Goal: Communication & Community: Share content

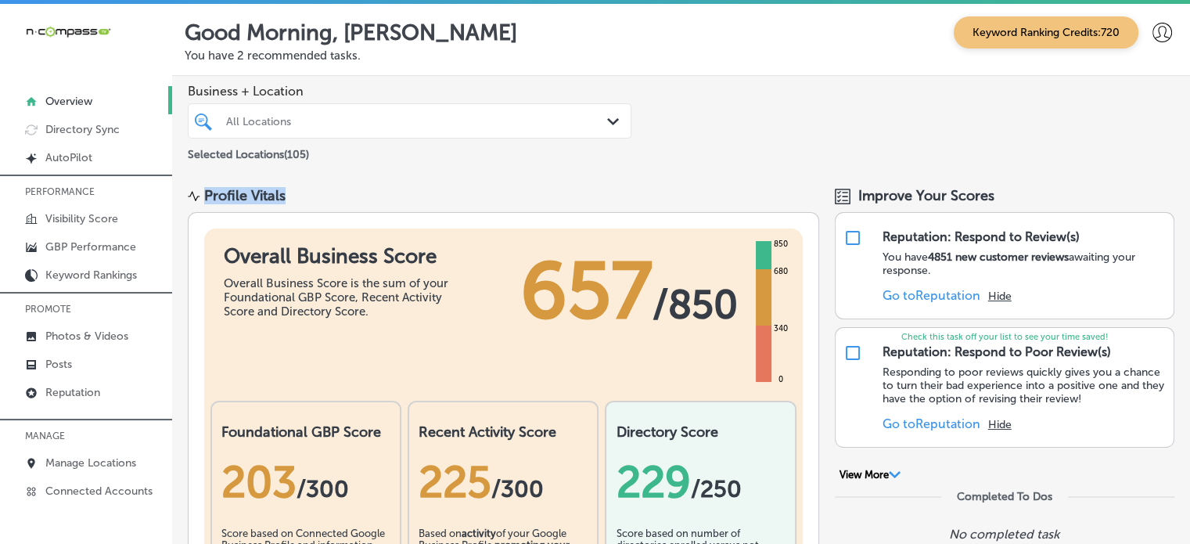
drag, startPoint x: 579, startPoint y: 153, endPoint x: 401, endPoint y: 190, distance: 181.5
click at [401, 190] on div "Profile Vitals" at bounding box center [503, 195] width 631 height 17
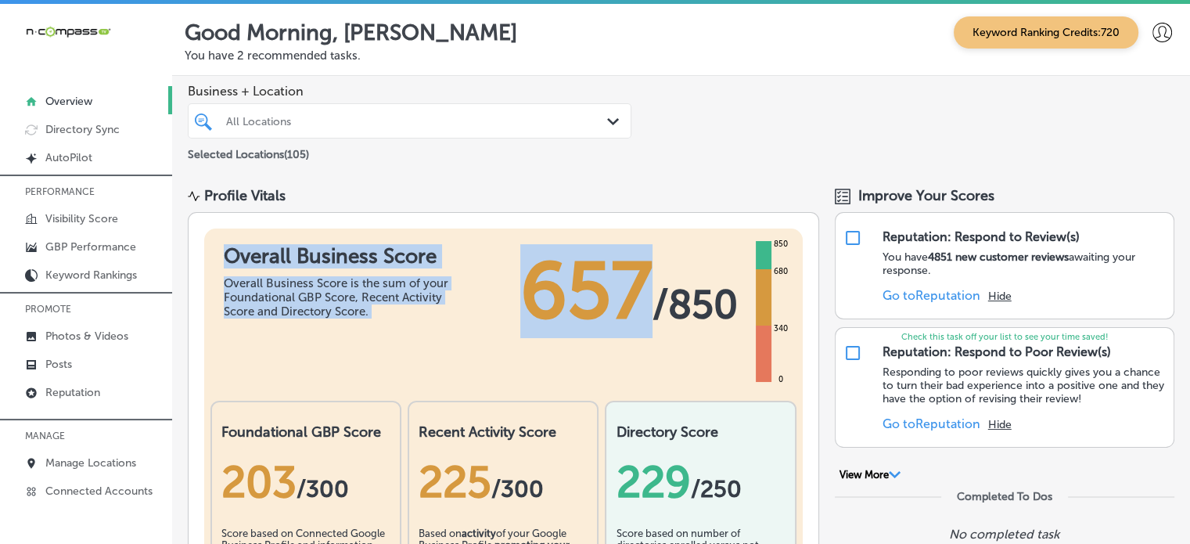
drag, startPoint x: 401, startPoint y: 190, endPoint x: 504, endPoint y: 346, distance: 187.0
click at [504, 346] on div "Overall Business Score Overall Business Score is the sum of your Foundational G…" at bounding box center [503, 298] width 598 height 141
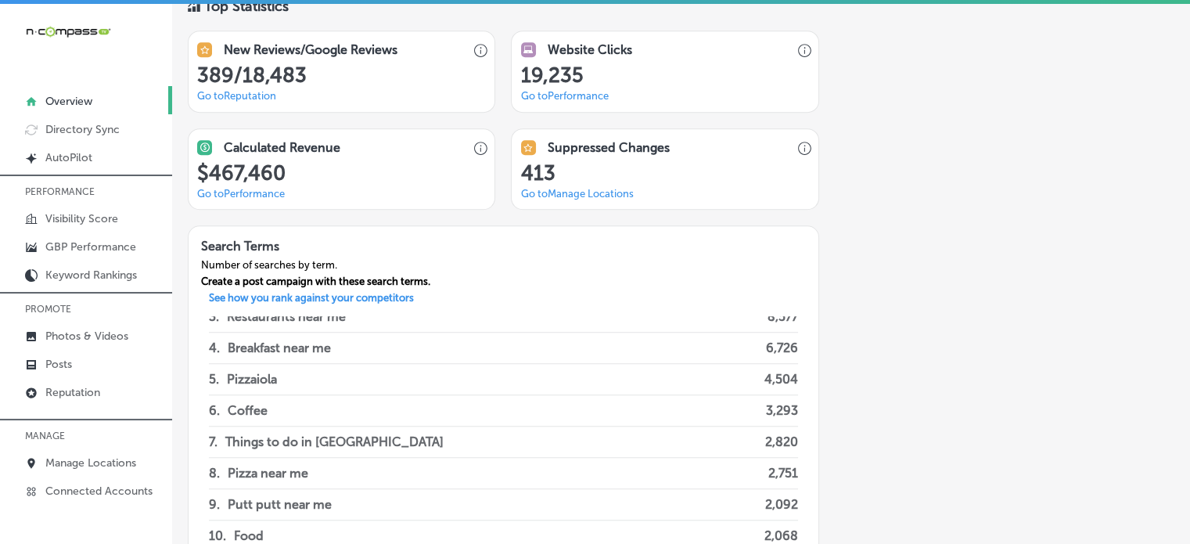
scroll to position [78, 0]
click at [583, 282] on div "Search Terms Number of searches by term. Create a post campaign with these sear…" at bounding box center [503, 259] width 630 height 66
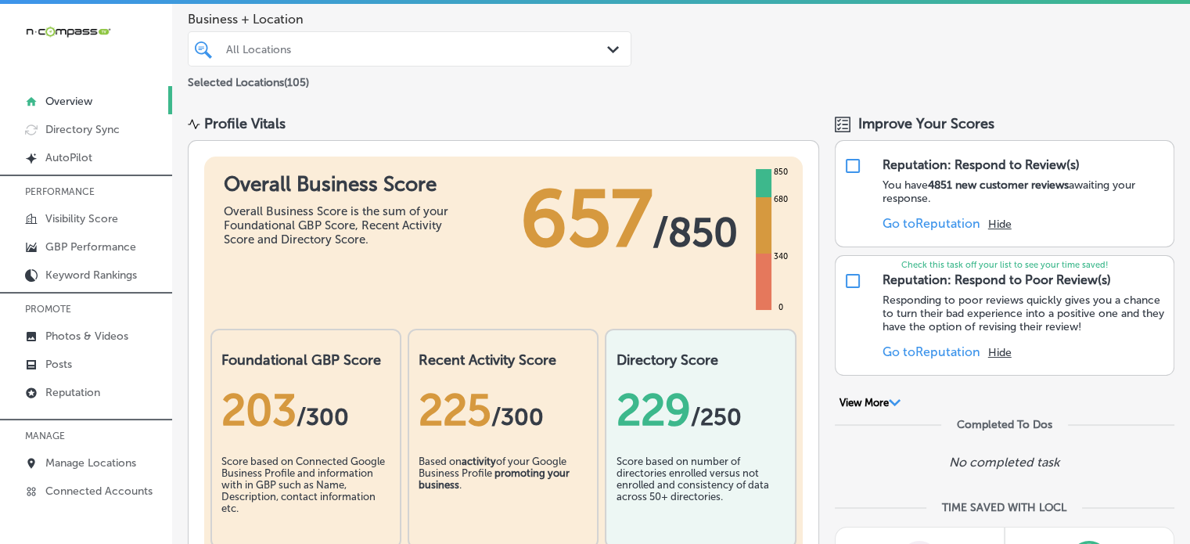
scroll to position [0, 0]
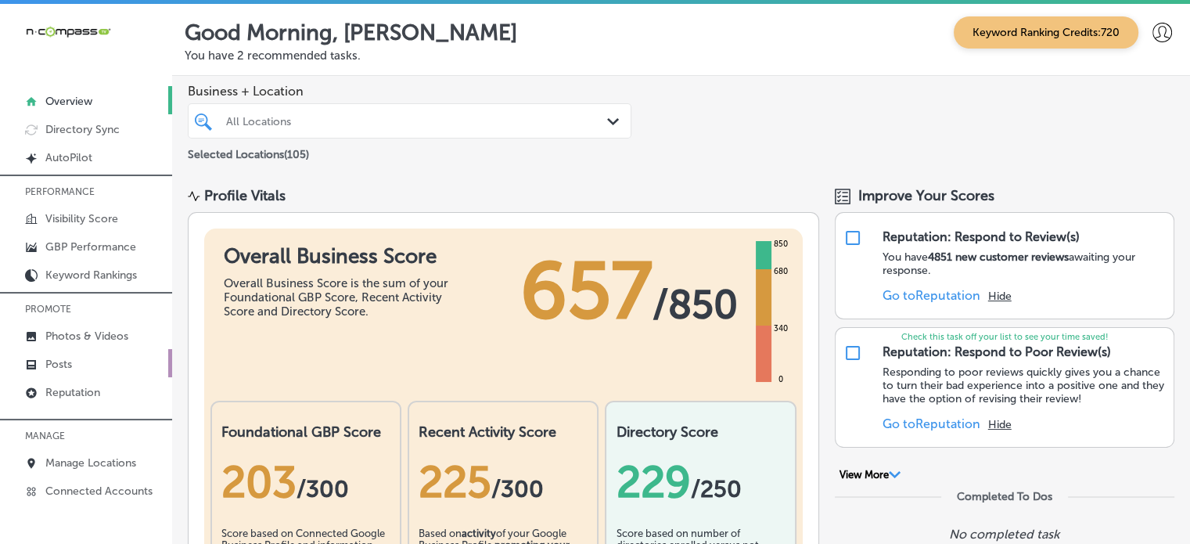
click at [74, 356] on link "Posts" at bounding box center [86, 363] width 172 height 28
click at [472, 112] on div at bounding box center [390, 120] width 333 height 21
click at [611, 125] on div "Path Created with Sketch." at bounding box center [615, 121] width 17 height 17
click at [519, 89] on span "Business + Location" at bounding box center [409, 91] width 443 height 15
click at [600, 121] on div "All Locations Path Created with Sketch." at bounding box center [409, 121] width 442 height 24
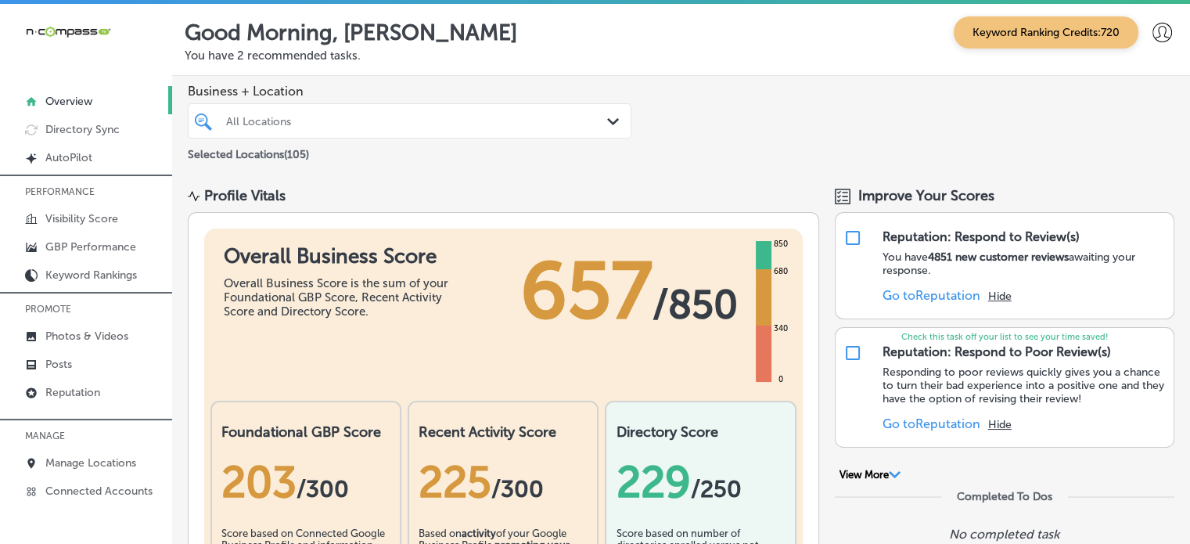
click at [600, 121] on div "All Locations Path Created with Sketch." at bounding box center [409, 121] width 442 height 24
click at [670, 153] on div "Business + Location All Locations Path Created with Sketch. Selected Locations …" at bounding box center [680, 123] width 1017 height 95
click at [435, 127] on div at bounding box center [390, 120] width 333 height 21
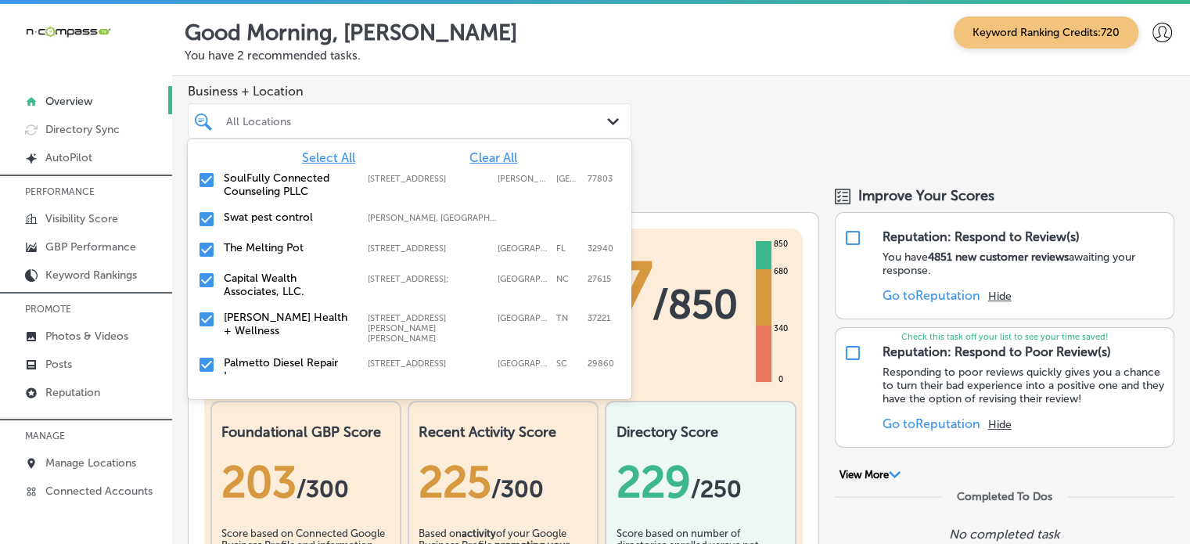
click at [485, 152] on span "Clear All" at bounding box center [493, 157] width 48 height 15
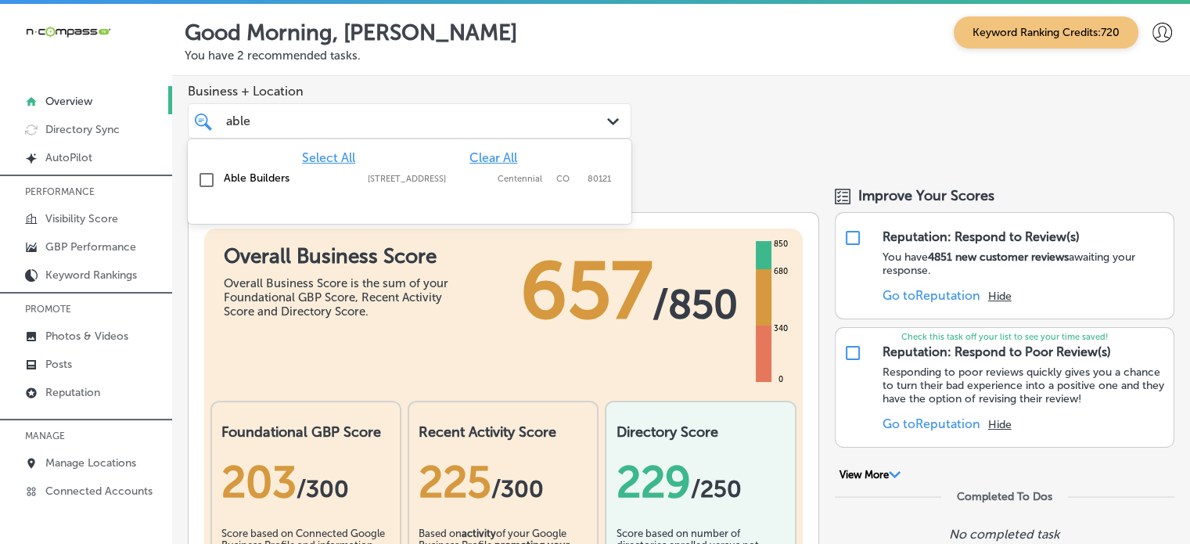
click at [260, 168] on div "Able Builders [STREET_ADDRESS][GEOGRAPHIC_DATA][STREET_ADDRESS]" at bounding box center [409, 180] width 431 height 24
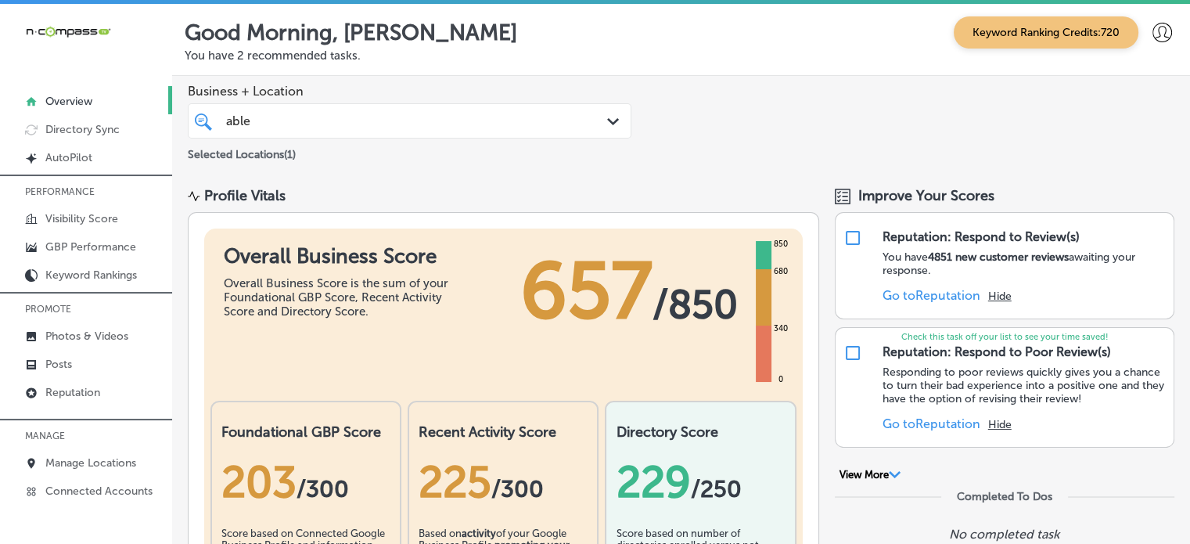
click at [428, 109] on div "able able" at bounding box center [409, 121] width 382 height 24
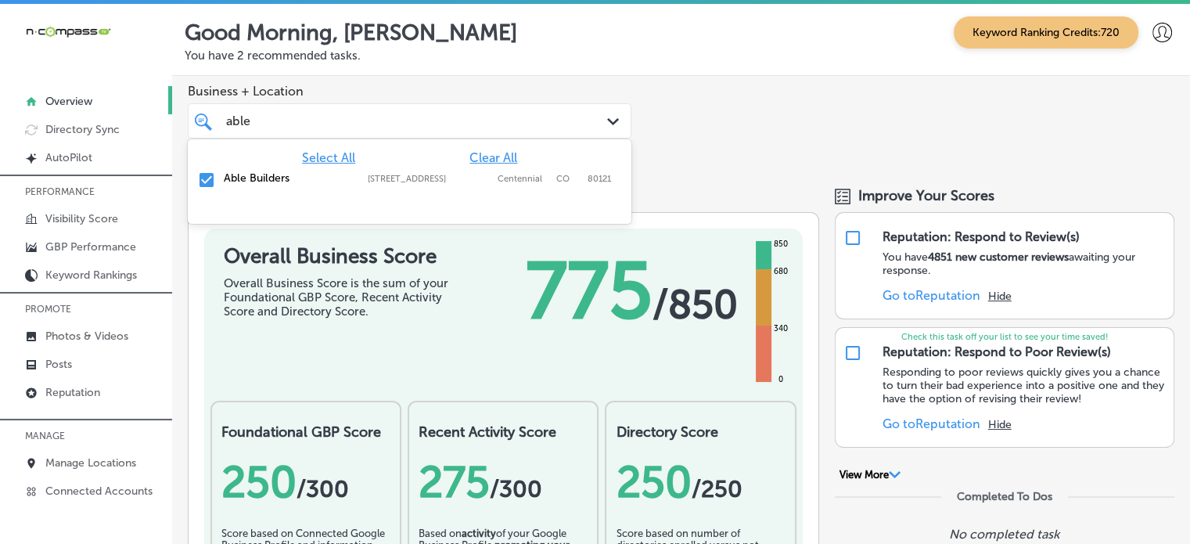
click at [452, 110] on div "able able" at bounding box center [390, 120] width 333 height 21
type input "able"
click at [515, 74] on div "Good Morning, [PERSON_NAME] Keyword Ranking Credits: 720 You have 2 recommended…" at bounding box center [680, 40] width 1017 height 72
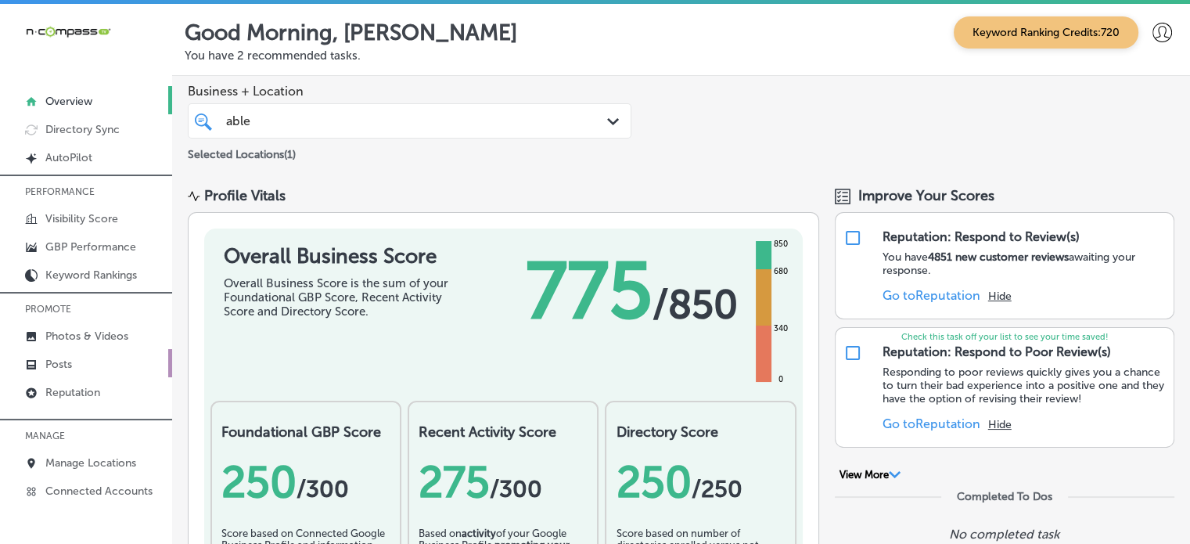
click at [70, 359] on p "Posts" at bounding box center [58, 363] width 27 height 13
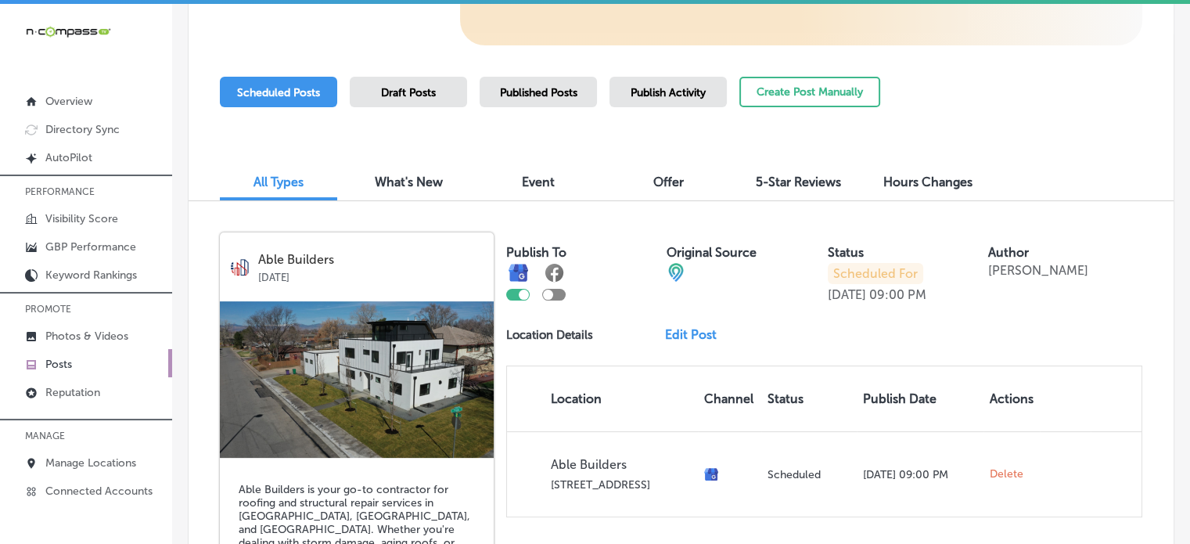
scroll to position [325, 0]
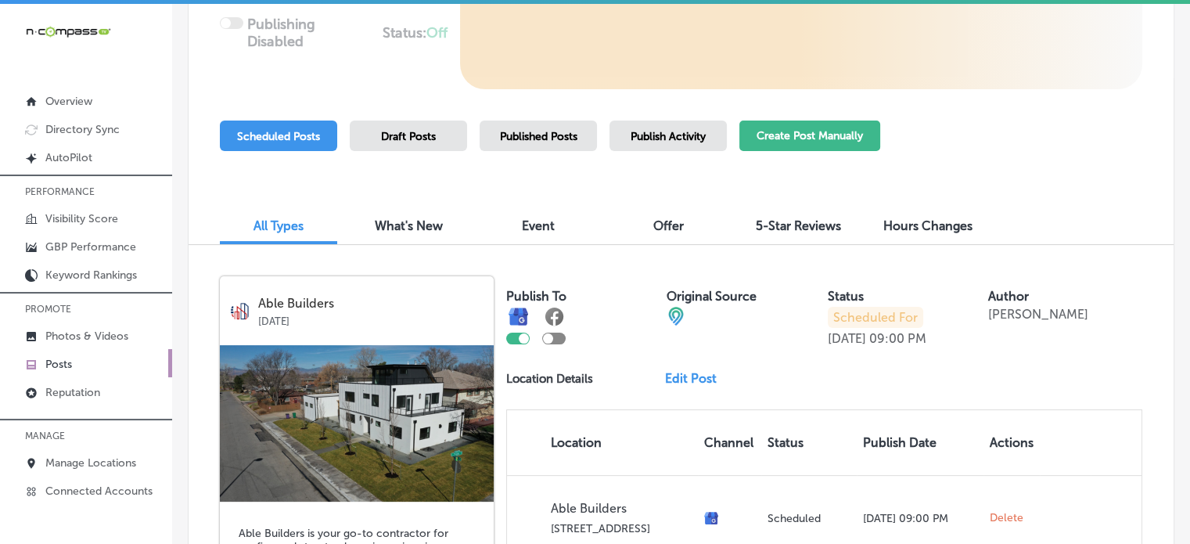
click at [833, 135] on button "Create Post Manually" at bounding box center [809, 135] width 141 height 31
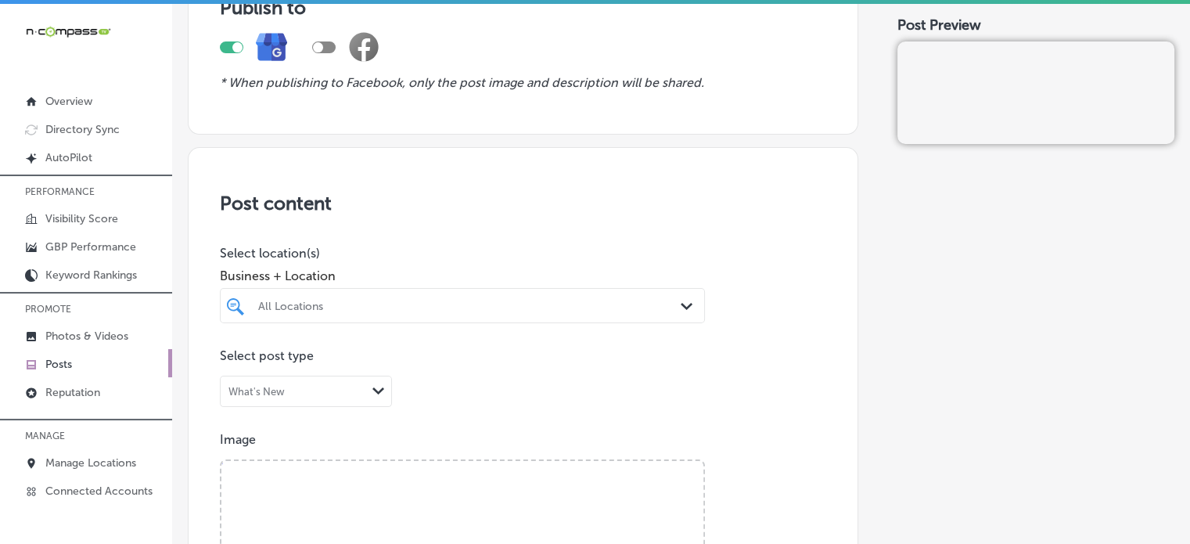
click at [432, 312] on div "All Locations Path Created with Sketch." at bounding box center [462, 305] width 485 height 35
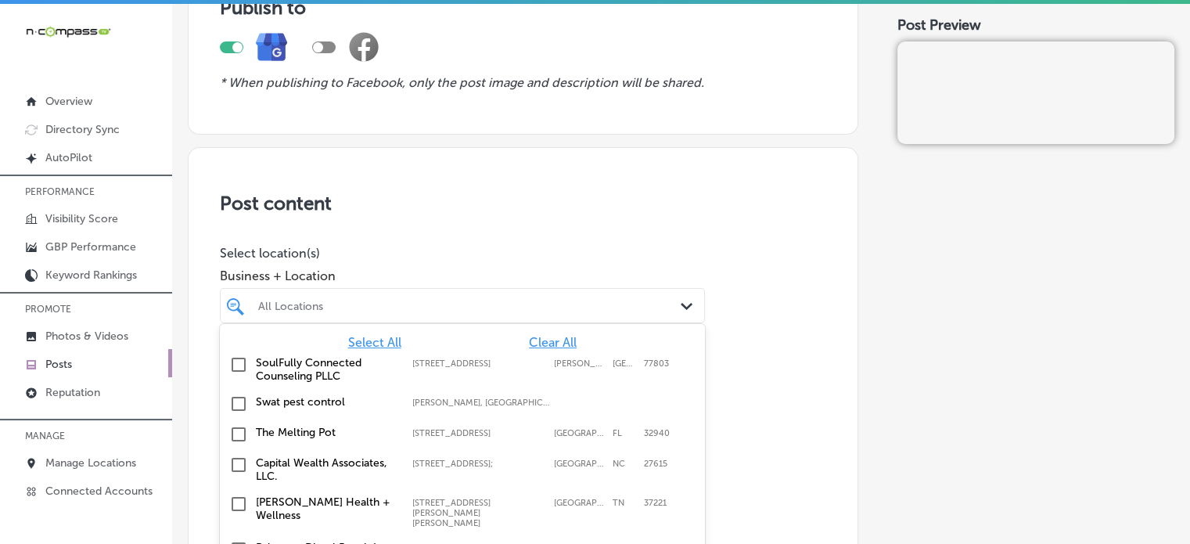
scroll to position [205, 0]
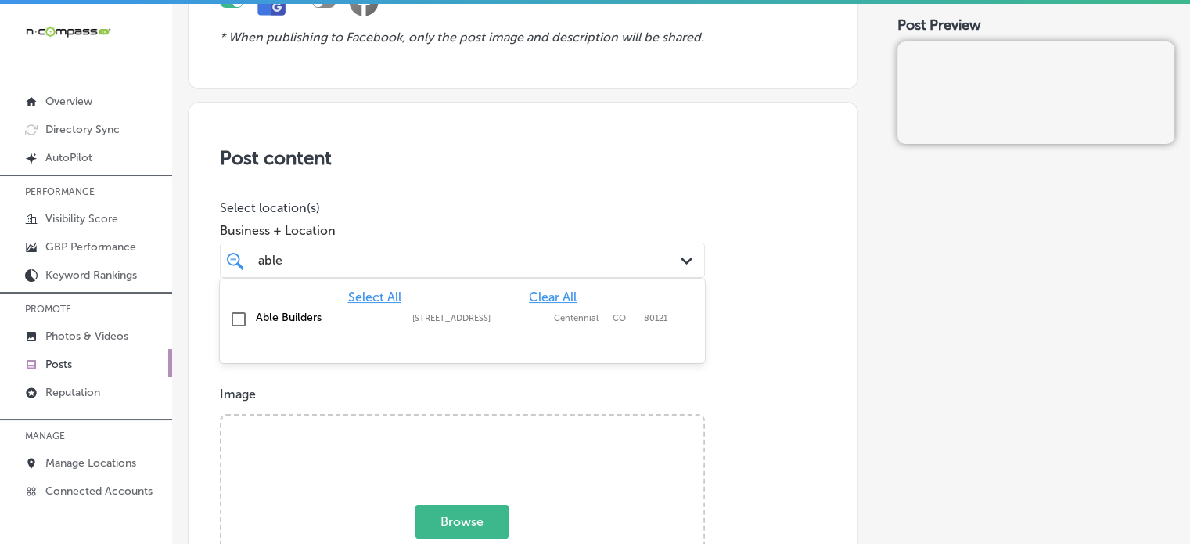
click at [282, 319] on label "Able Builders" at bounding box center [326, 316] width 141 height 13
type input "able"
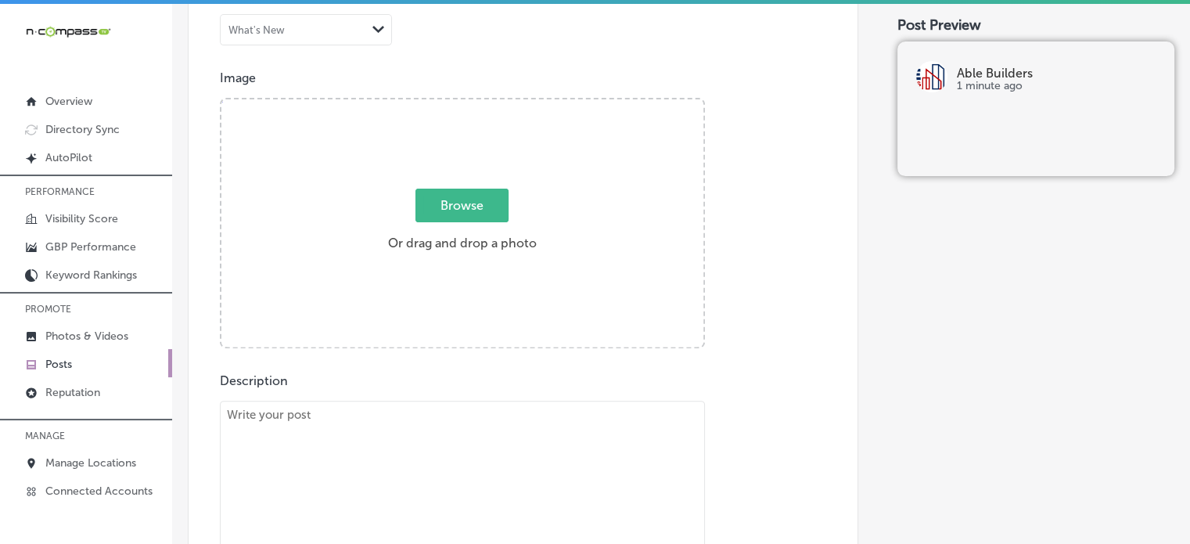
scroll to position [542, 0]
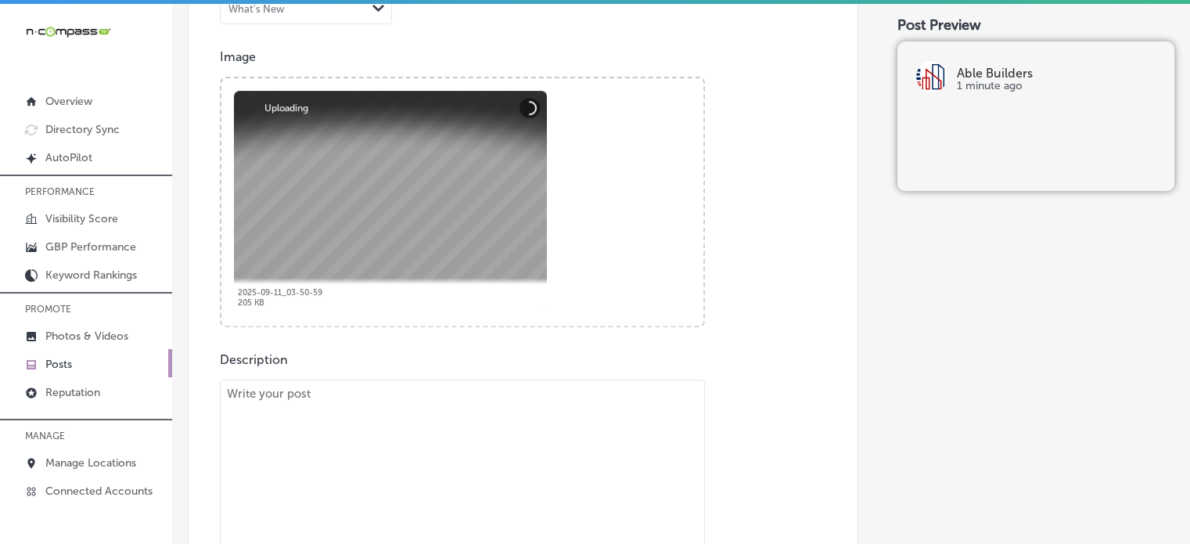
click at [443, 503] on textarea at bounding box center [462, 488] width 485 height 219
paste textarea ""At Able Builders, we specialize in new construction and home additions, bringi…"
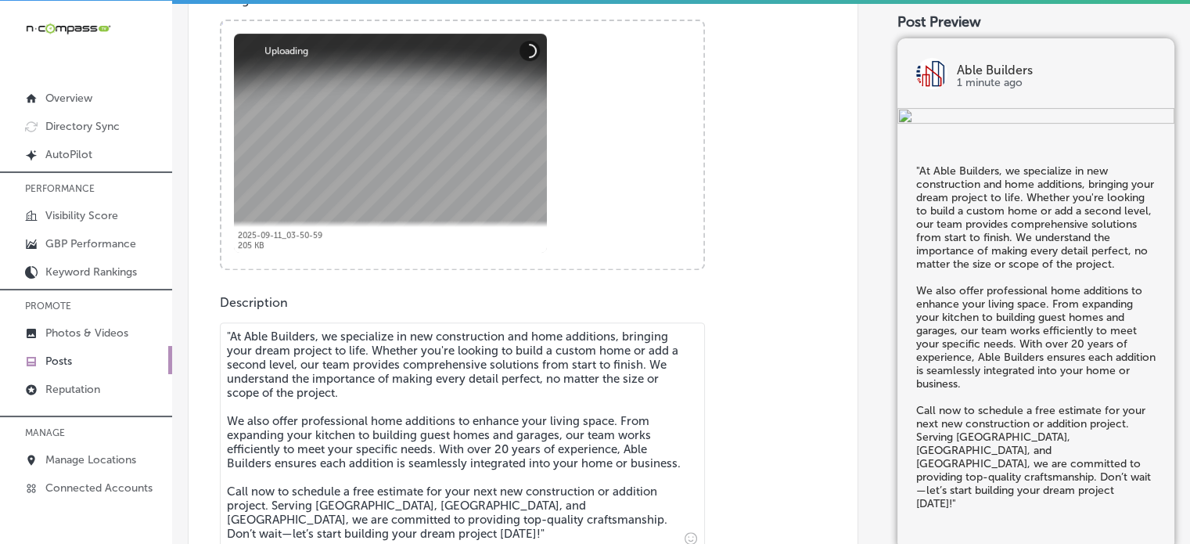
scroll to position [794, 0]
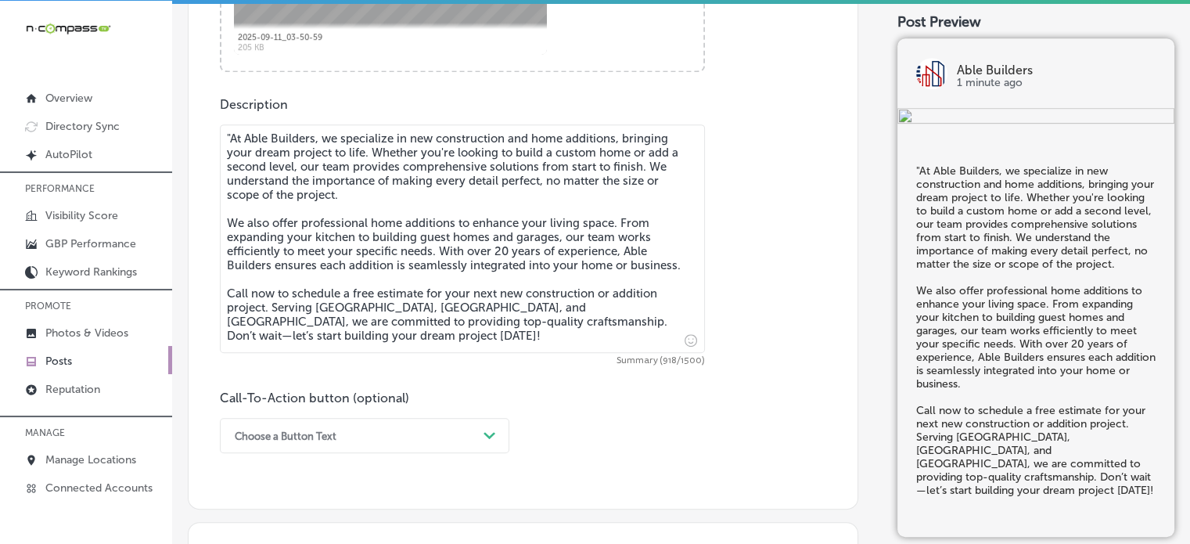
click at [228, 140] on textarea ""At Able Builders, we specialize in new construction and home additions, bringi…" at bounding box center [462, 238] width 485 height 228
click at [310, 237] on textarea "At Able Builders, we specialize in new construction and home additions, bringin…" at bounding box center [462, 238] width 485 height 228
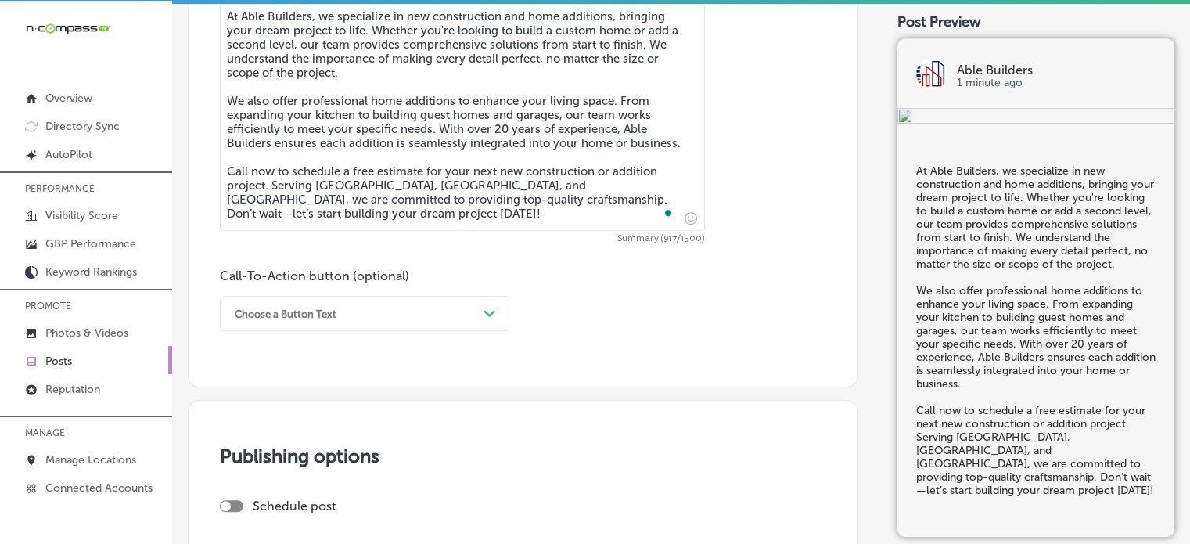
scroll to position [969, 0]
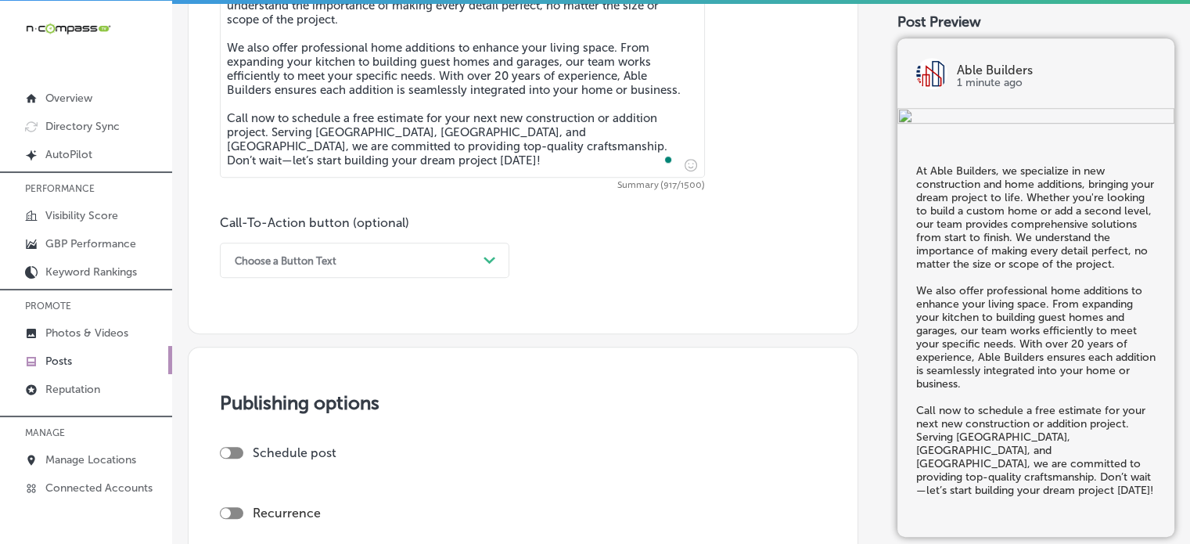
type textarea "At Able Builders, we specialize in new construction and home additions, bringin…"
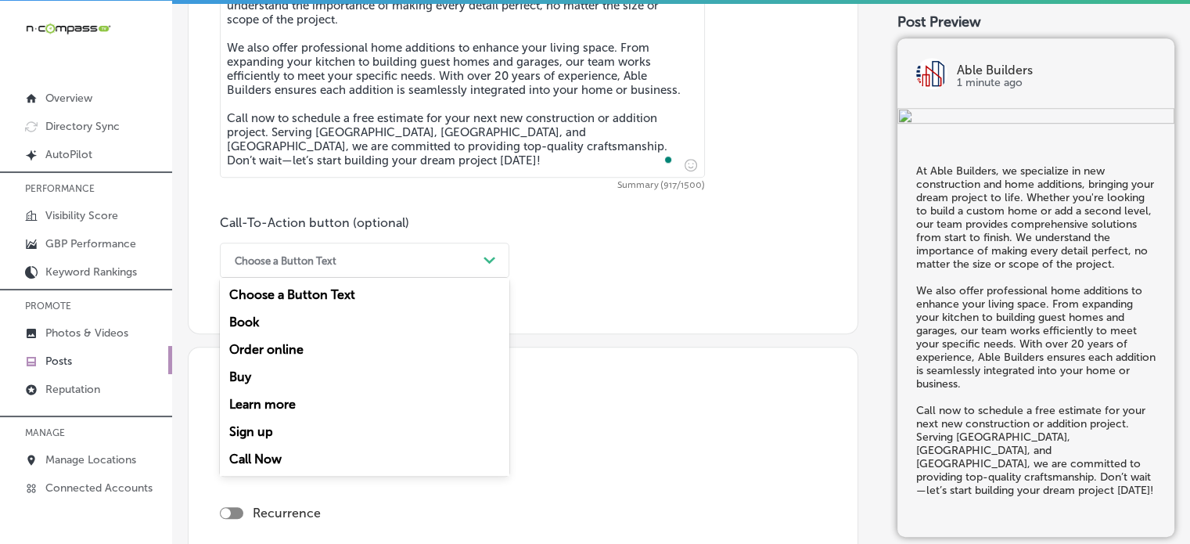
click at [474, 253] on div "Choose a Button Text" at bounding box center [352, 260] width 250 height 24
click at [269, 450] on div "Call Now" at bounding box center [364, 458] width 289 height 27
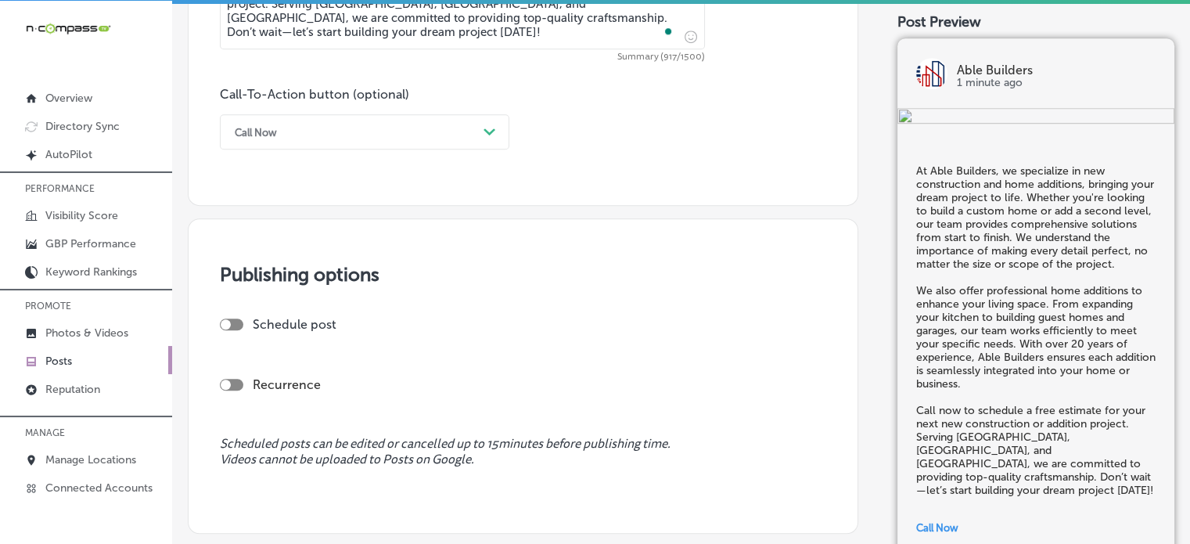
scroll to position [1132, 0]
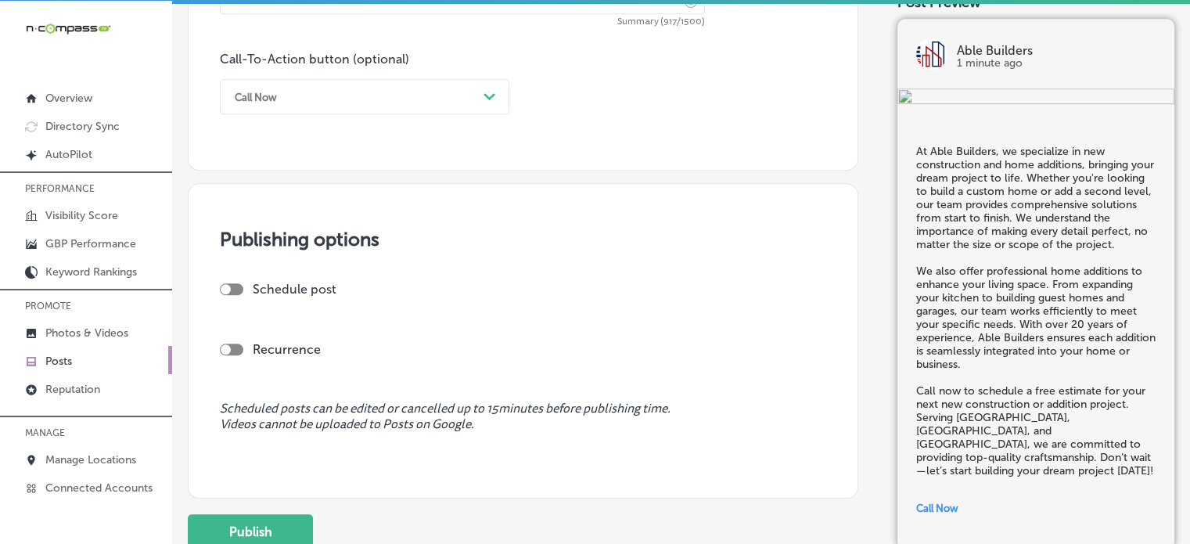
click at [231, 289] on div at bounding box center [231, 289] width 23 height 12
checkbox input "true"
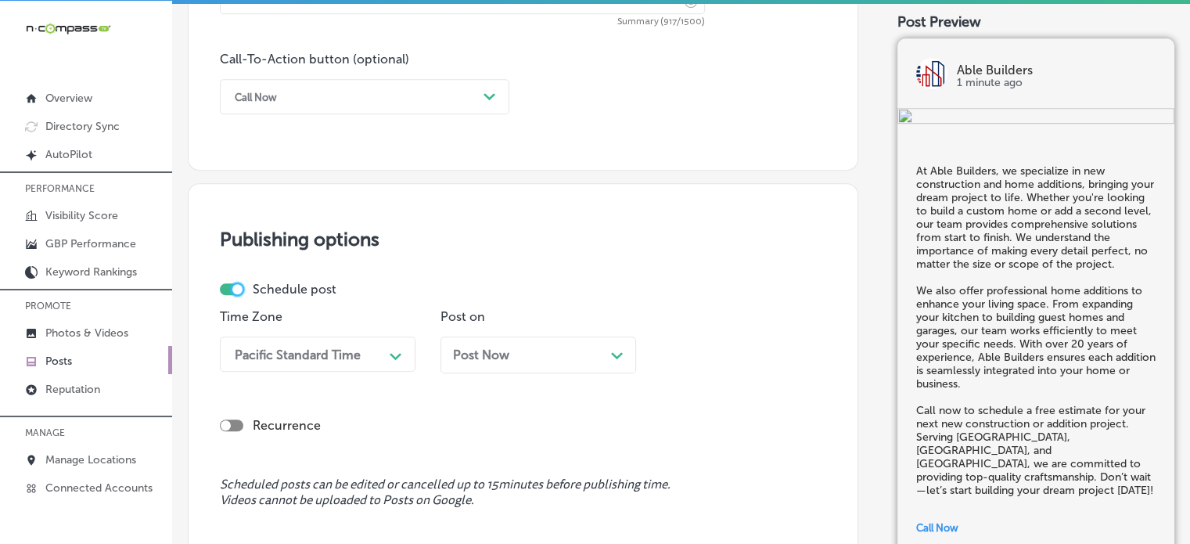
scroll to position [1200, 0]
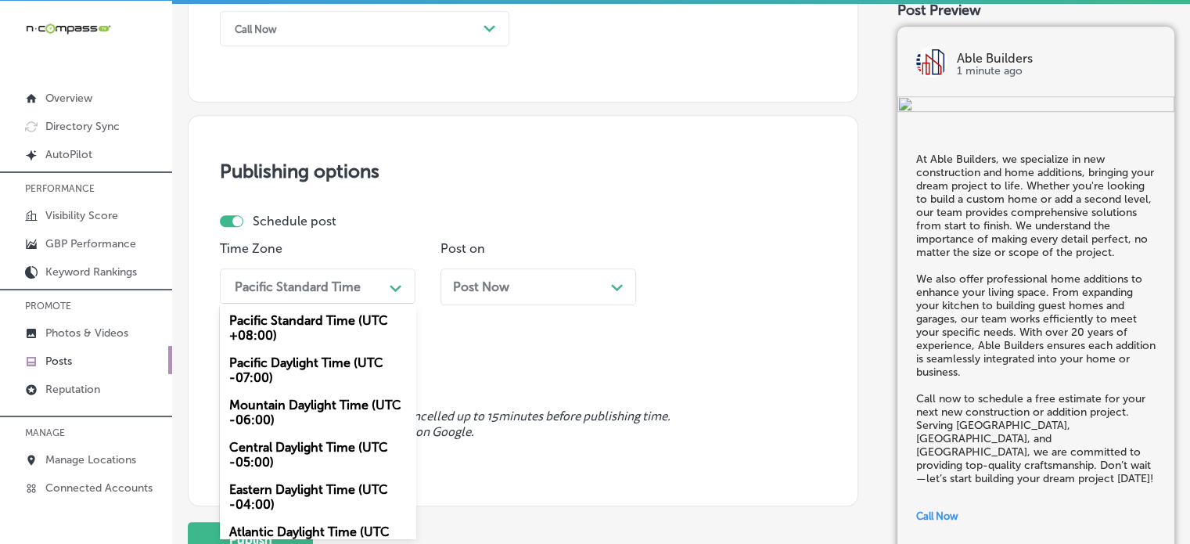
click at [388, 303] on div "option Pacific Standard Time (UTC +08:00) focused, 1 of 6. 6 results available.…" at bounding box center [318, 285] width 196 height 35
click at [305, 428] on div "Mountain Daylight Time (UTC -06:00)" at bounding box center [318, 412] width 196 height 42
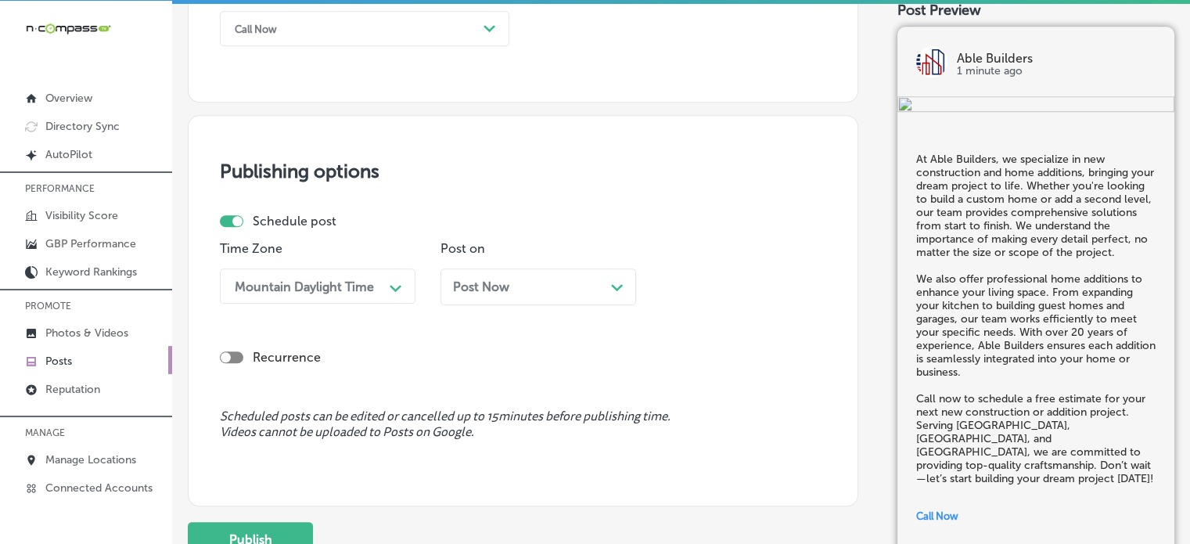
click at [562, 275] on div "Post Now Path Created with Sketch." at bounding box center [538, 286] width 196 height 37
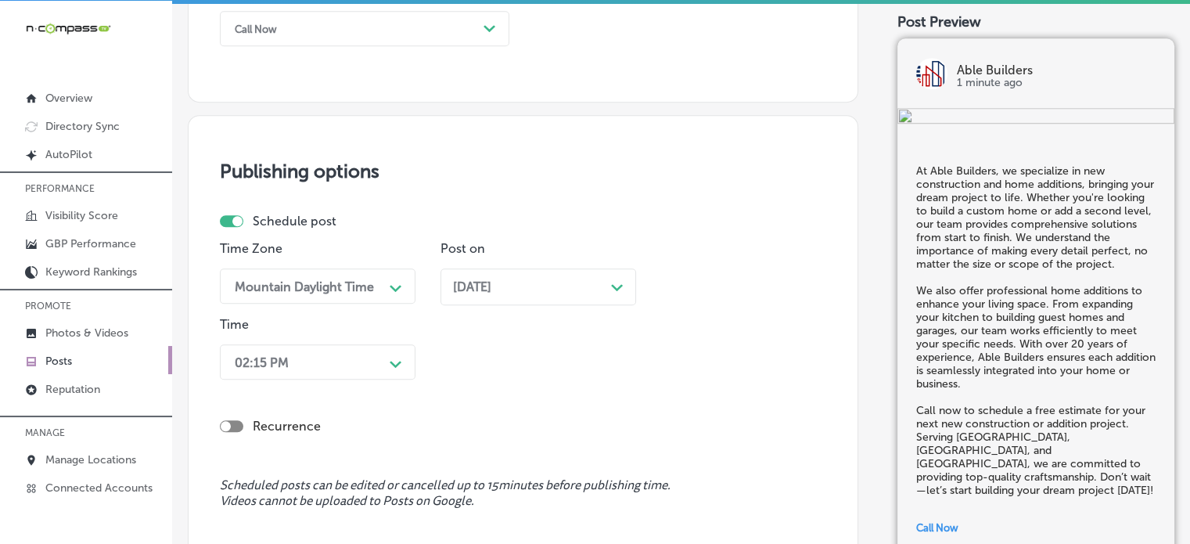
scroll to position [1276, 0]
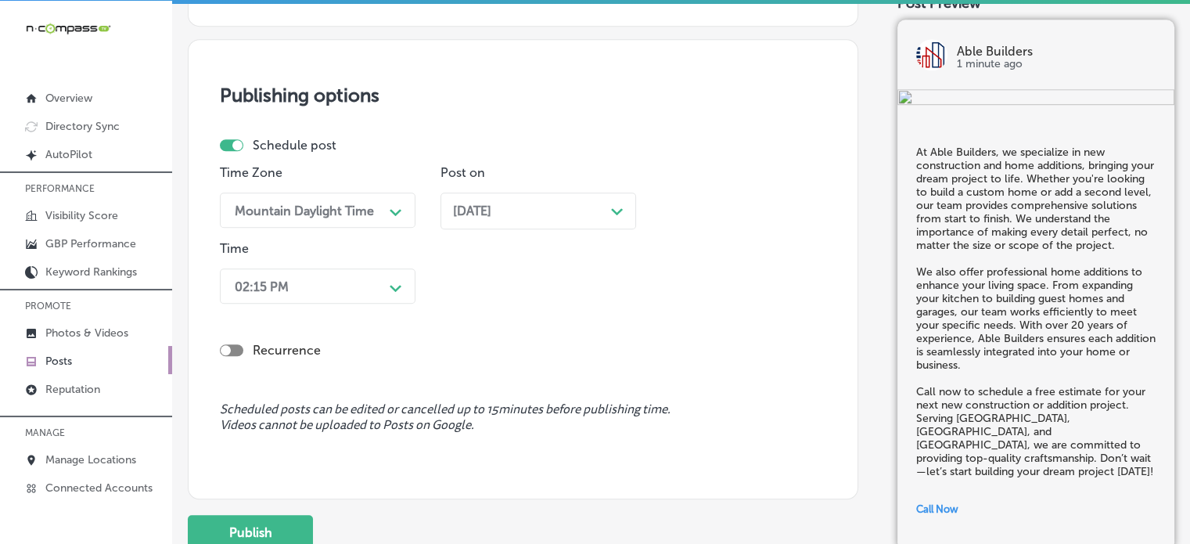
click at [379, 303] on div "02:15 PM Path Created with Sketch." at bounding box center [318, 285] width 196 height 35
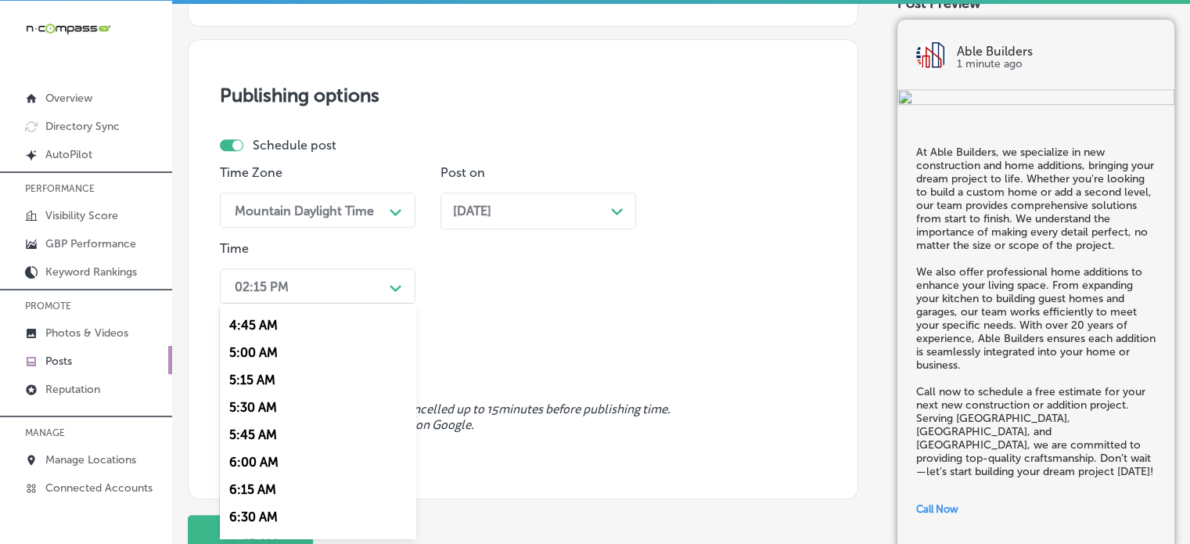
scroll to position [737, 0]
click at [259, 348] on div "7:00 AM" at bounding box center [318, 349] width 196 height 27
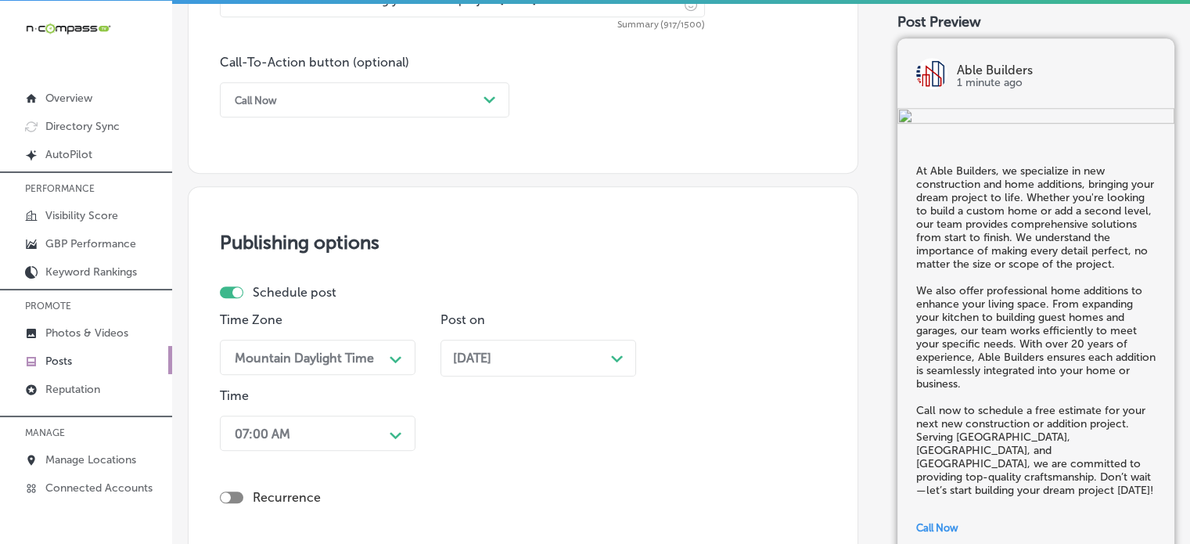
scroll to position [1398, 0]
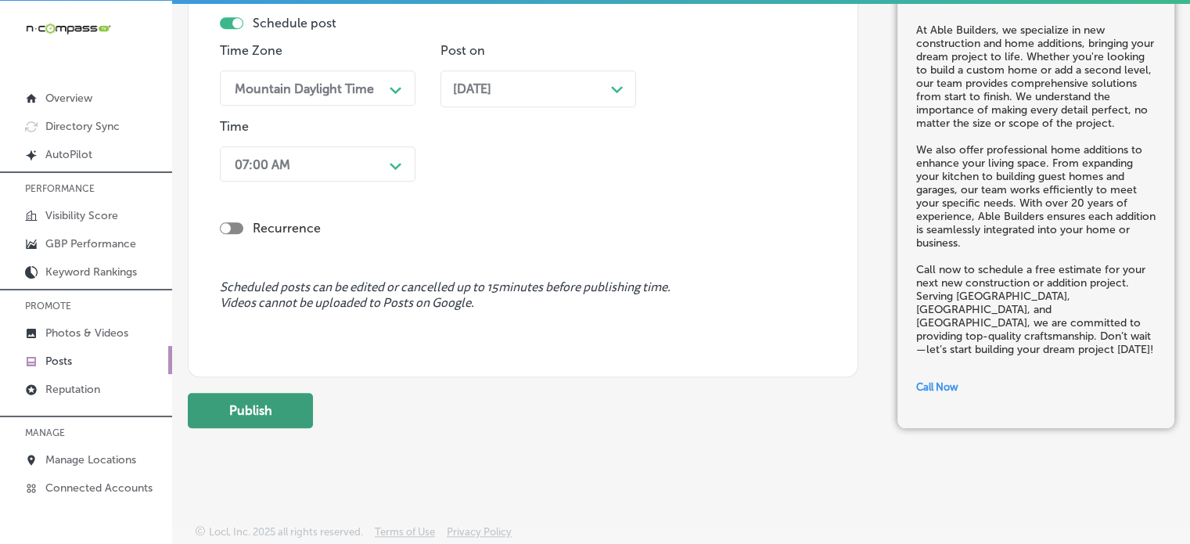
click at [275, 404] on button "Publish" at bounding box center [250, 410] width 125 height 35
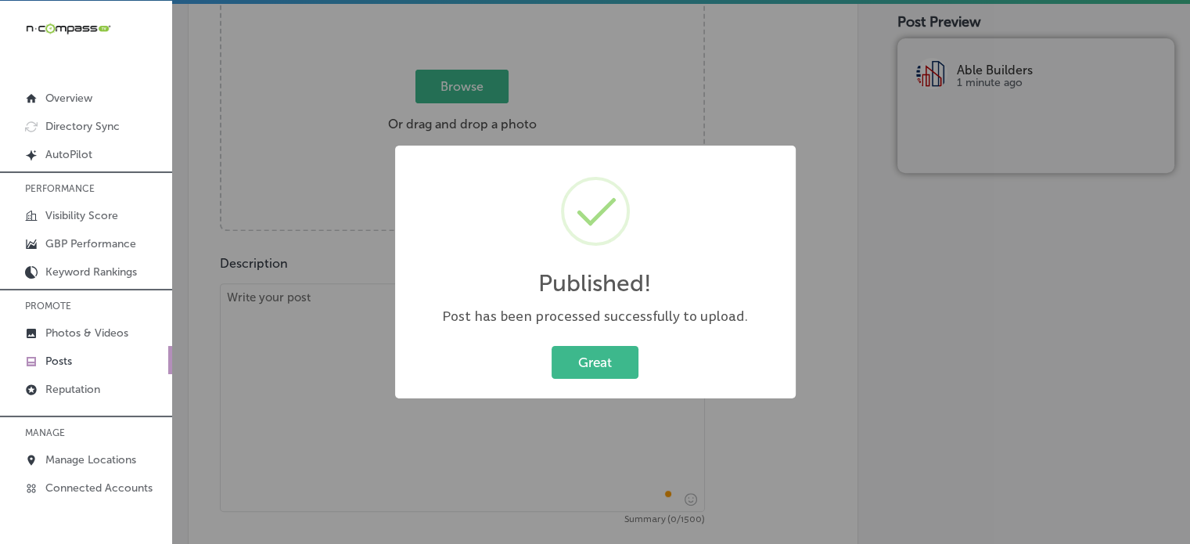
scroll to position [0, 0]
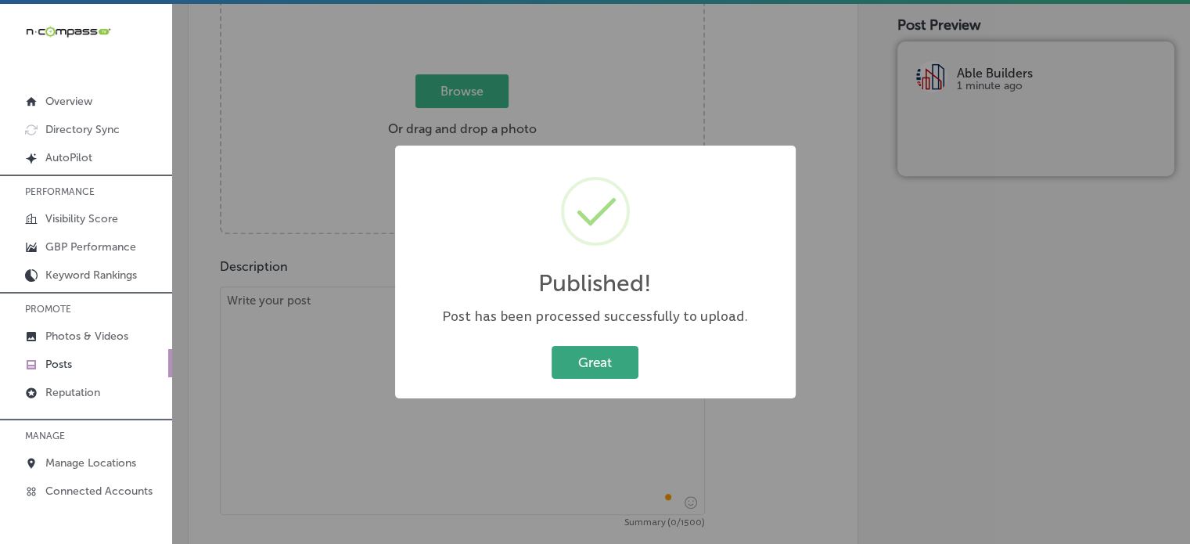
click at [585, 375] on button "Great" at bounding box center [594, 362] width 87 height 32
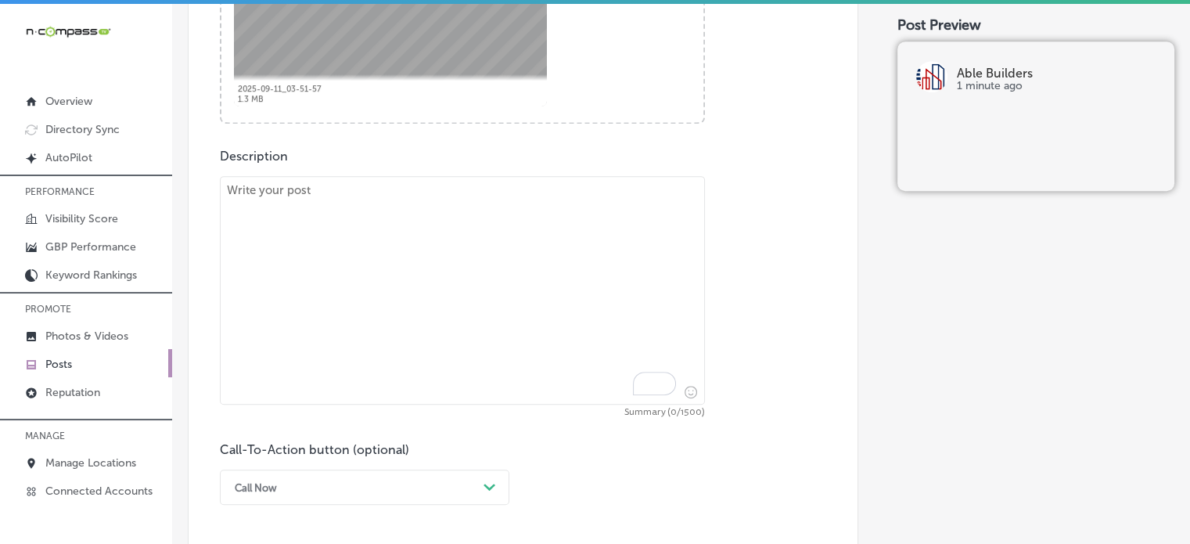
scroll to position [757, 0]
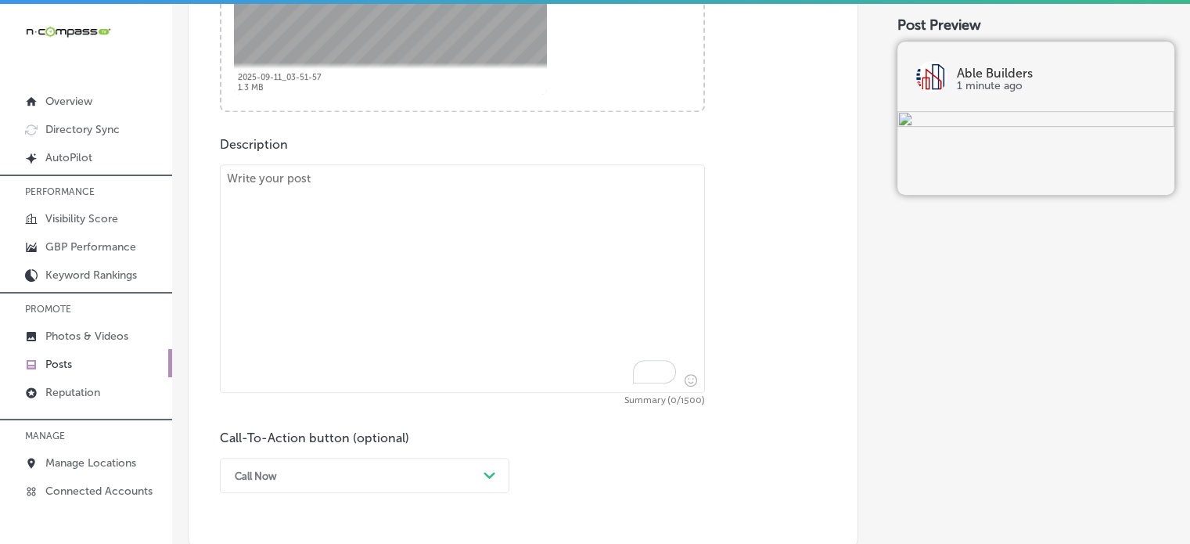
click at [494, 306] on textarea "To enrich screen reader interactions, please activate Accessibility in Grammarl…" at bounding box center [462, 278] width 485 height 228
paste textarea ""Able Builders brings expert home renovation and remodeling services to [GEOGRA…"
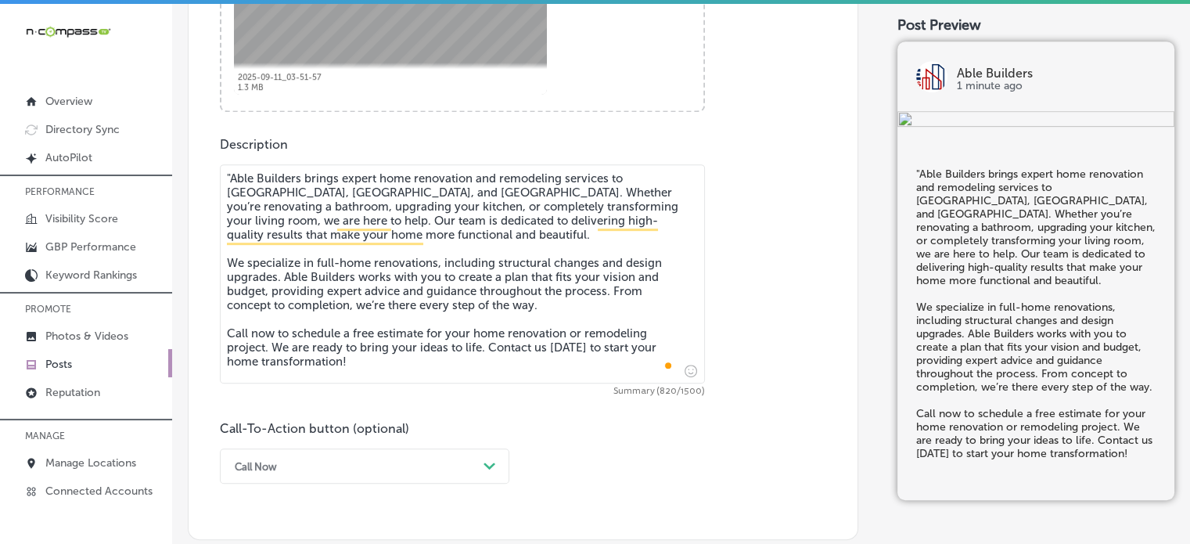
click at [232, 174] on textarea ""Able Builders brings expert home renovation and remodeling services to [GEOGRA…" at bounding box center [462, 273] width 485 height 219
click at [413, 253] on textarea "Able Builders brings expert home renovation and remodeling services to [GEOGRAP…" at bounding box center [462, 273] width 485 height 219
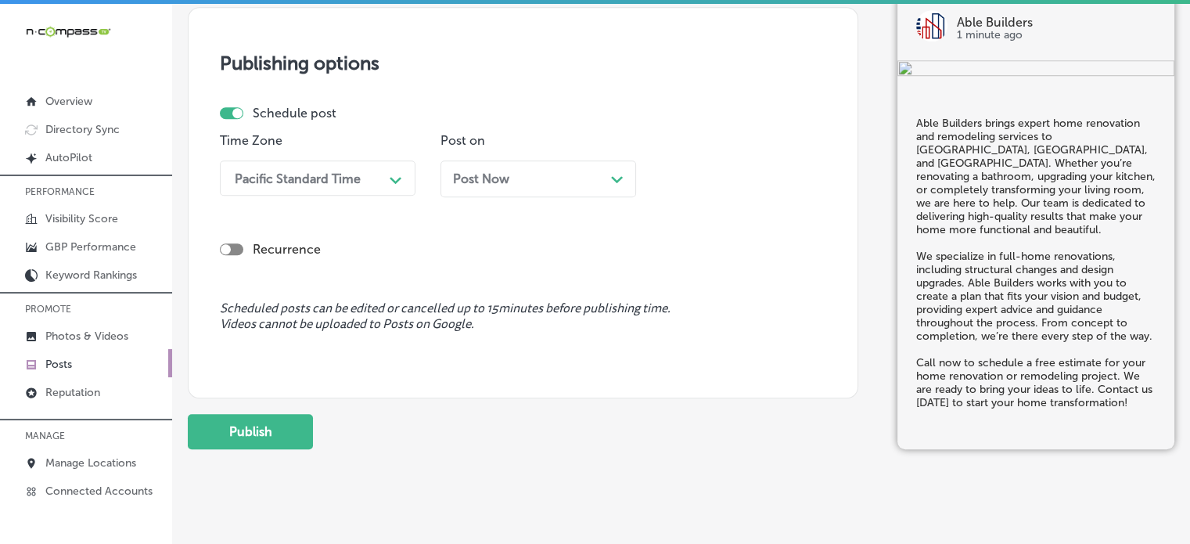
scroll to position [1320, 0]
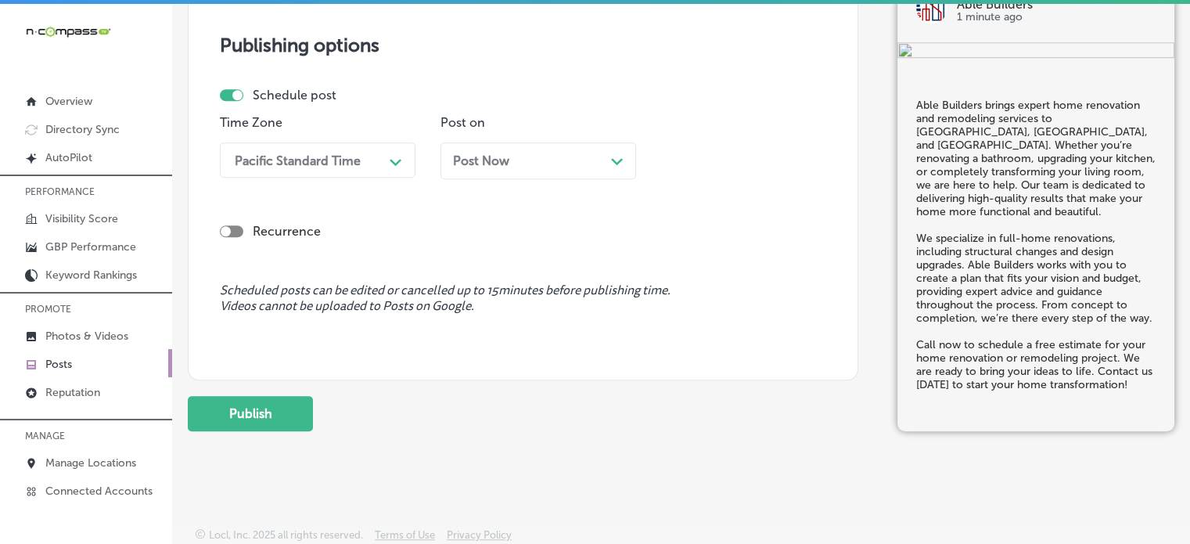
type textarea "Able Builders brings expert home renovation and remodeling services to [GEOGRAP…"
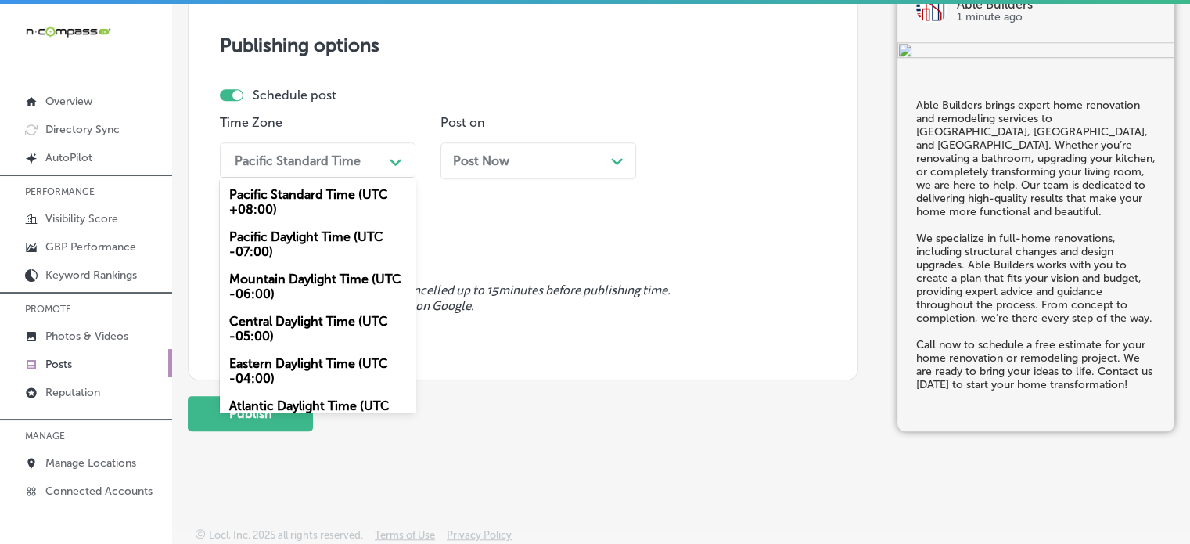
click at [380, 159] on div "Pacific Standard Time" at bounding box center [305, 159] width 156 height 27
click at [313, 279] on div "Mountain Daylight Time (UTC -06:00)" at bounding box center [318, 286] width 196 height 42
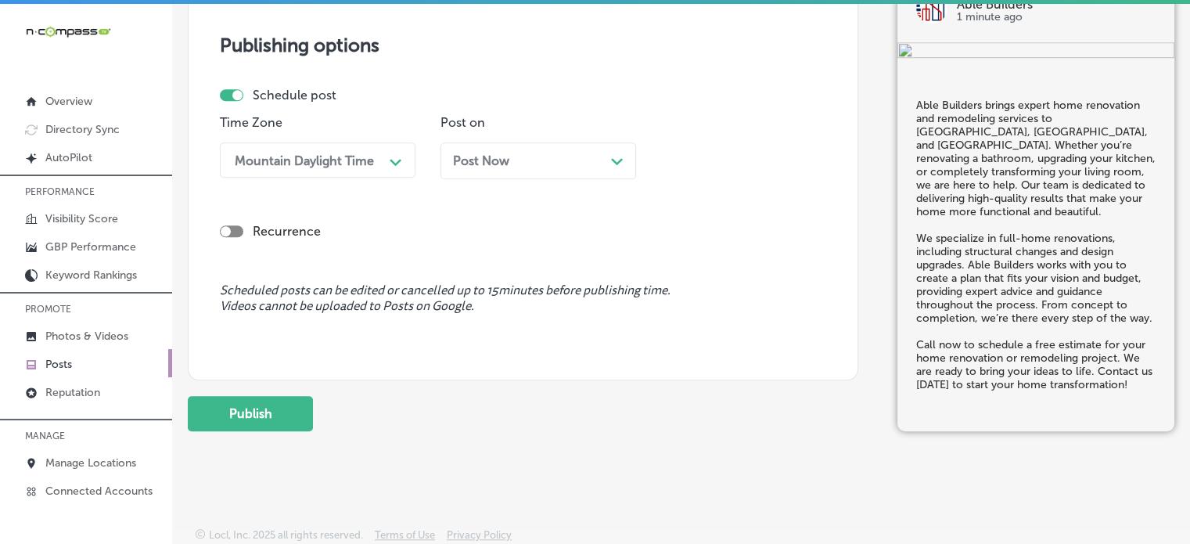
click at [547, 162] on div "Post Now Path Created with Sketch." at bounding box center [538, 160] width 170 height 15
click at [553, 204] on div "Recurrence" at bounding box center [523, 219] width 606 height 56
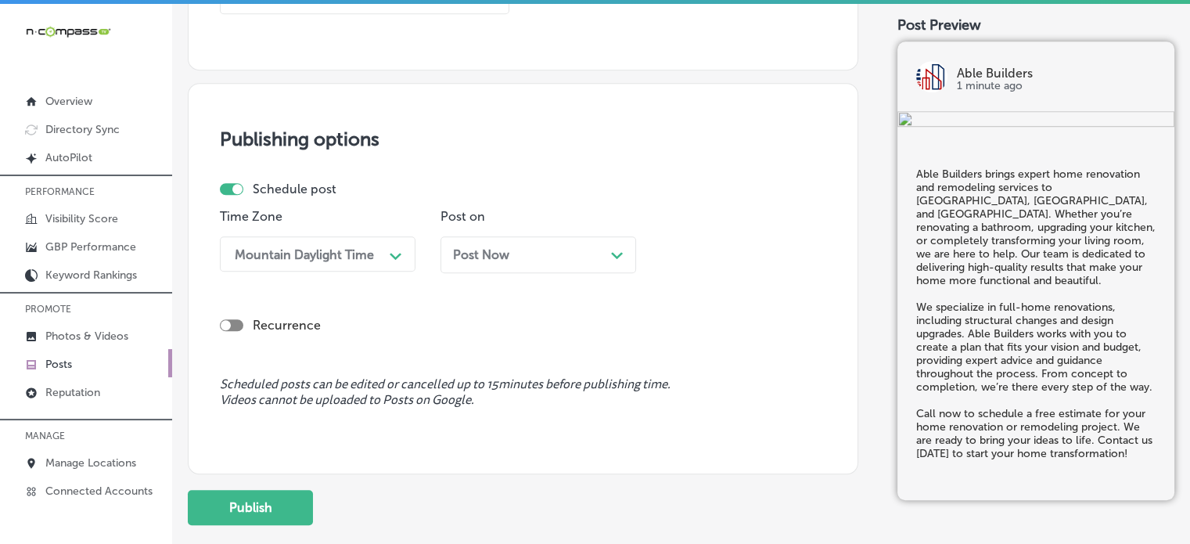
scroll to position [1223, 0]
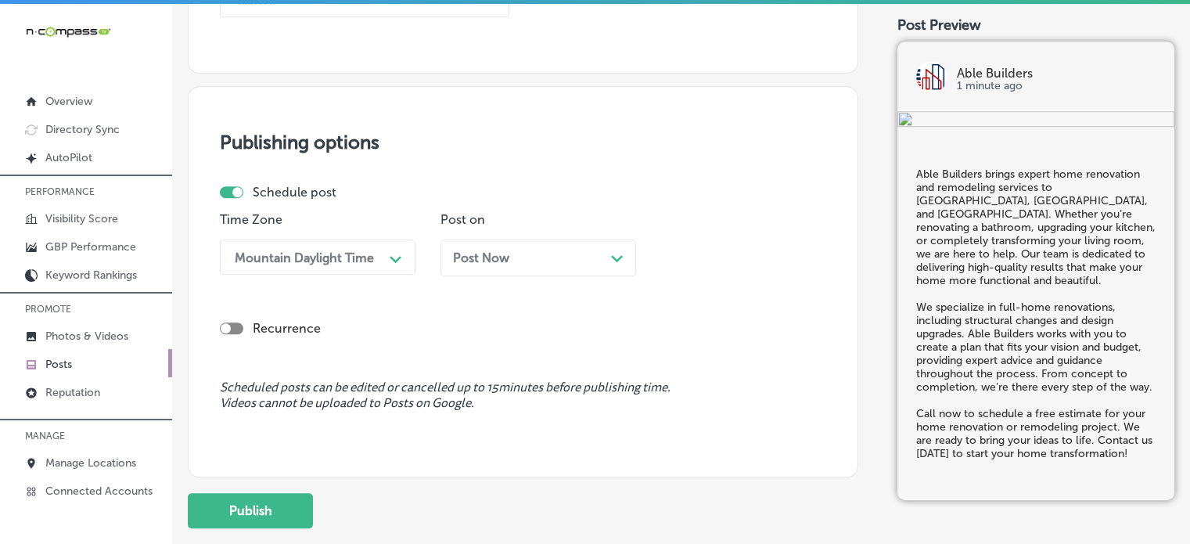
click at [580, 253] on div "Post Now Path Created with Sketch." at bounding box center [538, 257] width 170 height 15
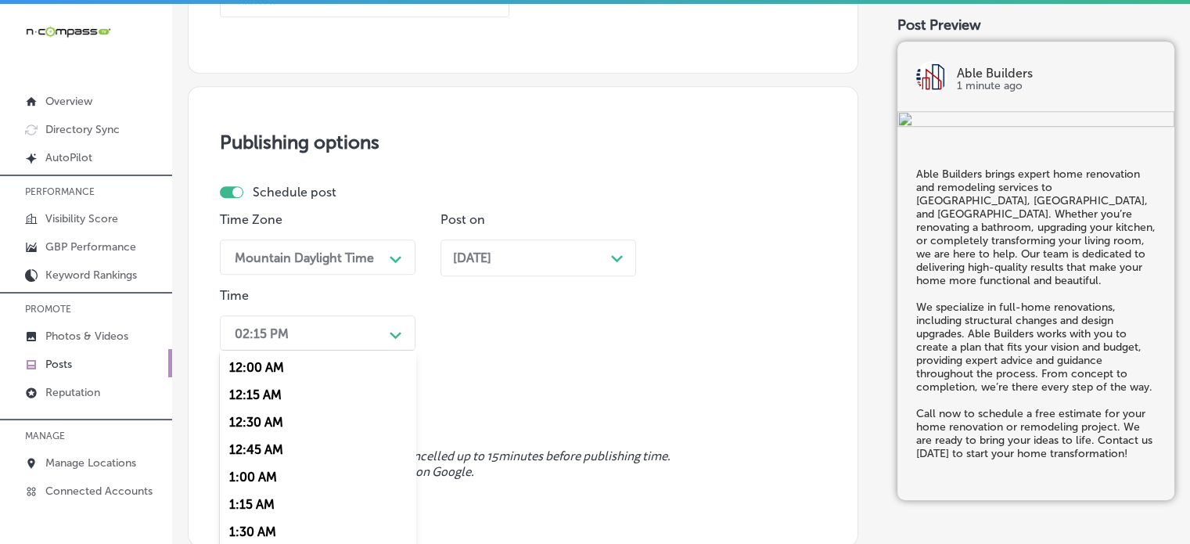
scroll to position [1270, 0]
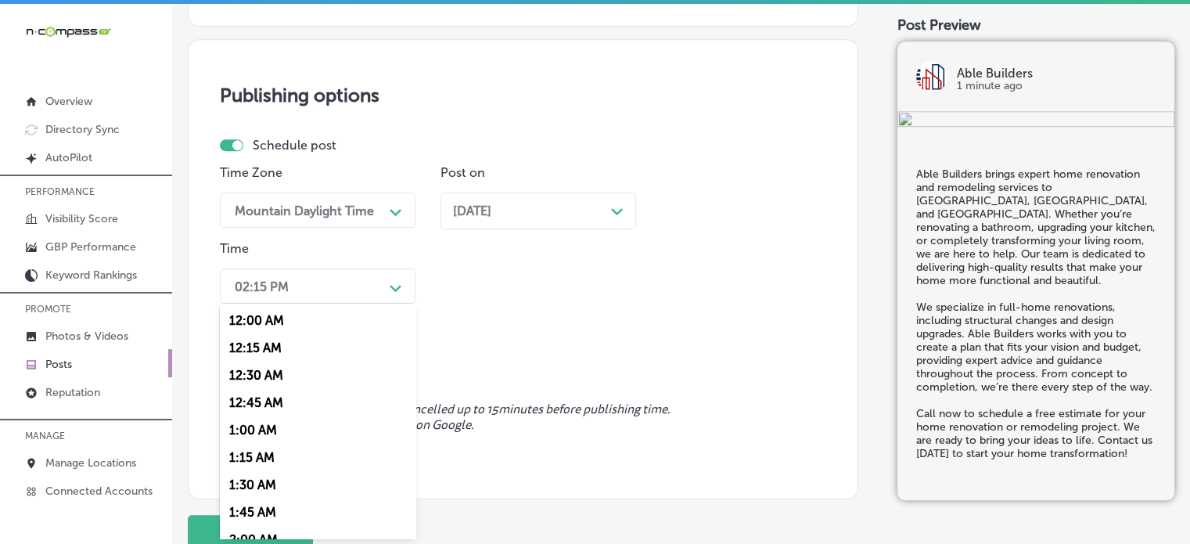
click at [376, 303] on div "option 7:00 AM, selected. option 12:15 AM focused, 2 of 96. 96 results availabl…" at bounding box center [318, 285] width 196 height 35
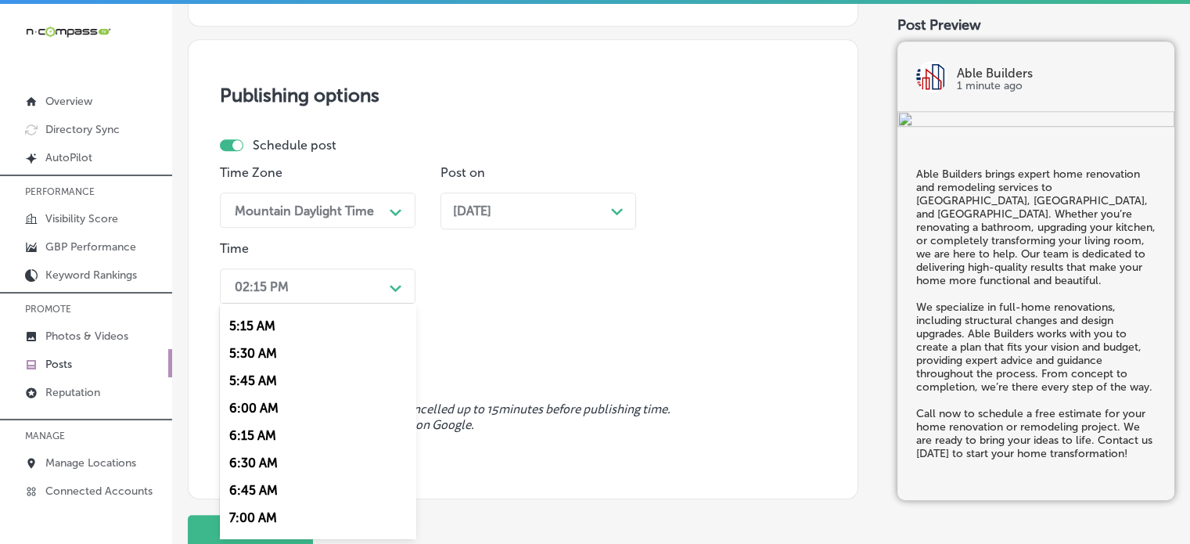
scroll to position [569, 0]
click at [255, 515] on div "7:00 AM" at bounding box center [318, 517] width 196 height 27
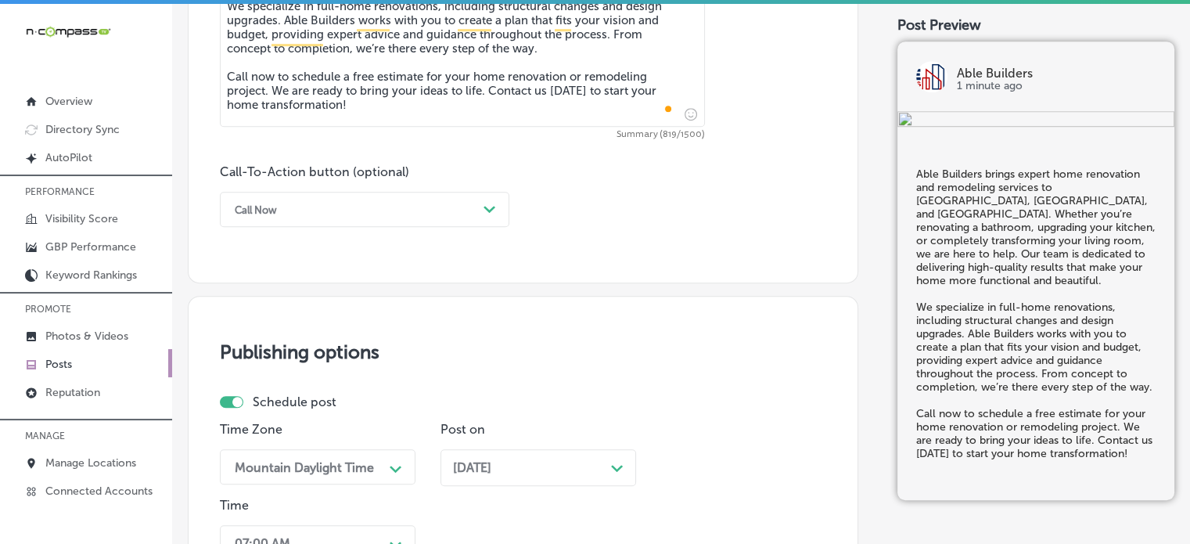
scroll to position [1010, 0]
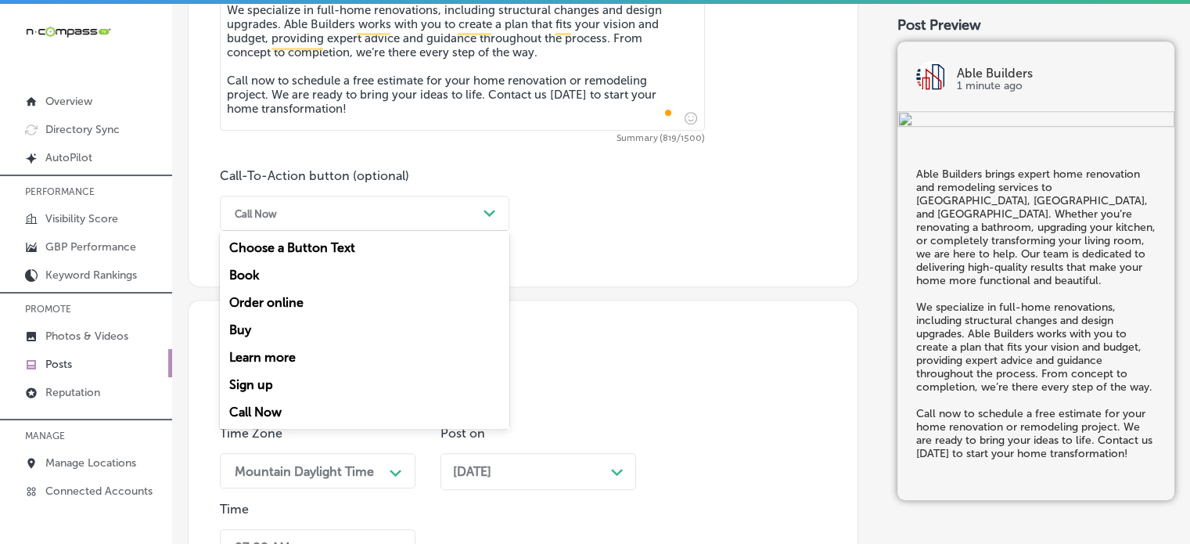
click at [325, 212] on div "Call Now" at bounding box center [352, 213] width 250 height 24
click at [264, 406] on div "Call Now" at bounding box center [364, 411] width 289 height 27
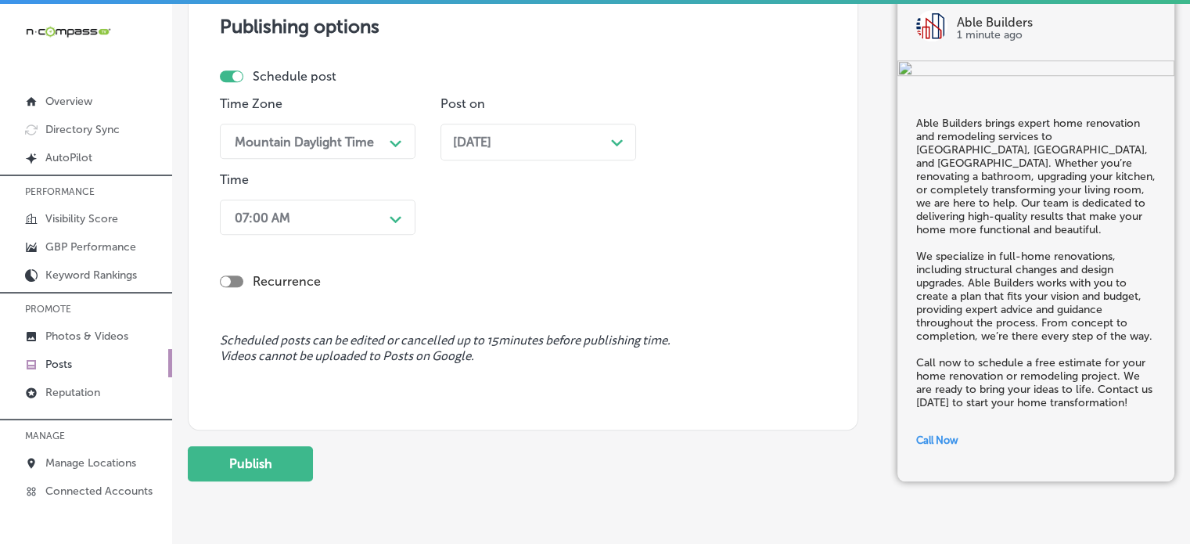
scroll to position [1341, 0]
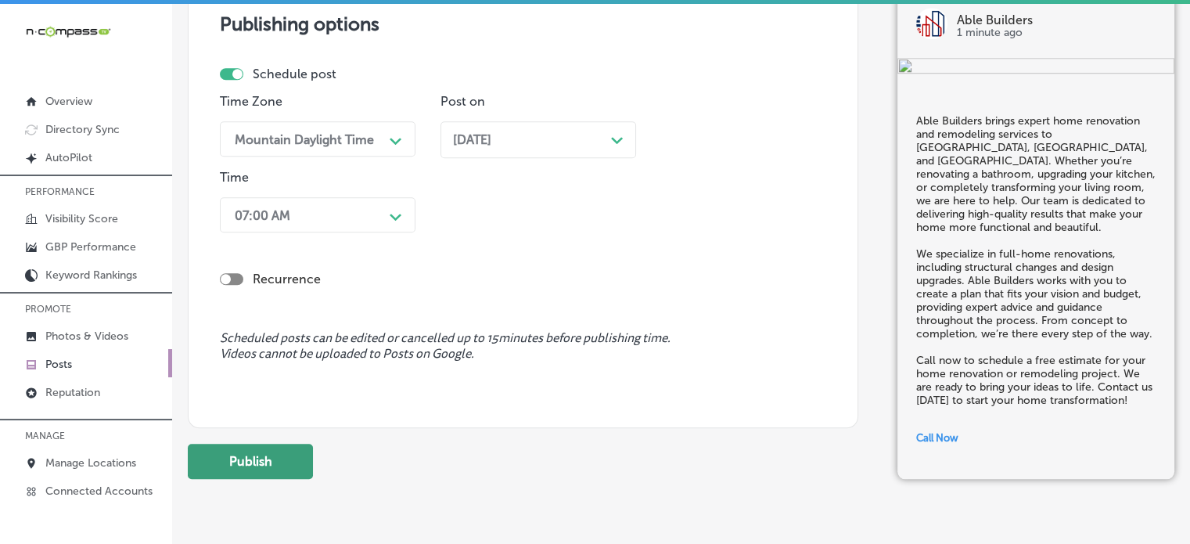
click at [269, 458] on button "Publish" at bounding box center [250, 460] width 125 height 35
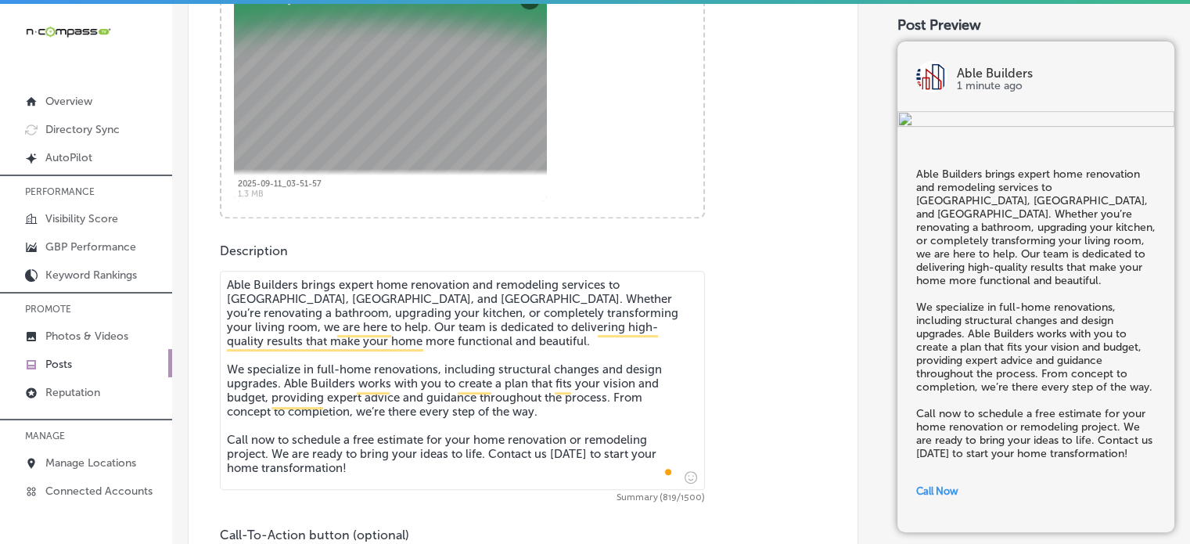
scroll to position [651, 0]
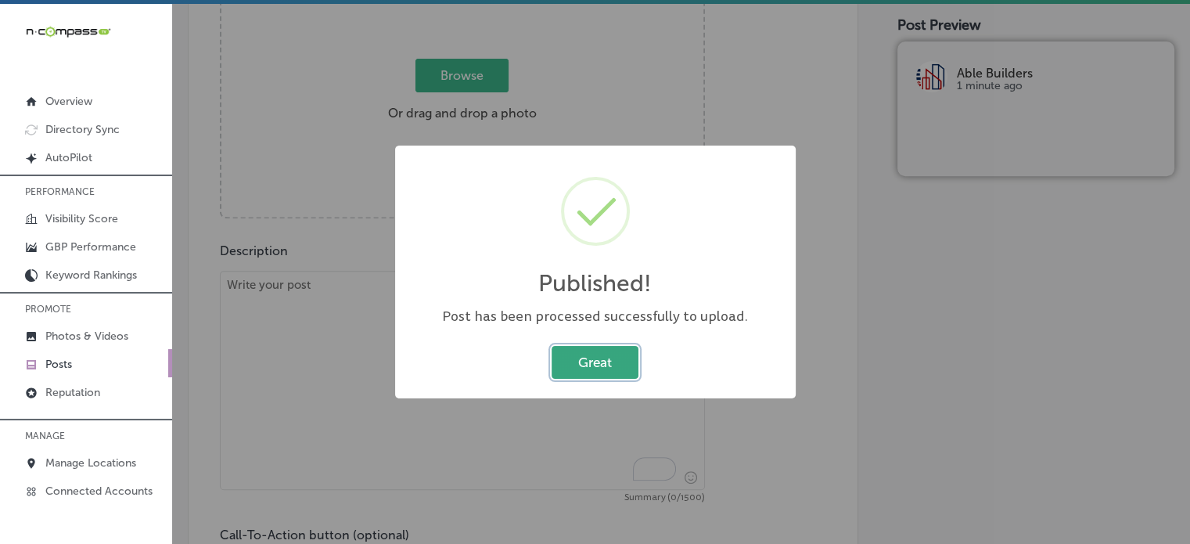
click at [604, 364] on button "Great" at bounding box center [594, 362] width 87 height 32
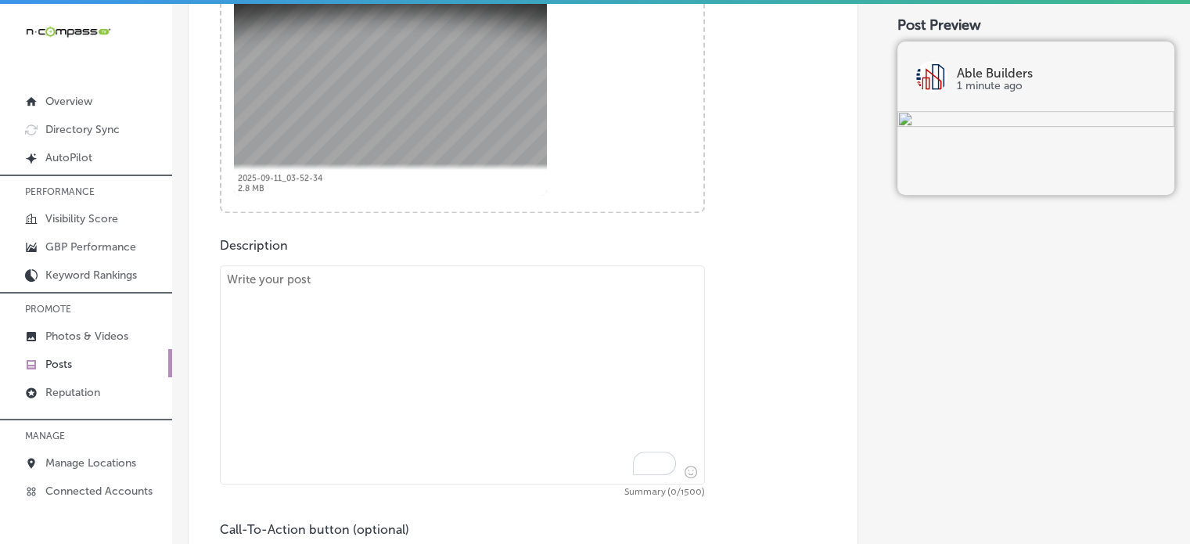
scroll to position [658, 0]
paste textarea ""Able Builders offers expert roofing and structural repair services. If your ro…"
click at [513, 328] on textarea "To enrich screen reader interactions, please activate Accessibility in Grammarl…" at bounding box center [462, 373] width 485 height 219
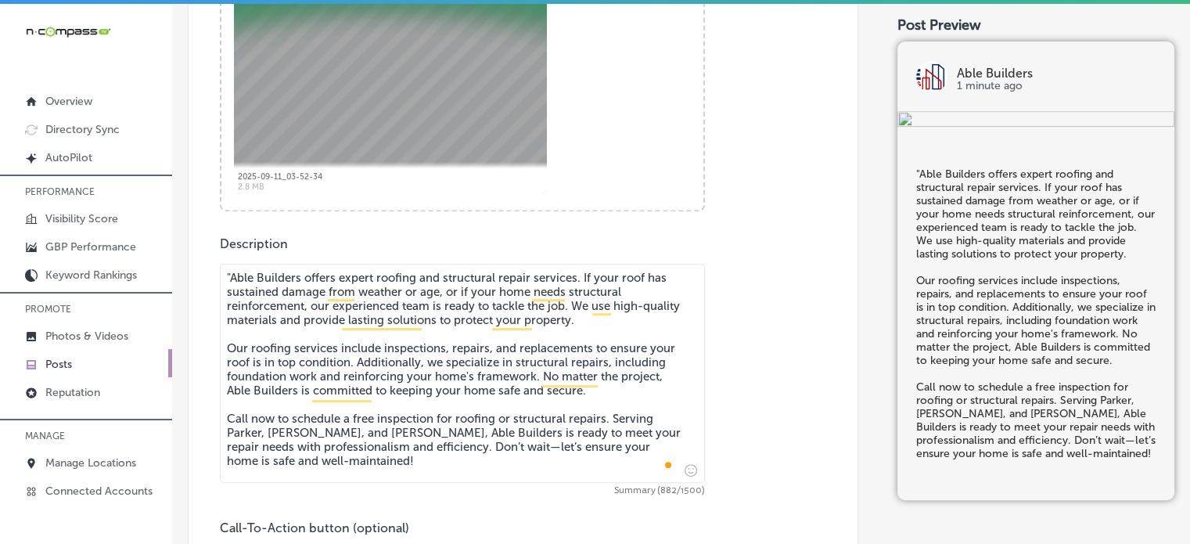
click at [231, 271] on textarea ""Able Builders offers expert roofing and structural repair services. If your ro…" at bounding box center [462, 373] width 485 height 219
click at [324, 368] on textarea "Able Builders offers expert roofing and structural repair services. If your roo…" at bounding box center [462, 373] width 485 height 219
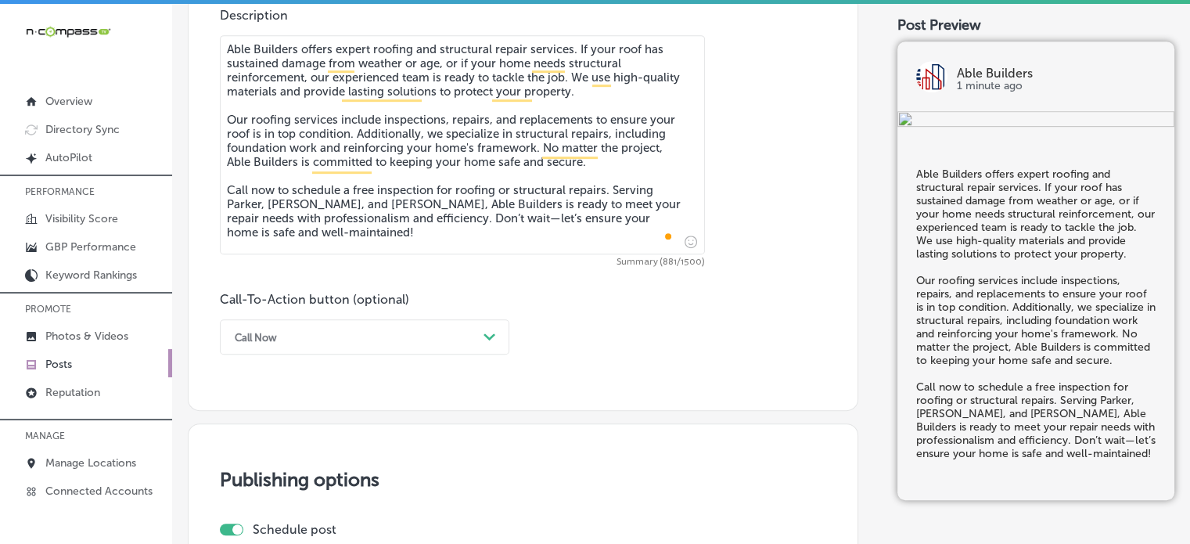
type textarea "Able Builders offers expert roofing and structural repair services. If your roo…"
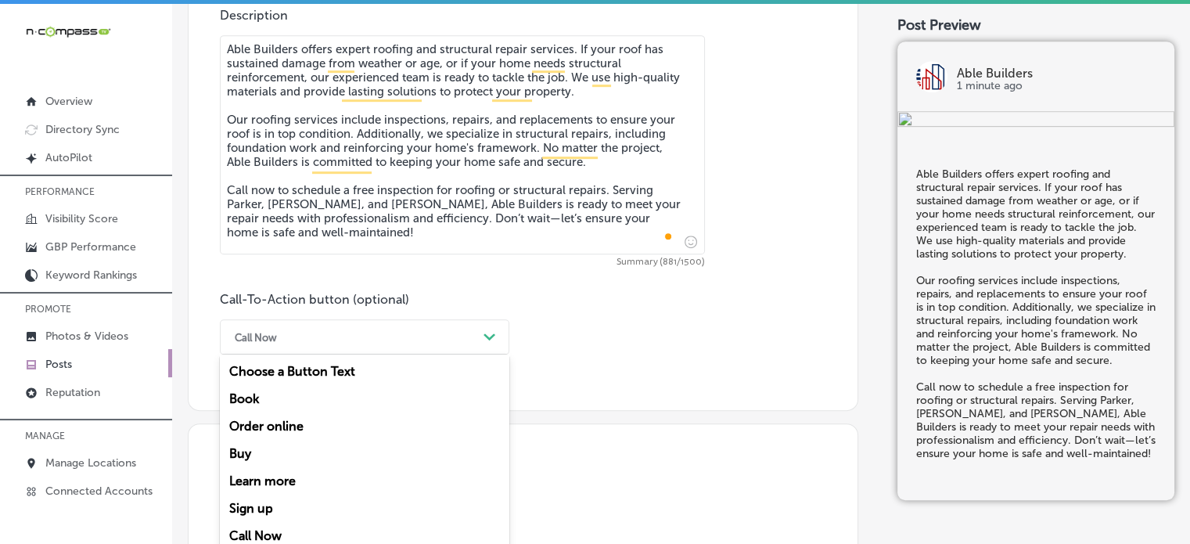
scroll to position [902, 0]
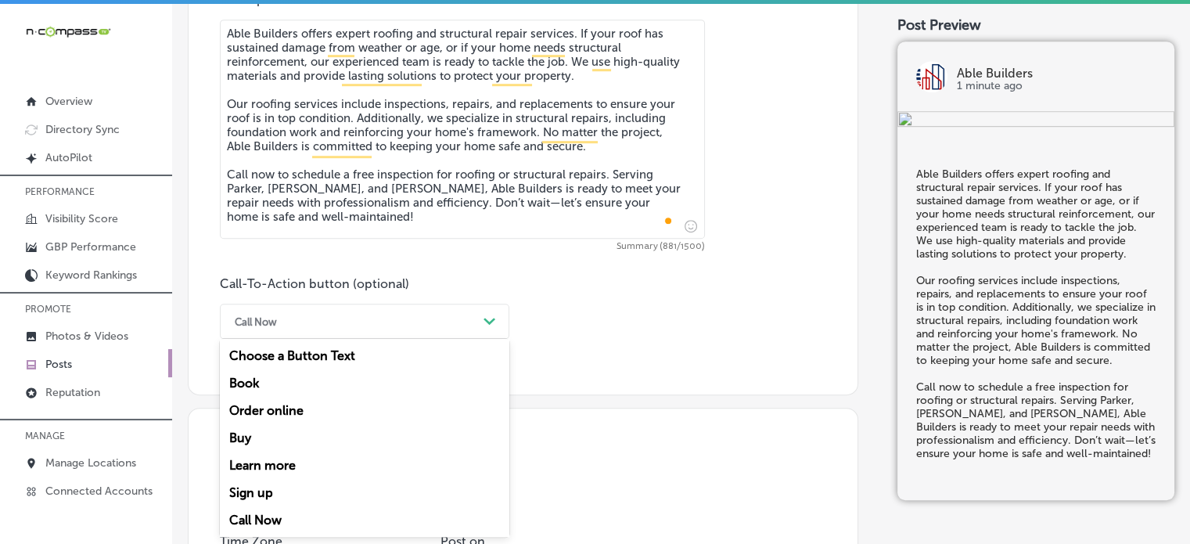
click at [381, 324] on div "Call Now" at bounding box center [352, 321] width 250 height 24
click at [265, 517] on div "Call Now" at bounding box center [364, 519] width 289 height 27
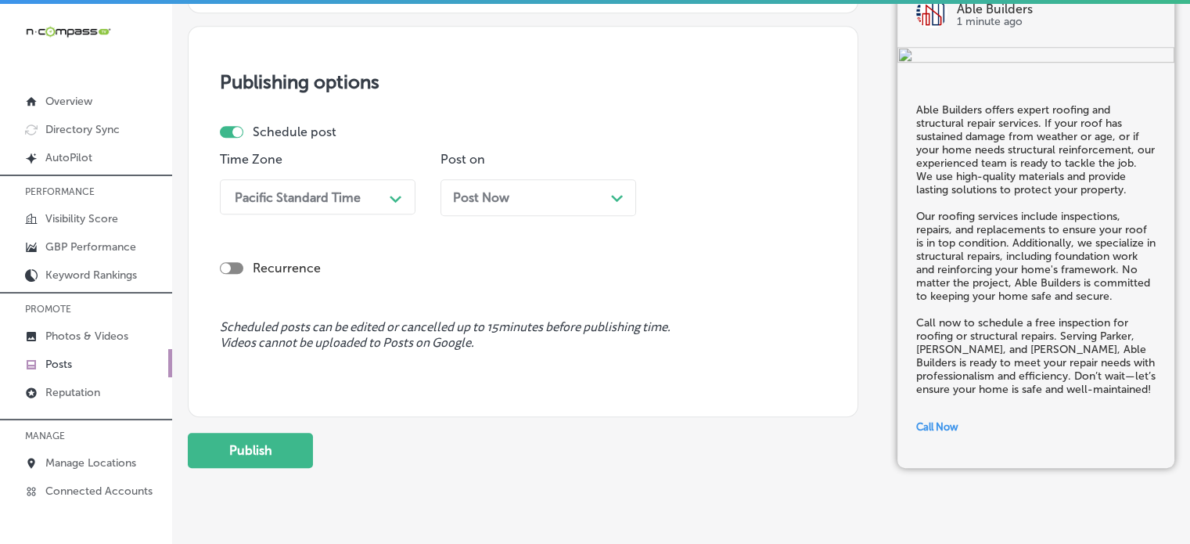
scroll to position [1283, 0]
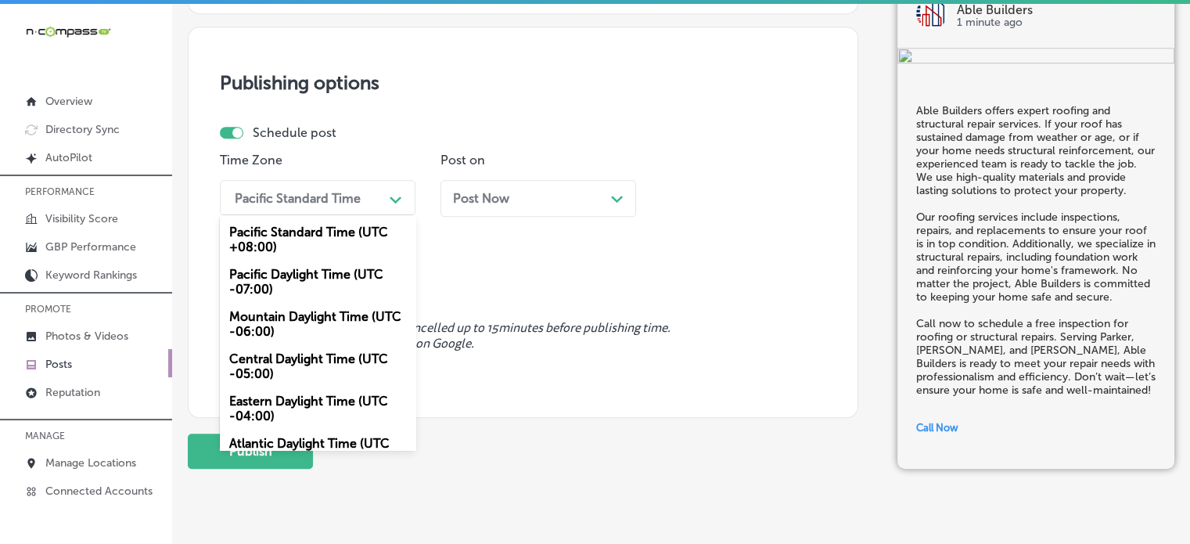
click at [363, 194] on div "Pacific Standard Time" at bounding box center [305, 197] width 156 height 27
click at [316, 328] on div "Mountain Daylight Time (UTC -06:00)" at bounding box center [318, 324] width 196 height 42
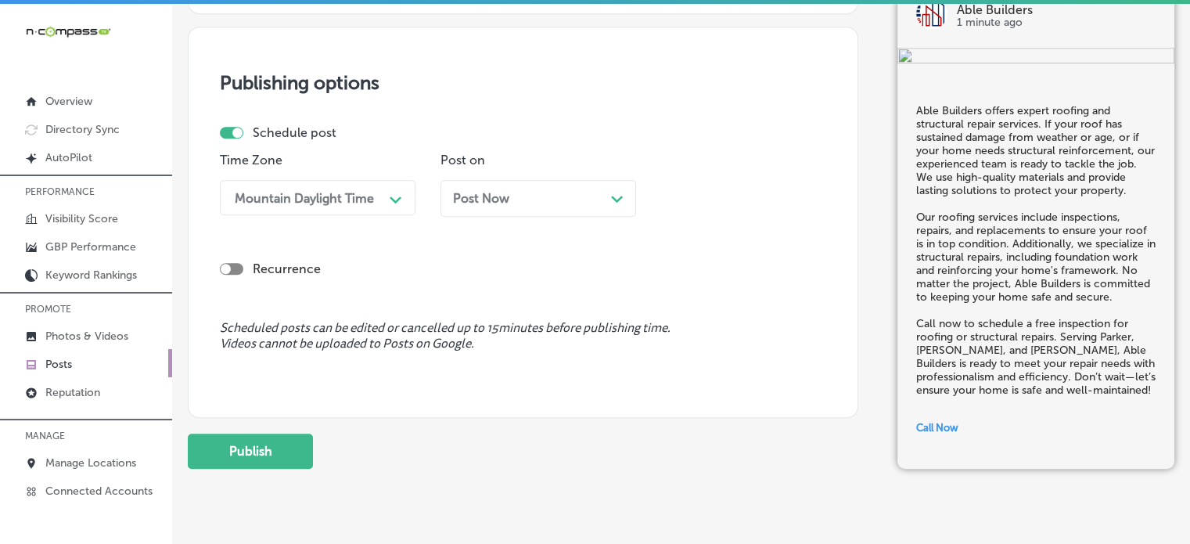
click at [562, 191] on div "Post Now Path Created with Sketch." at bounding box center [538, 198] width 170 height 15
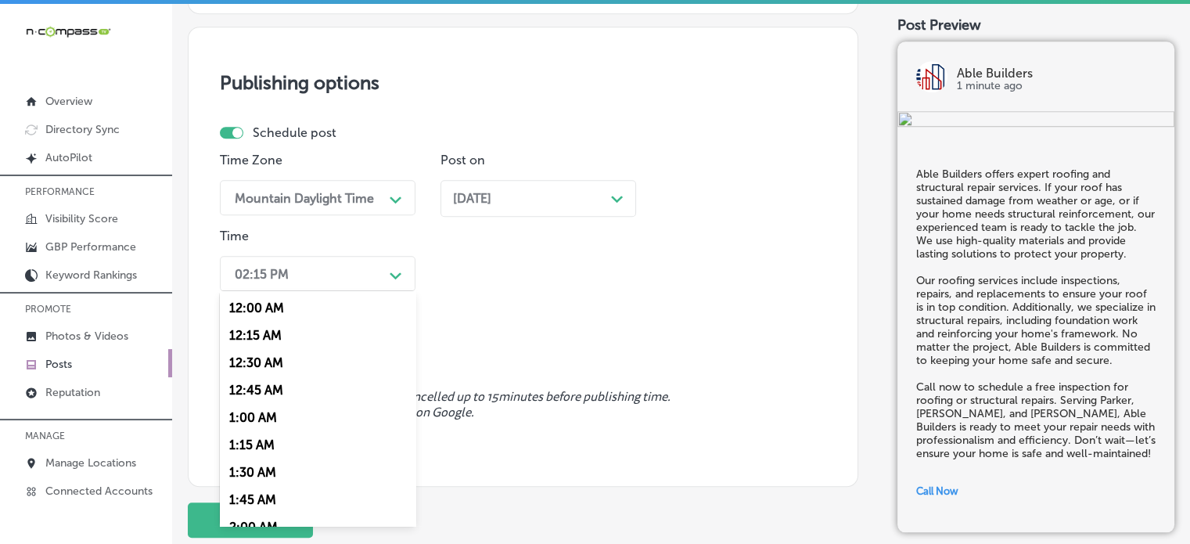
click at [372, 278] on div "02:15 PM" at bounding box center [305, 273] width 156 height 27
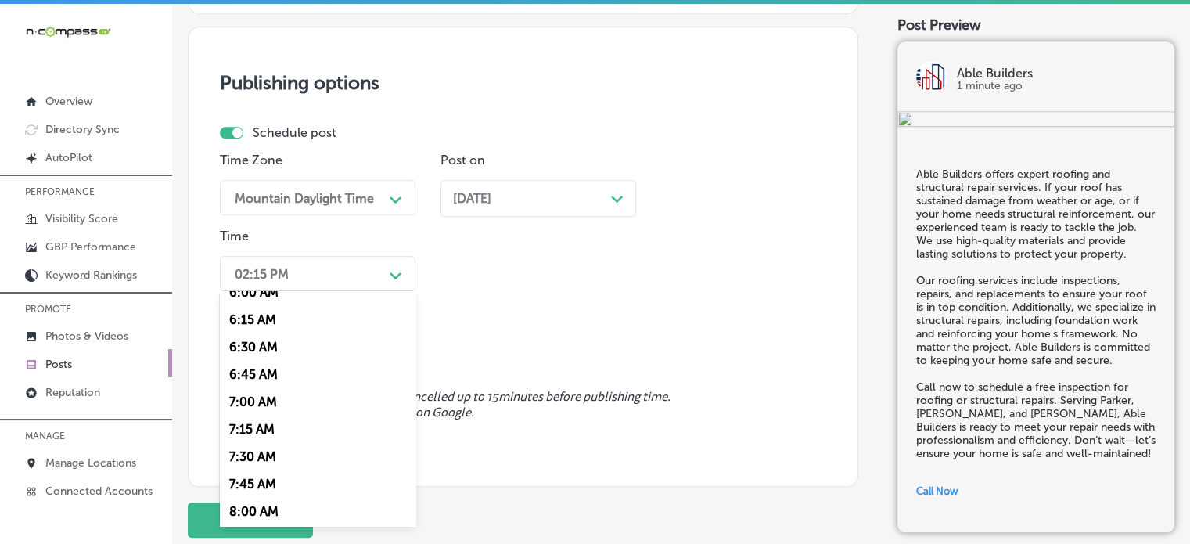
scroll to position [673, 0]
click at [260, 400] on div "7:00 AM" at bounding box center [318, 401] width 196 height 27
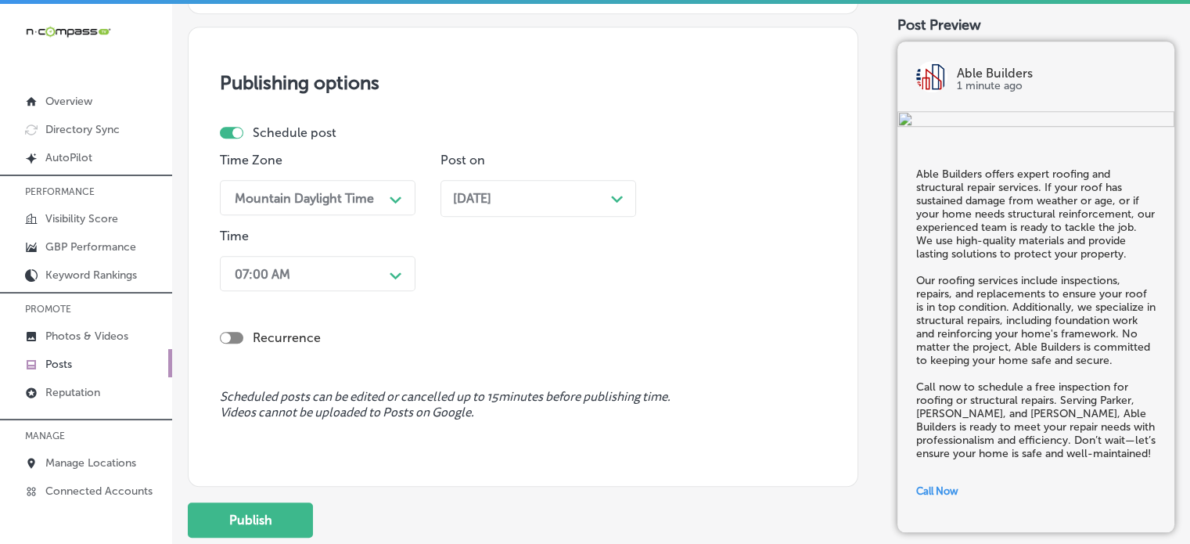
scroll to position [1327, 0]
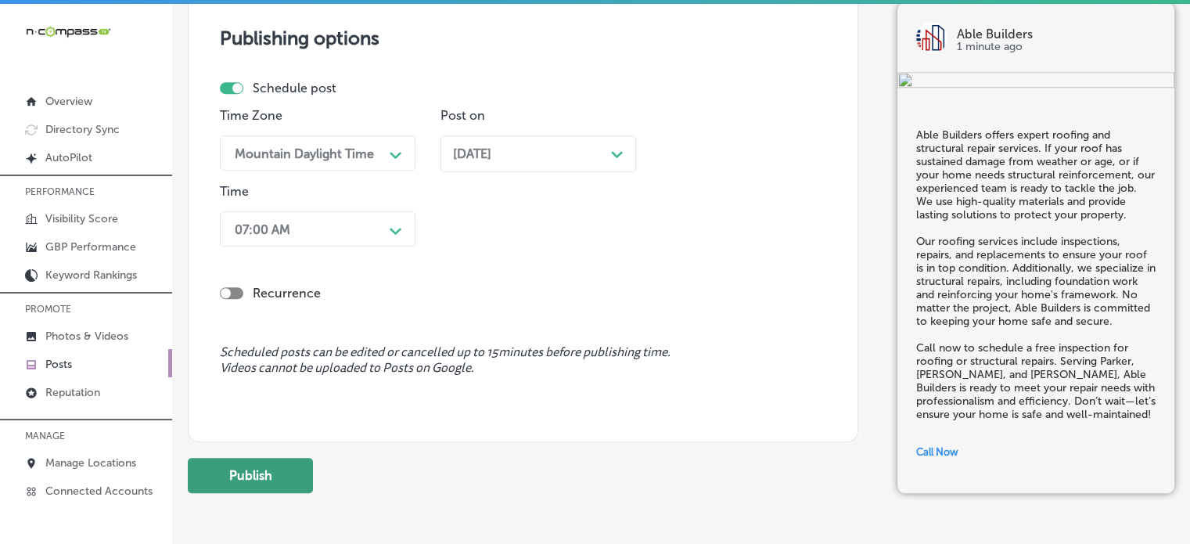
click at [282, 465] on button "Publish" at bounding box center [250, 475] width 125 height 35
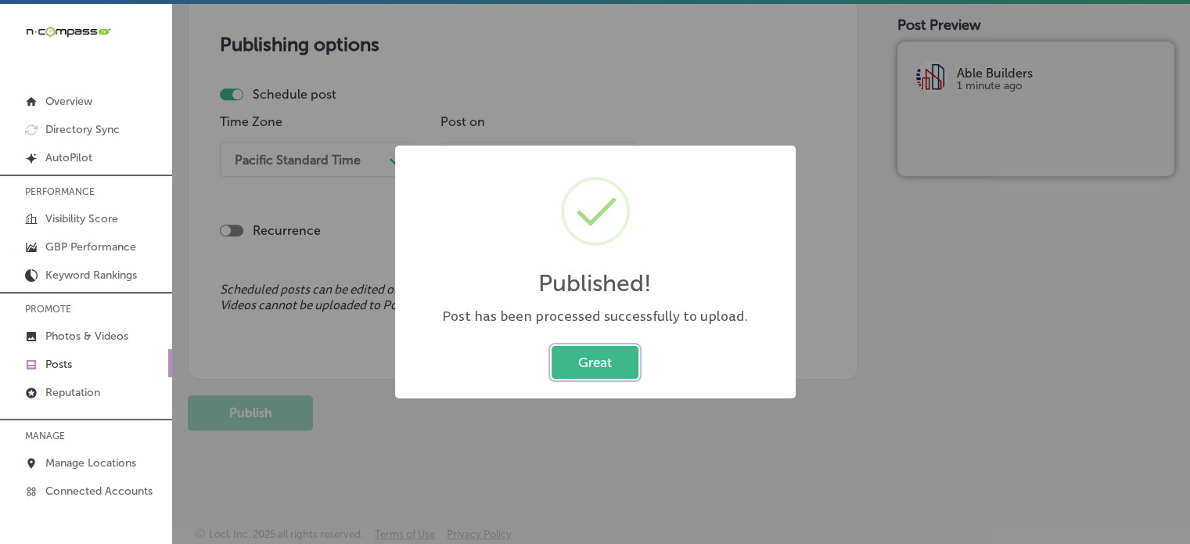
scroll to position [1320, 0]
click at [617, 368] on button "Great" at bounding box center [594, 362] width 87 height 32
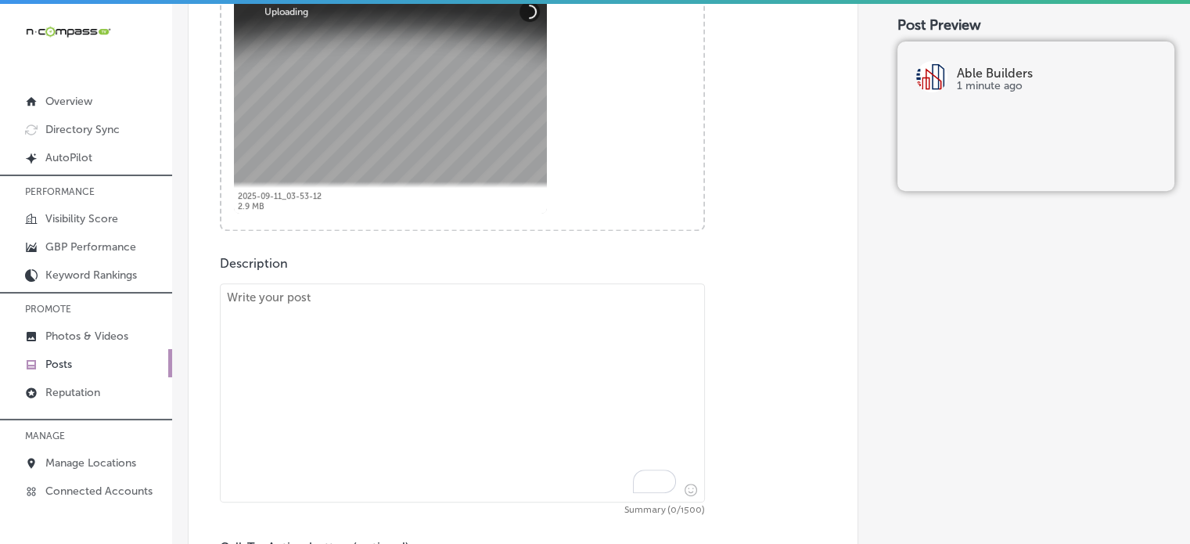
scroll to position [682, 0]
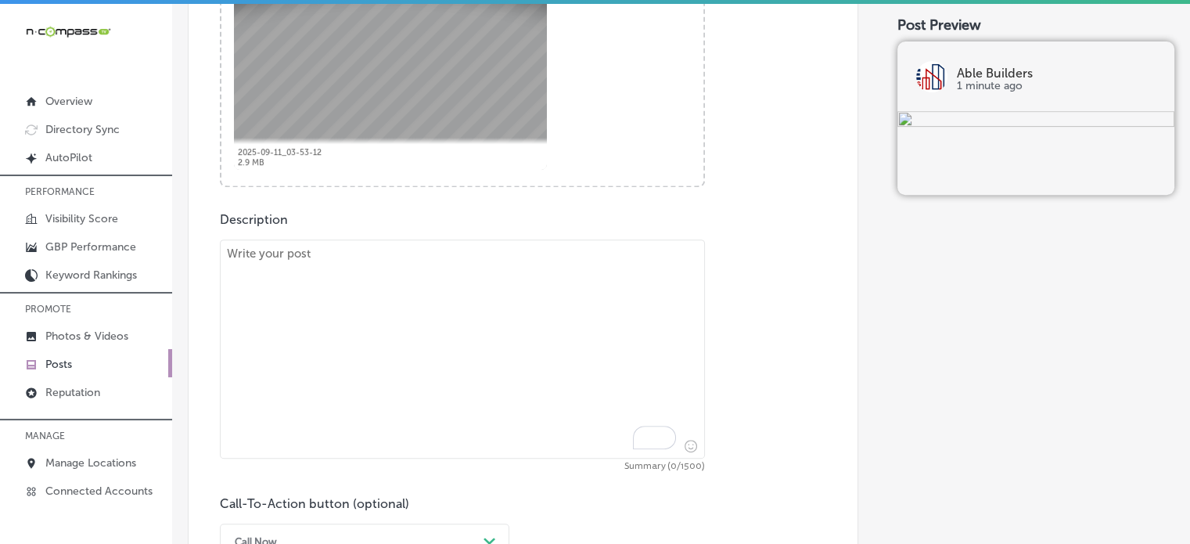
click at [500, 338] on textarea "To enrich screen reader interactions, please activate Accessibility in Grammarl…" at bounding box center [462, 348] width 485 height 219
paste textarea ""Able Builders provides top-notch insulation services to homeowners. Whether yo…"
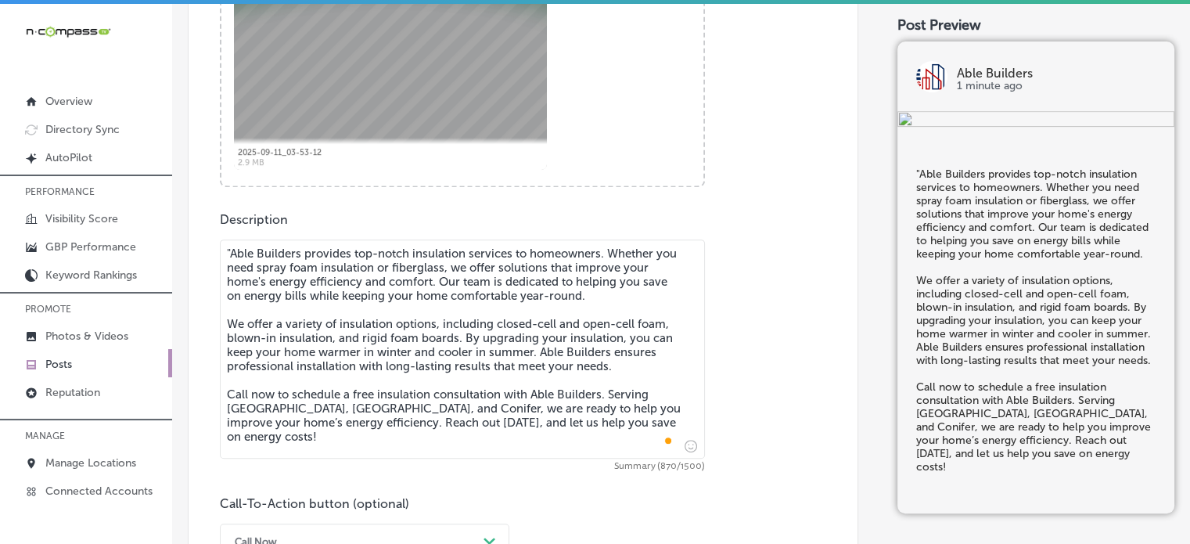
click at [233, 249] on textarea ""Able Builders provides top-notch insulation services to homeowners. Whether yo…" at bounding box center [462, 348] width 485 height 219
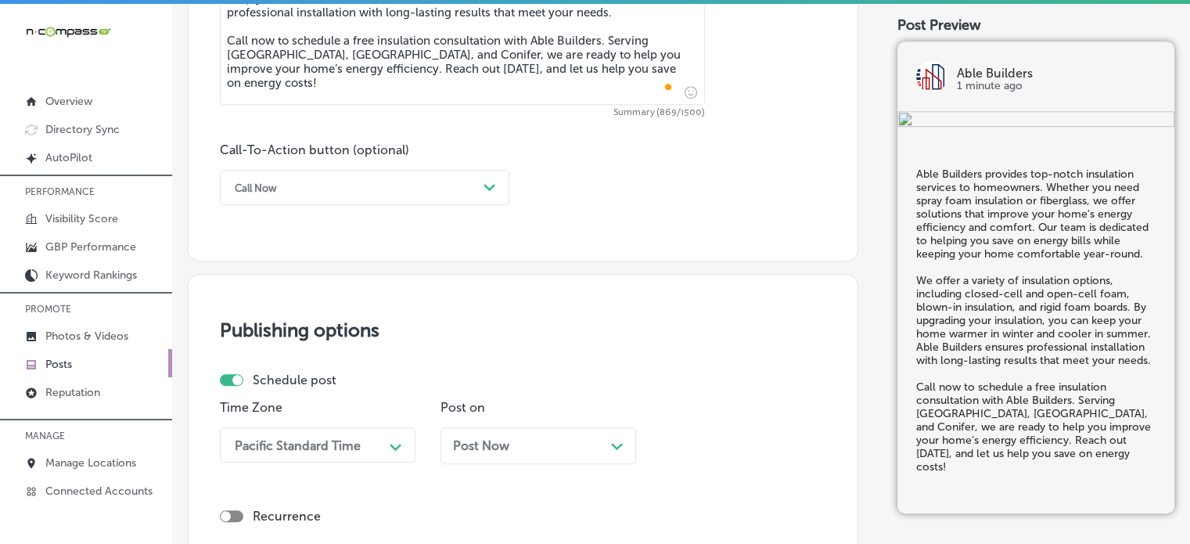
scroll to position [1053, 0]
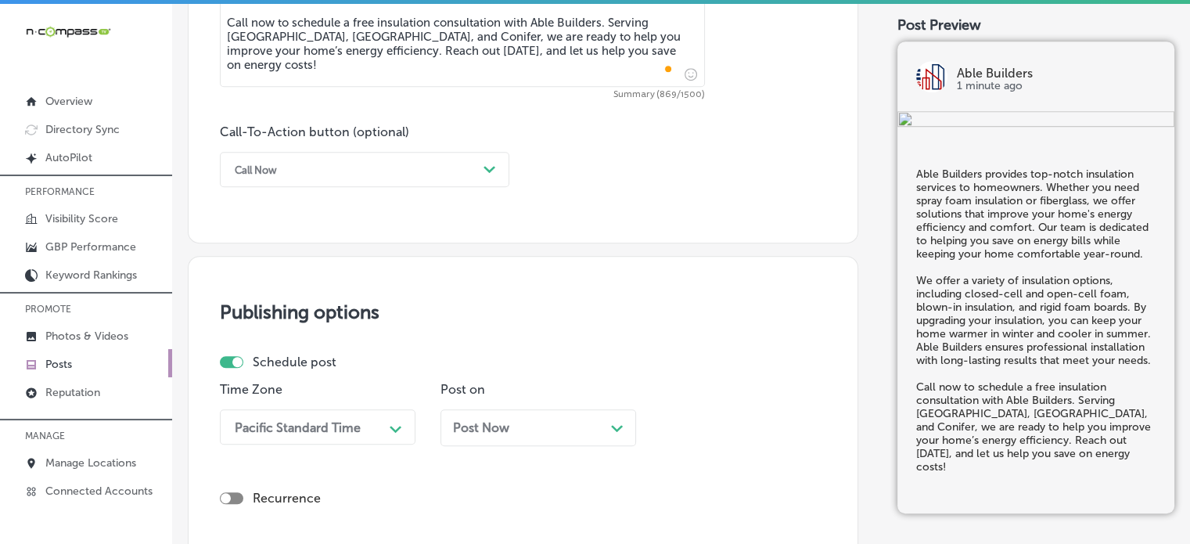
type textarea "Able Builders provides top-notch insulation services to homeowners. Whether you…"
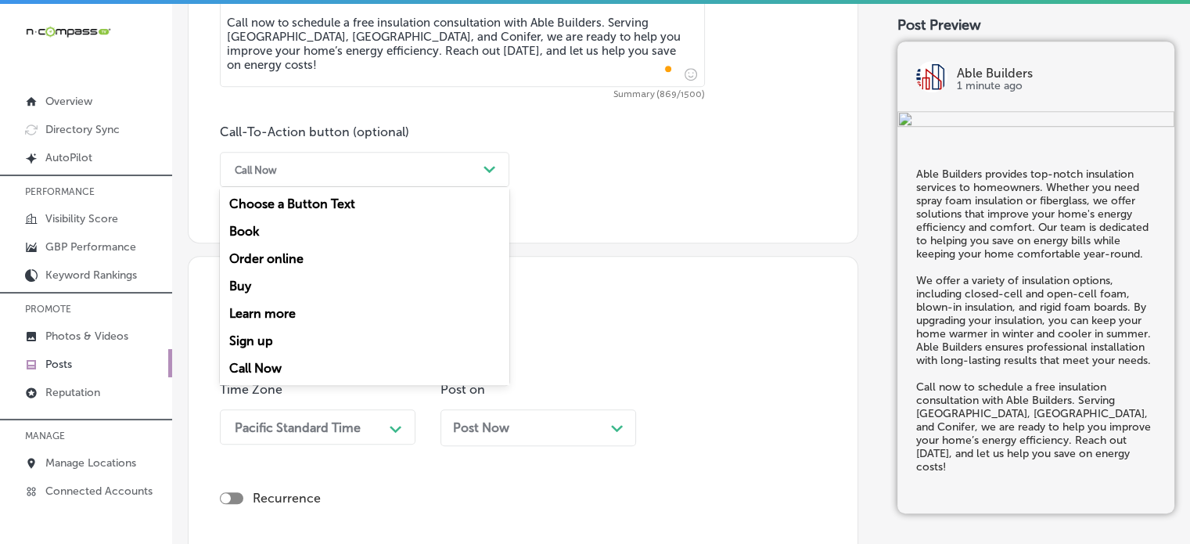
click at [432, 163] on div "Call Now" at bounding box center [352, 169] width 250 height 24
click at [284, 367] on div "Call Now" at bounding box center [364, 367] width 289 height 27
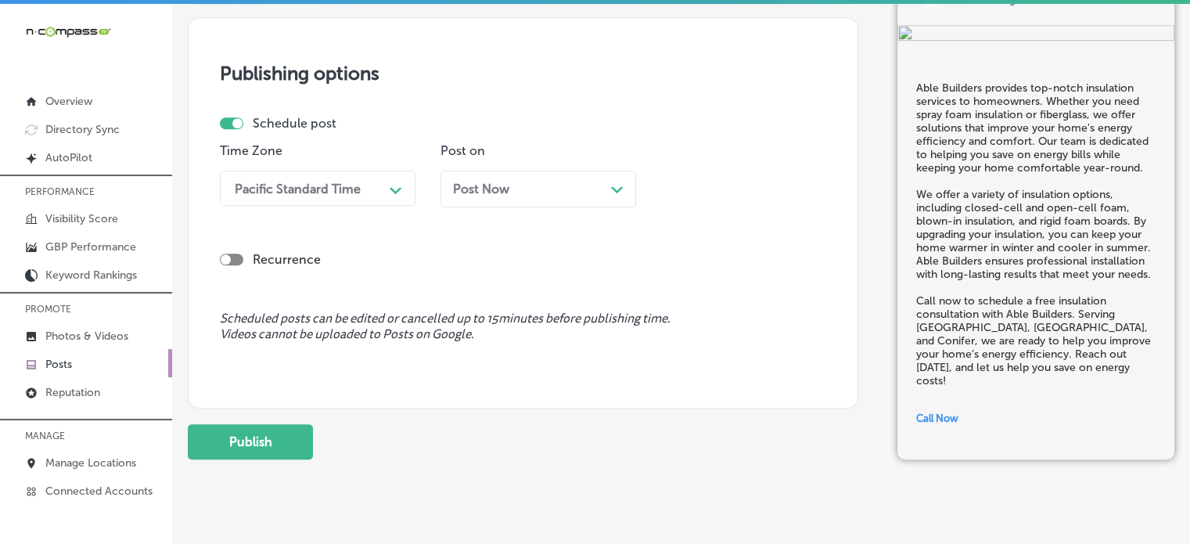
scroll to position [1320, 0]
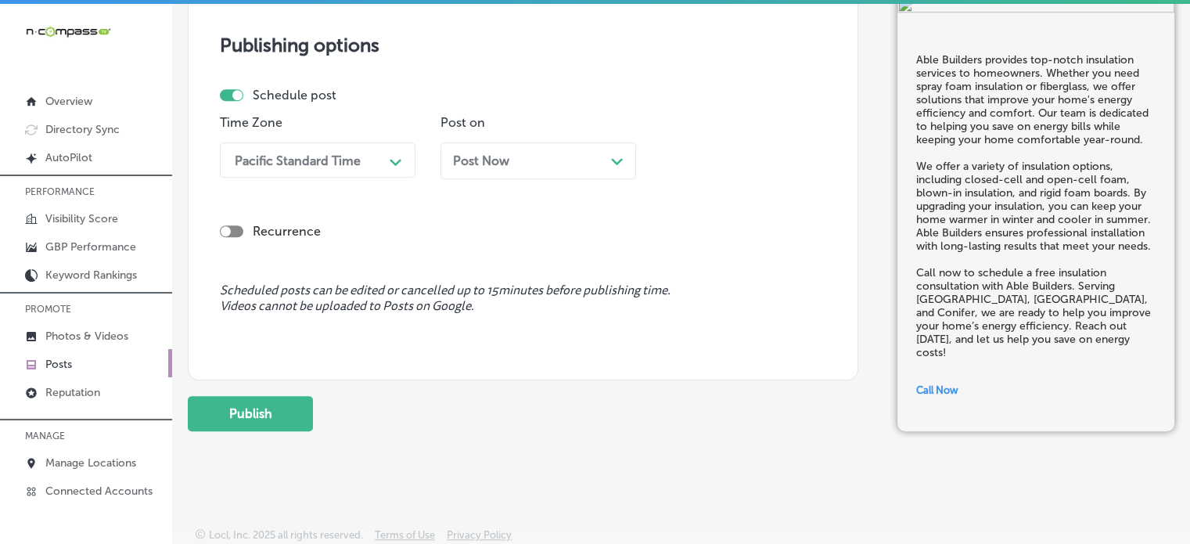
click at [346, 177] on div "Time Zone Pacific Standard Time Path Created with Sketch." at bounding box center [318, 153] width 196 height 76
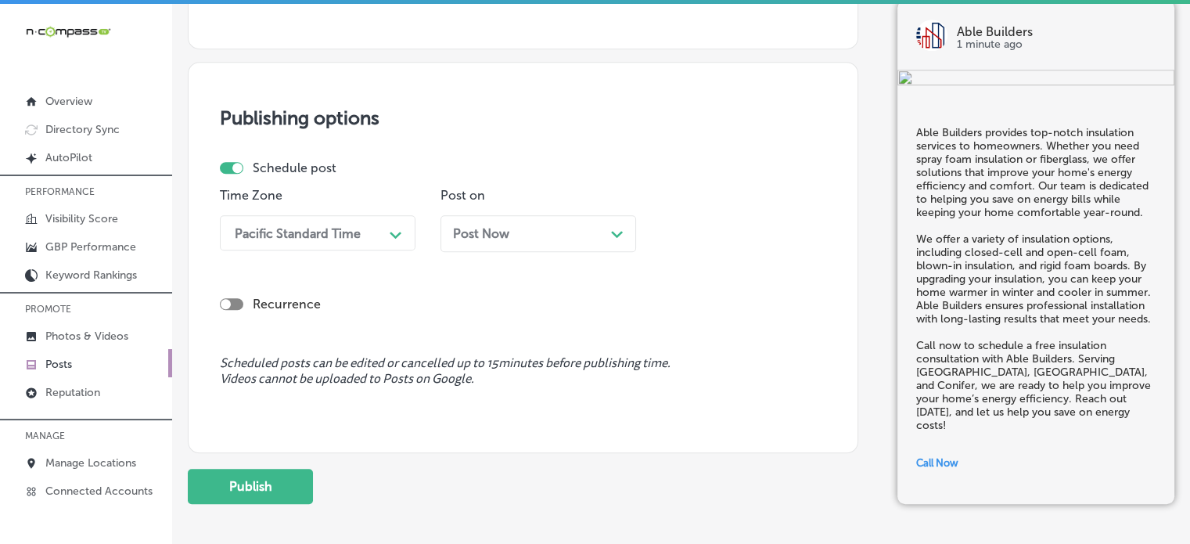
scroll to position [1245, 0]
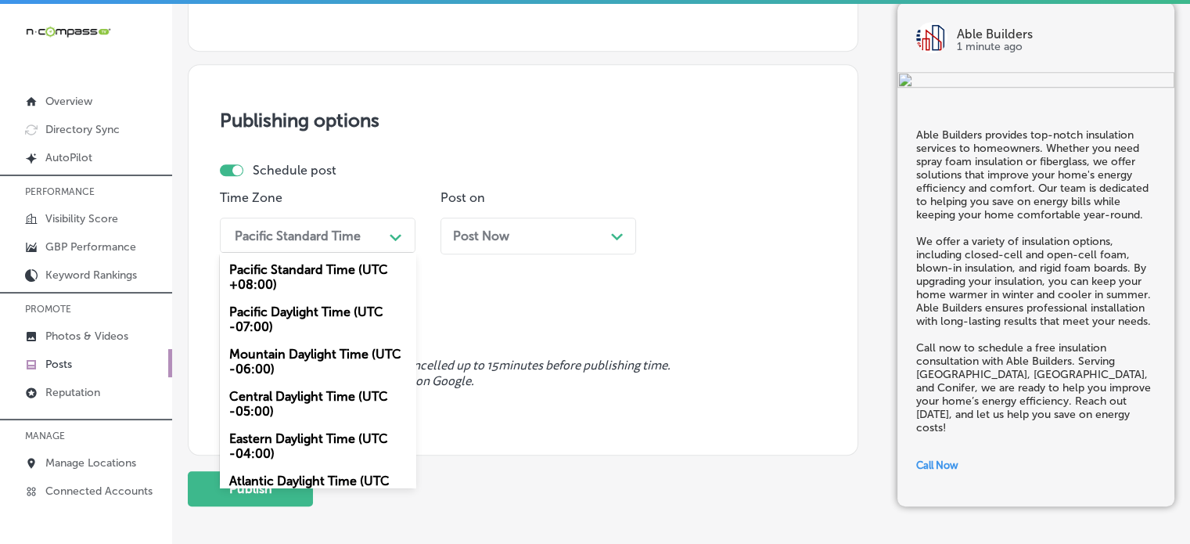
click at [372, 225] on div "Pacific Standard Time" at bounding box center [305, 234] width 156 height 27
click at [325, 359] on div "Mountain Daylight Time (UTC -06:00)" at bounding box center [318, 361] width 196 height 42
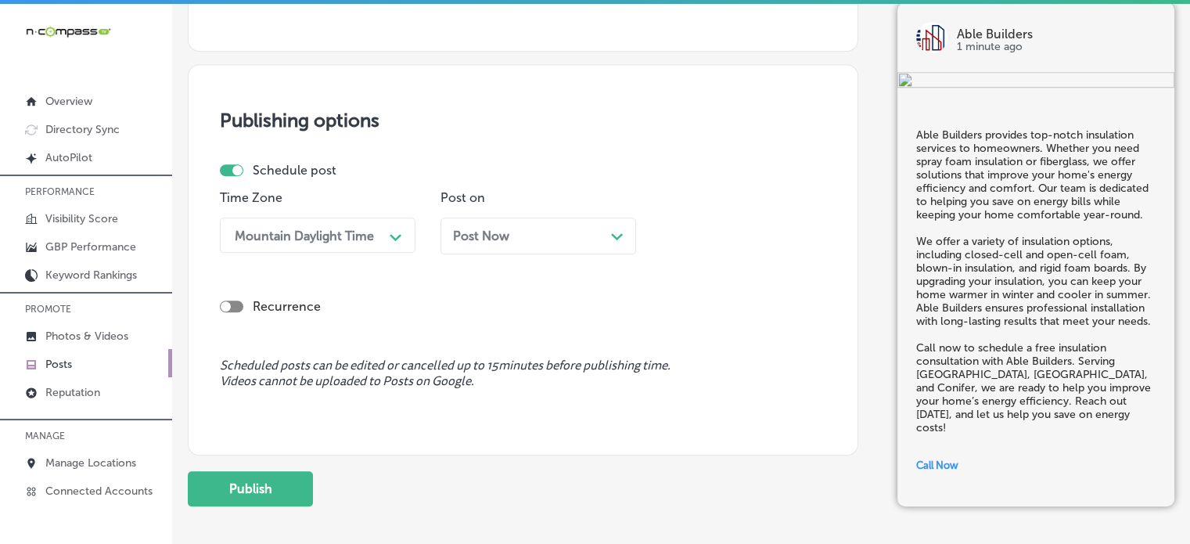
click at [505, 242] on span "Post Now" at bounding box center [481, 235] width 56 height 15
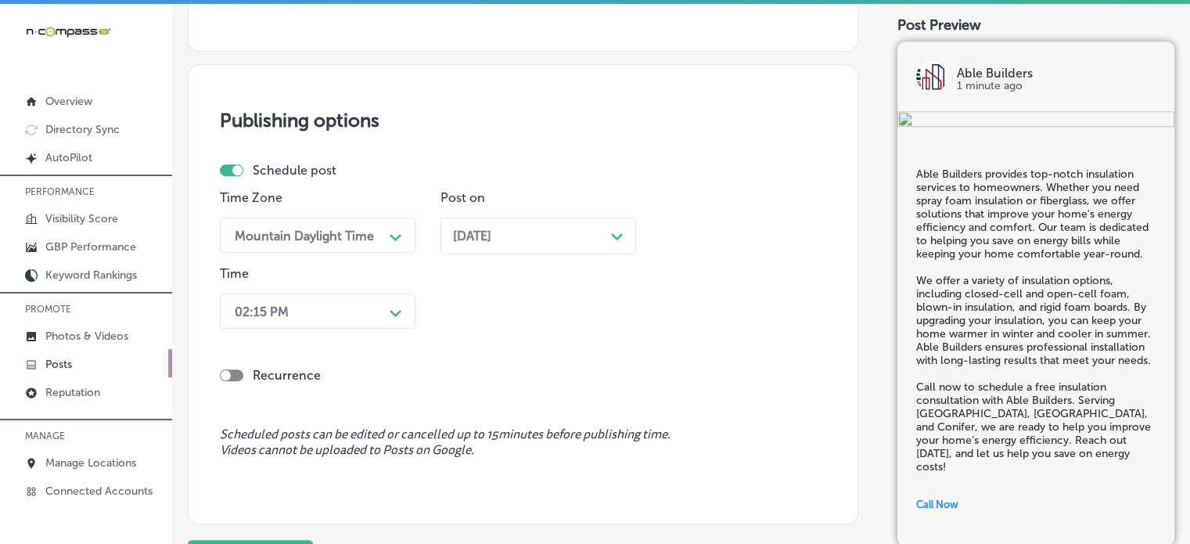
scroll to position [1270, 0]
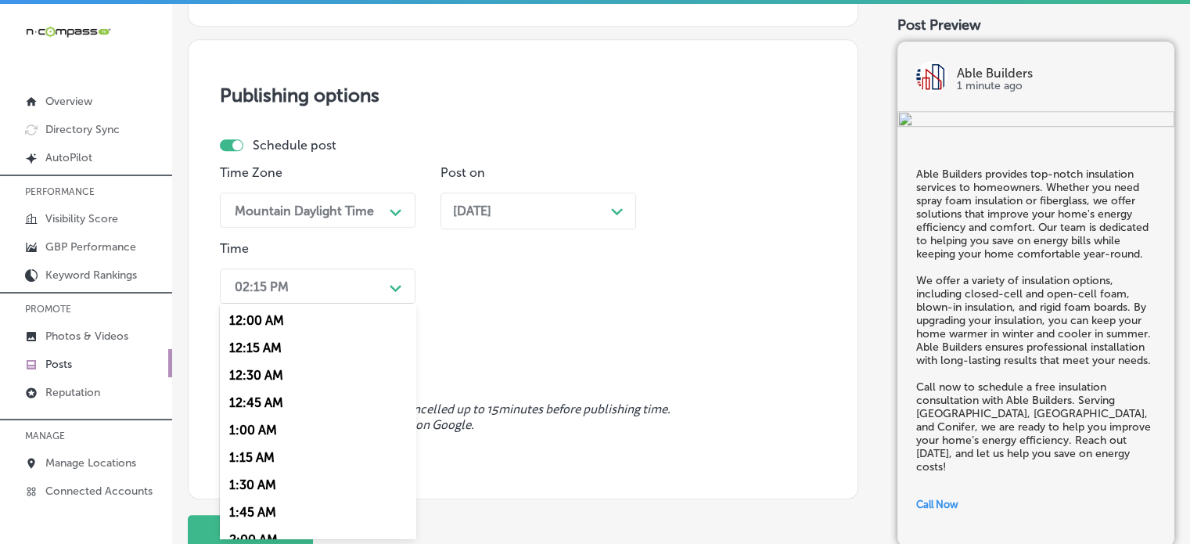
click at [390, 303] on div "option 7:00 AM, selected. option 12:00 AM focused, 1 of 96. 96 results availabl…" at bounding box center [318, 285] width 196 height 35
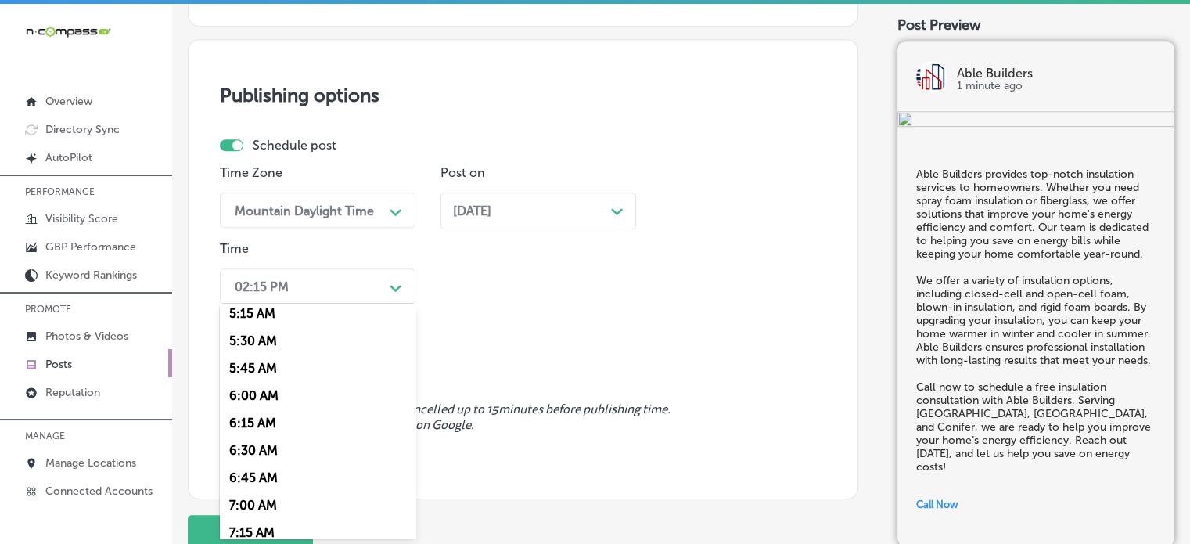
scroll to position [694, 0]
click at [260, 397] on div "7:00 AM" at bounding box center [318, 392] width 196 height 27
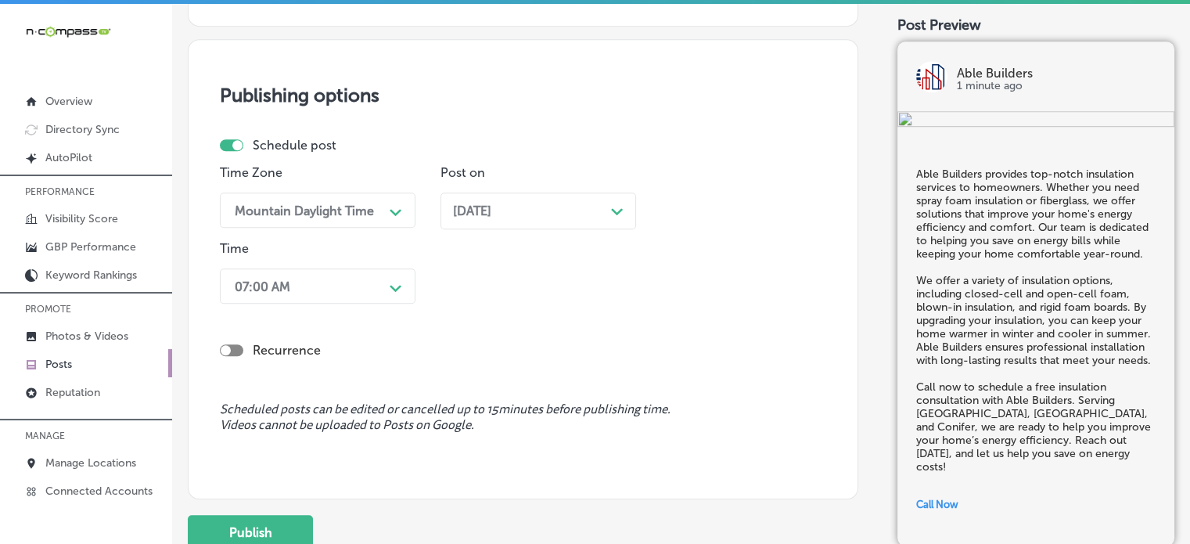
click at [420, 313] on div "Recurrence" at bounding box center [523, 338] width 606 height 56
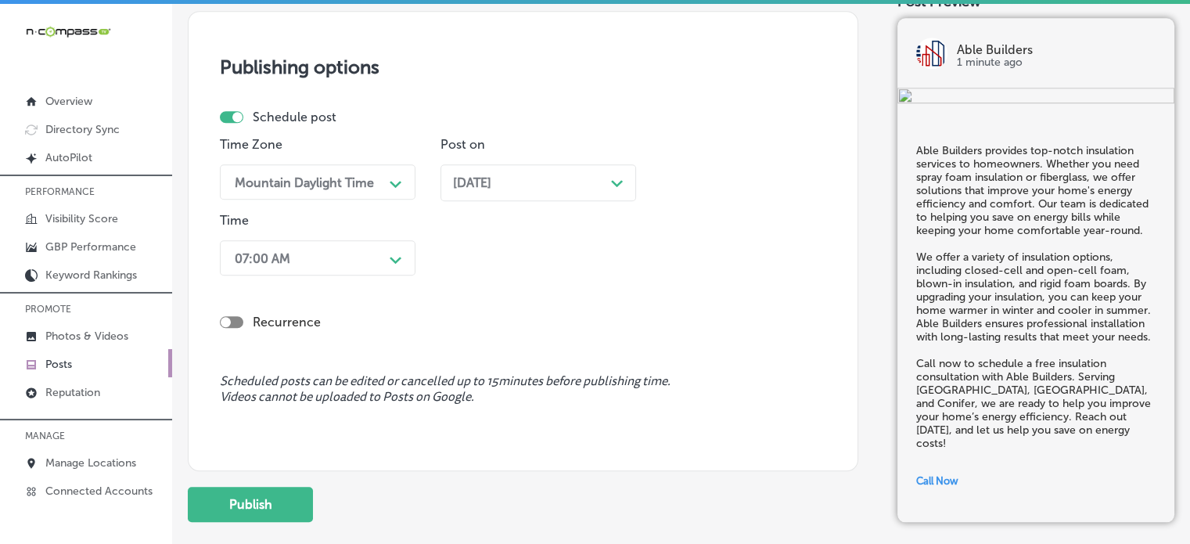
scroll to position [1301, 0]
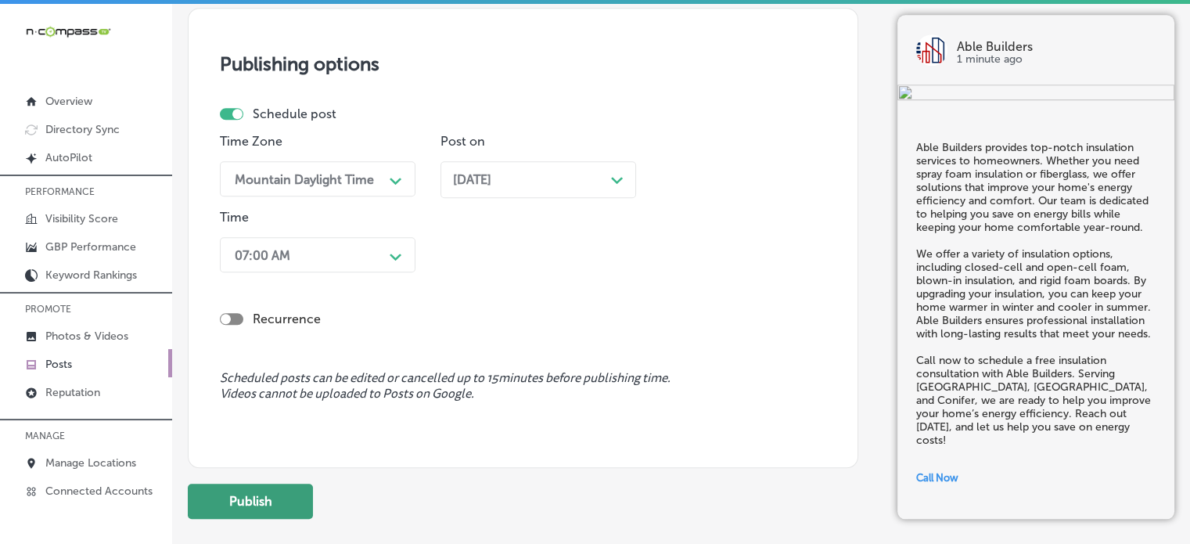
click at [278, 501] on button "Publish" at bounding box center [250, 500] width 125 height 35
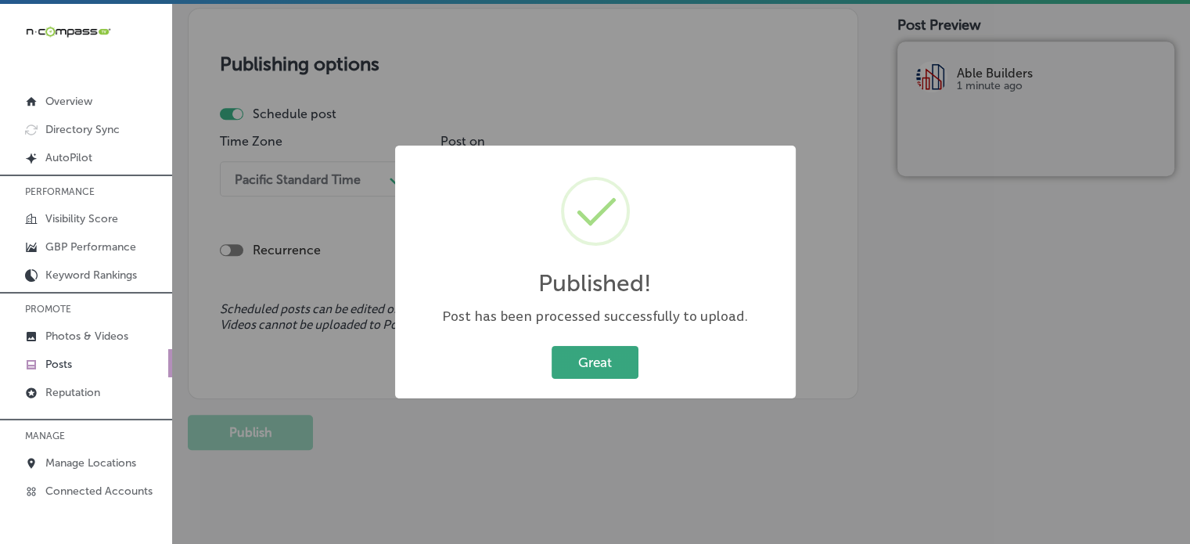
click at [588, 373] on button "Great" at bounding box center [594, 362] width 87 height 32
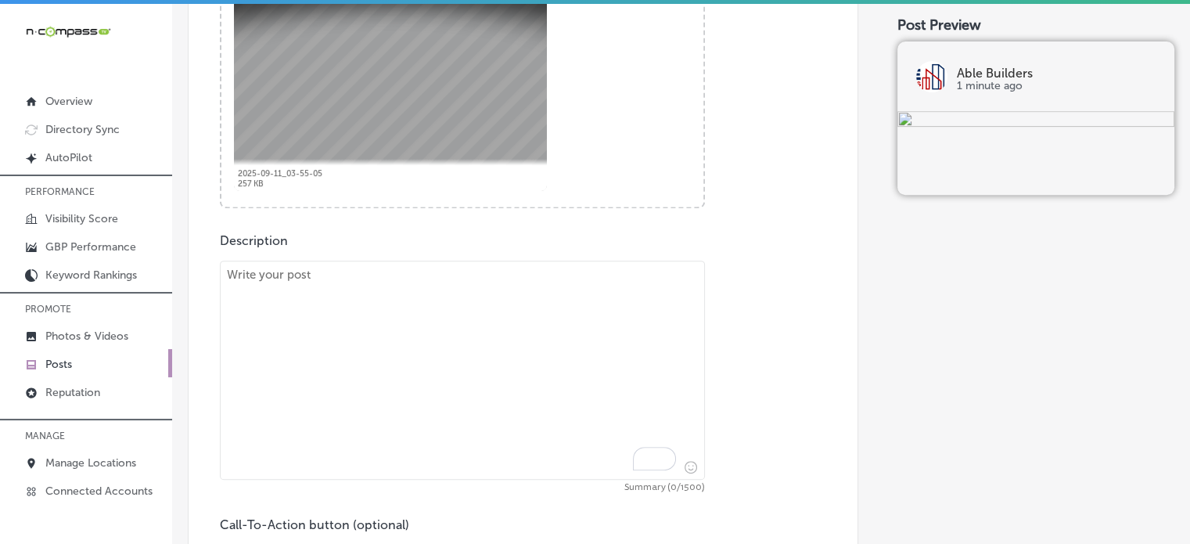
scroll to position [697, 0]
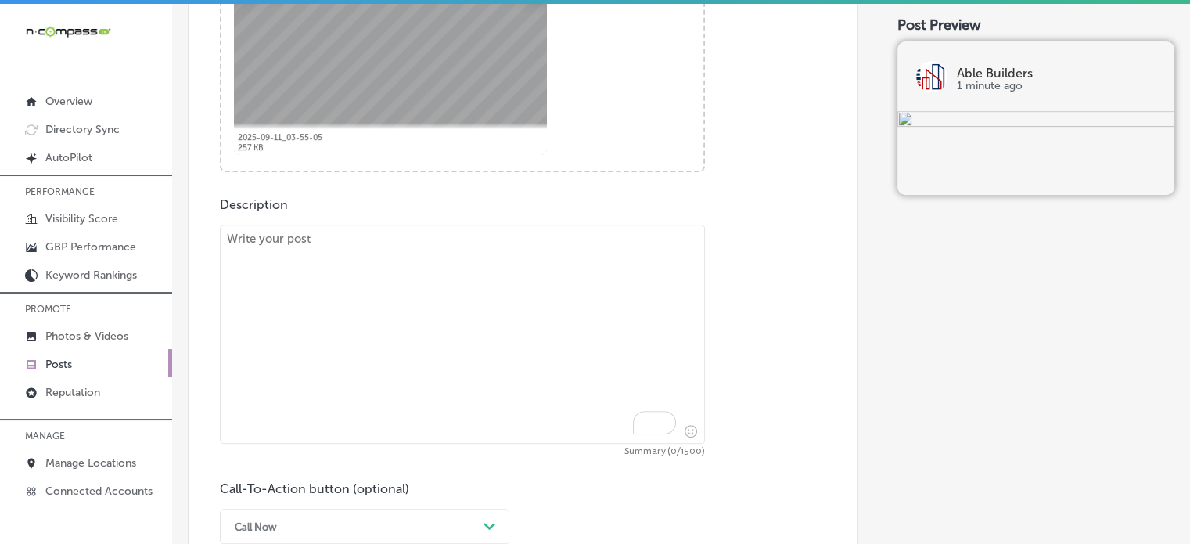
paste textarea ""At Able Builders, we specialize in new construction and home additions, helpin…"
click at [497, 332] on textarea "To enrich screen reader interactions, please activate Accessibility in Grammarl…" at bounding box center [462, 333] width 485 height 219
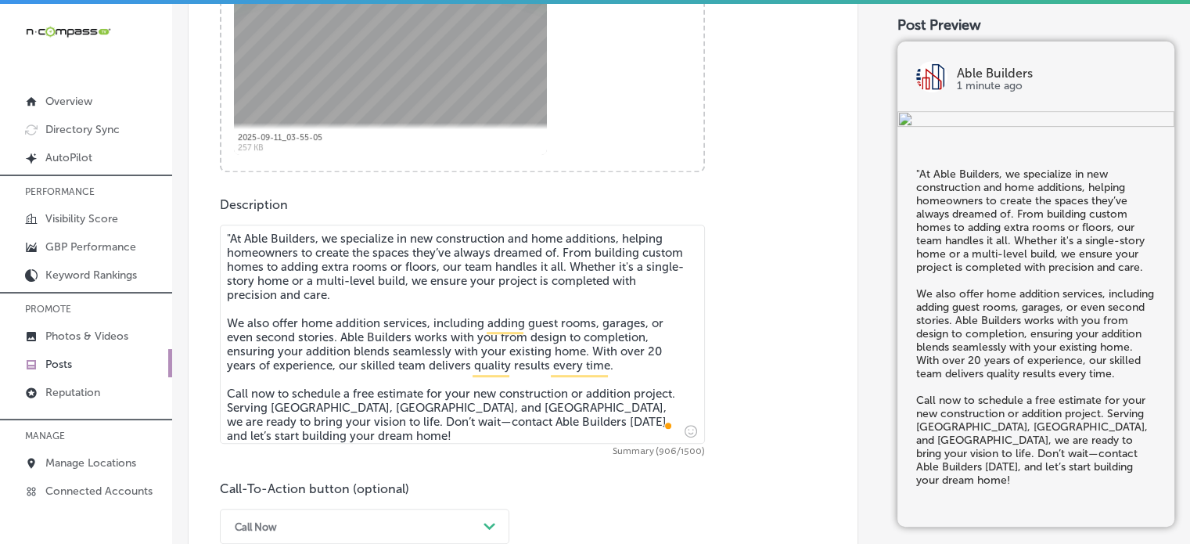
click at [231, 242] on textarea ""At Able Builders, we specialize in new construction and home additions, helpin…" at bounding box center [462, 333] width 485 height 219
click at [363, 314] on textarea "At Able Builders, we specialize in new construction and home additions, helping…" at bounding box center [462, 333] width 485 height 219
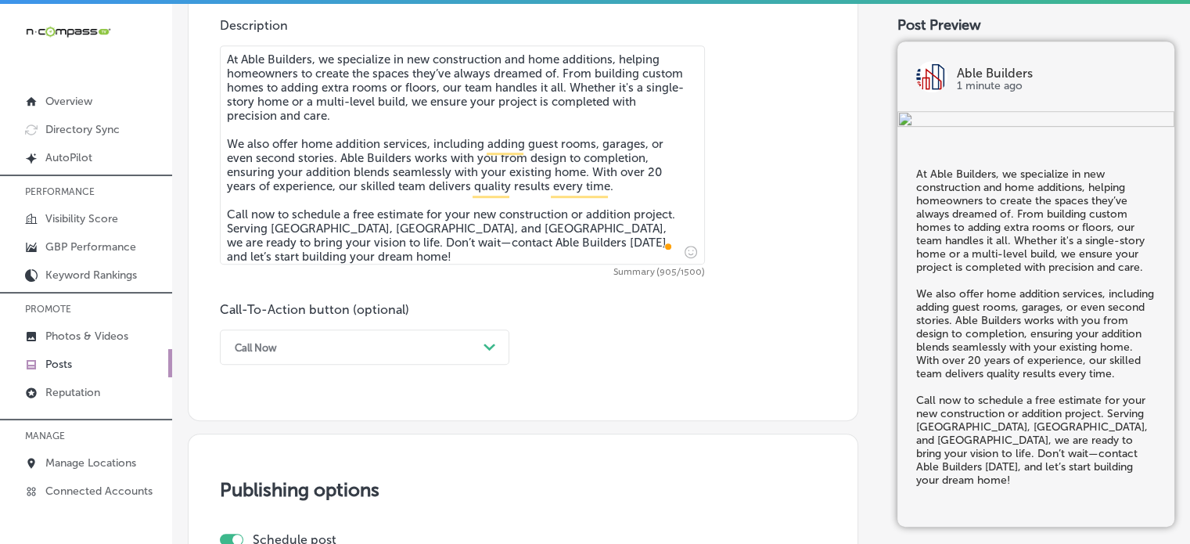
type textarea "At Able Builders, we specialize in new construction and home additions, helping…"
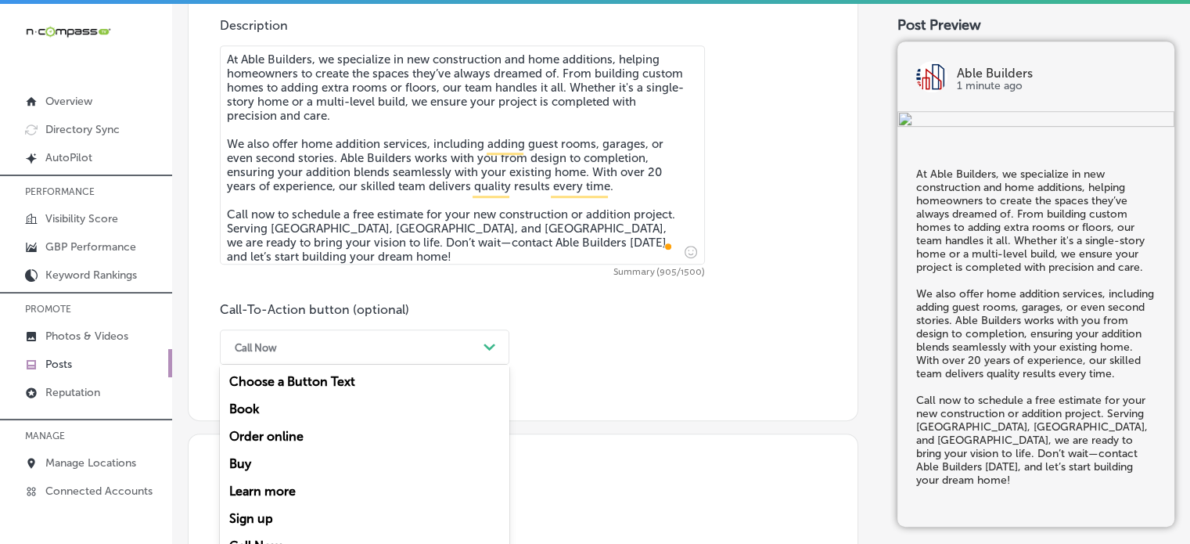
scroll to position [902, 0]
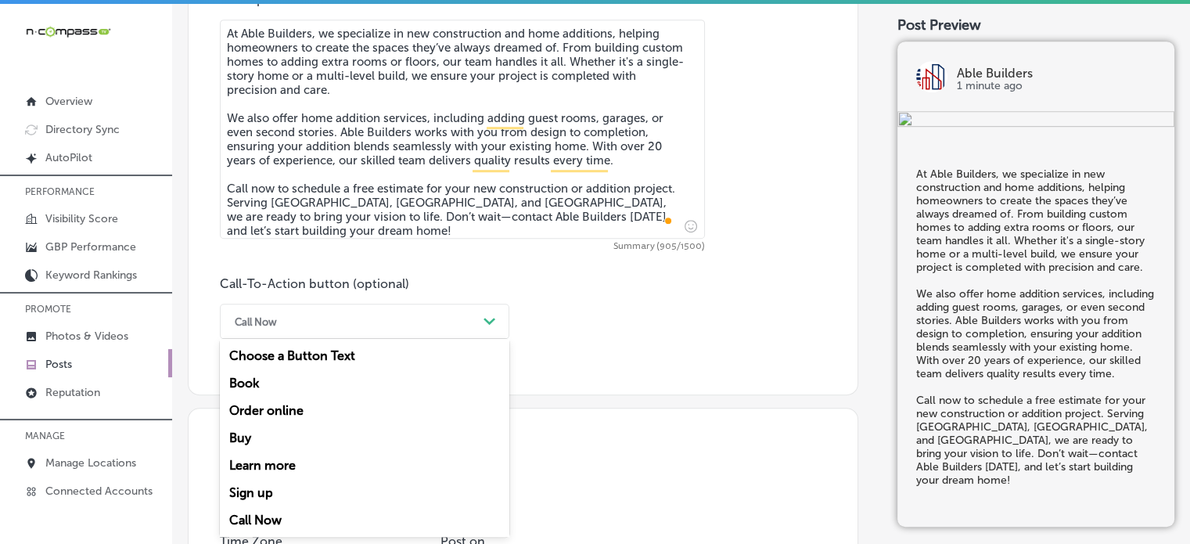
click at [389, 335] on div "Call Now Path Created with Sketch." at bounding box center [364, 320] width 289 height 35
click at [264, 517] on div "Call Now" at bounding box center [364, 519] width 289 height 27
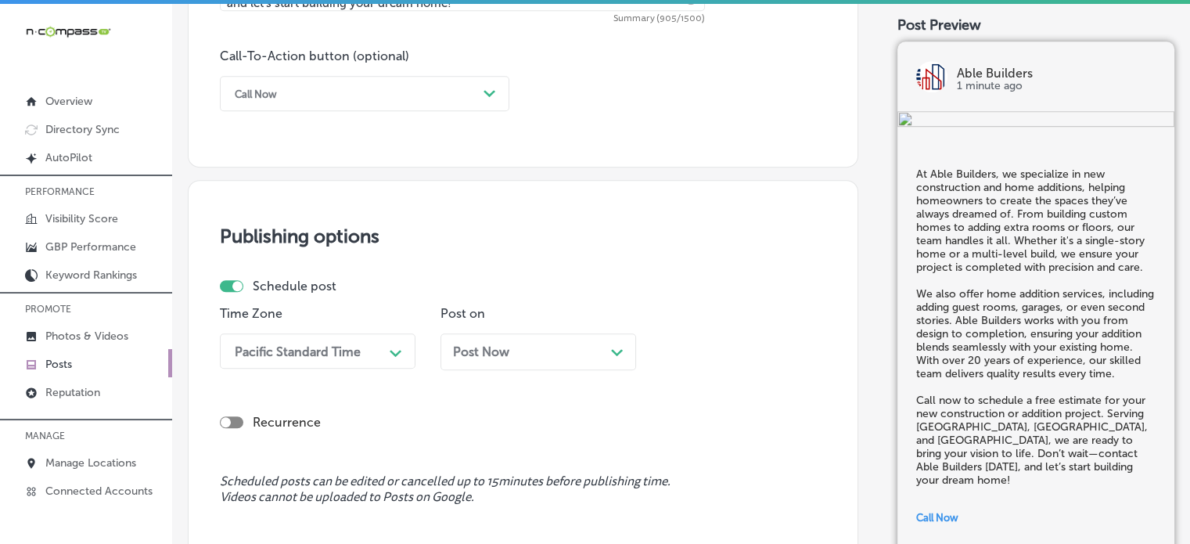
scroll to position [1195, 0]
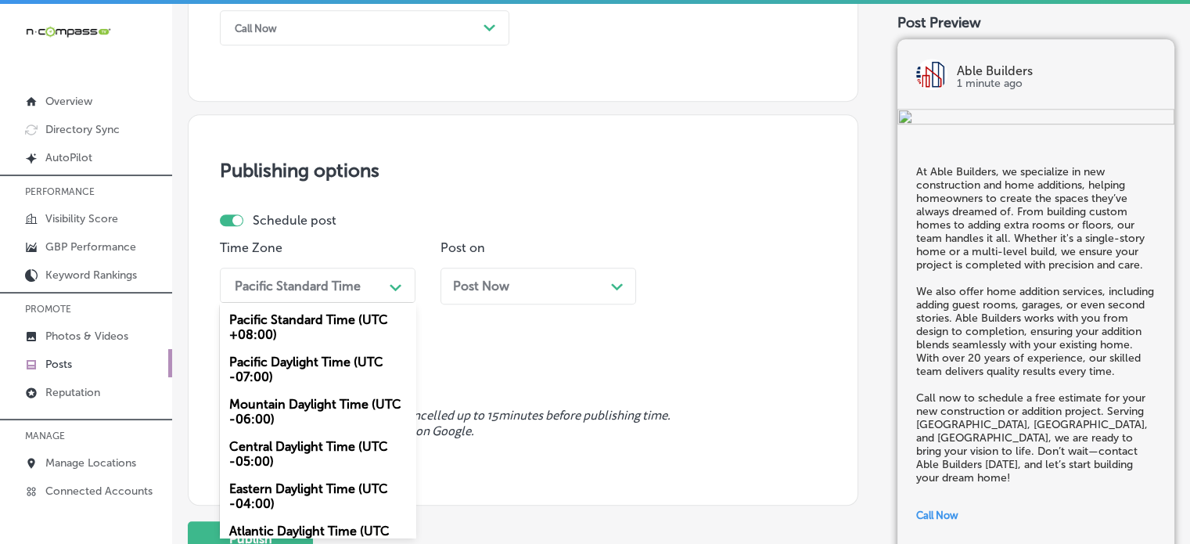
click at [371, 303] on div "option Mountain Daylight Time (UTC -06:00), selected. option Pacific Daylight T…" at bounding box center [318, 284] width 196 height 35
click at [332, 400] on div "Mountain Daylight Time (UTC -06:00)" at bounding box center [318, 411] width 196 height 42
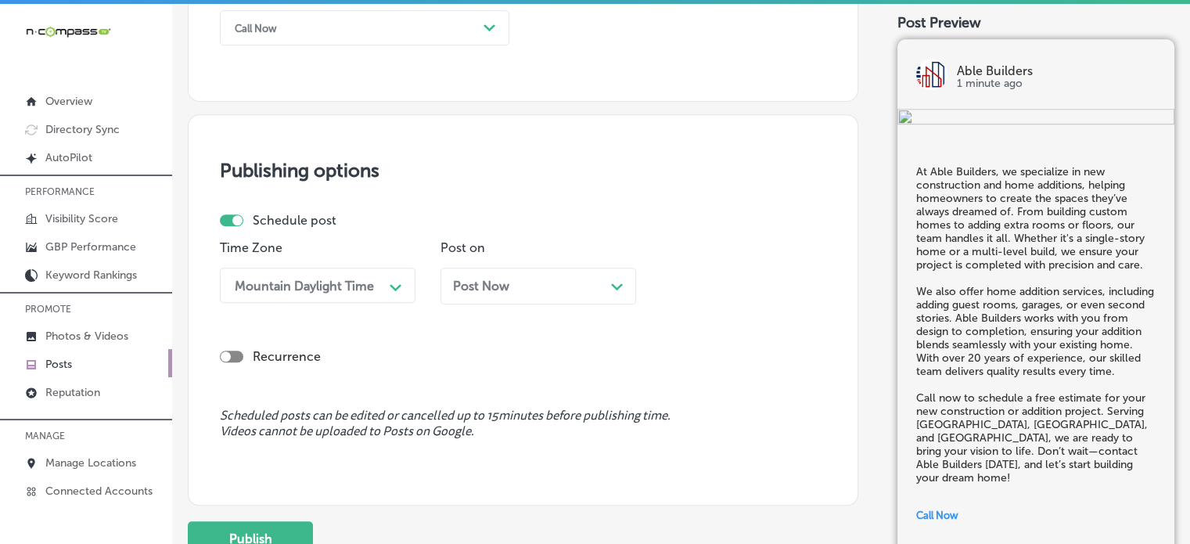
click at [539, 285] on div "Post Now Path Created with Sketch." at bounding box center [538, 285] width 170 height 15
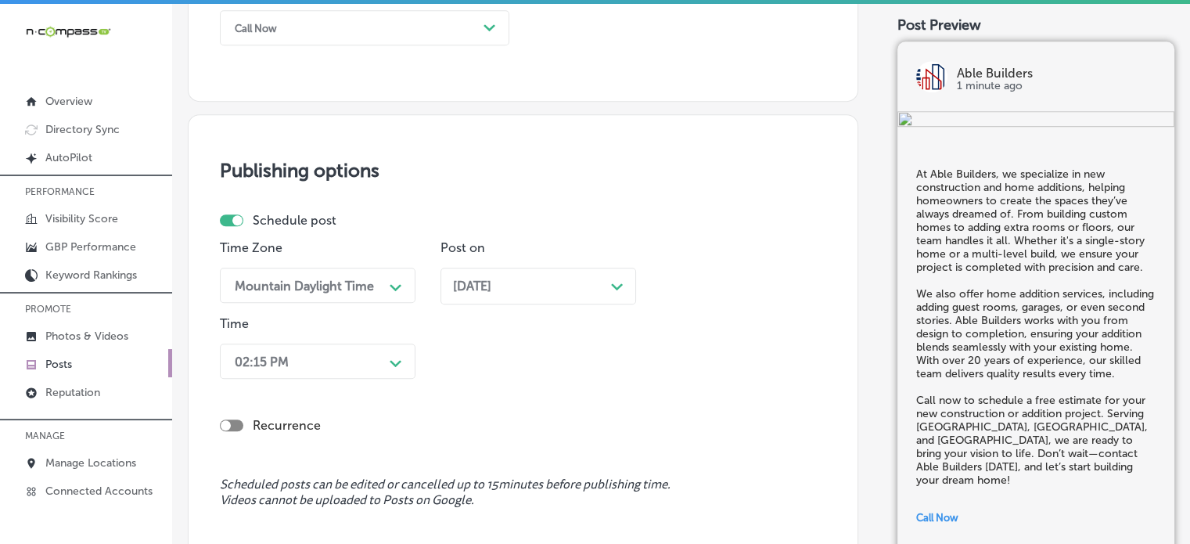
scroll to position [1270, 0]
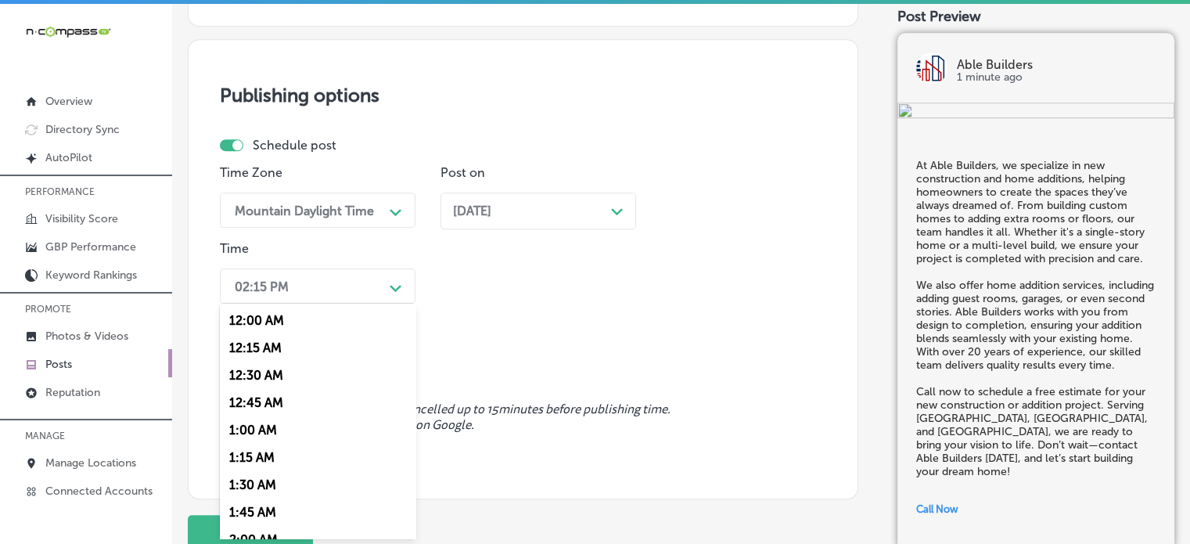
click at [372, 303] on div "option 7:00 AM, selected. option 12:15 AM focused, 2 of 96. 96 results availabl…" at bounding box center [318, 285] width 196 height 35
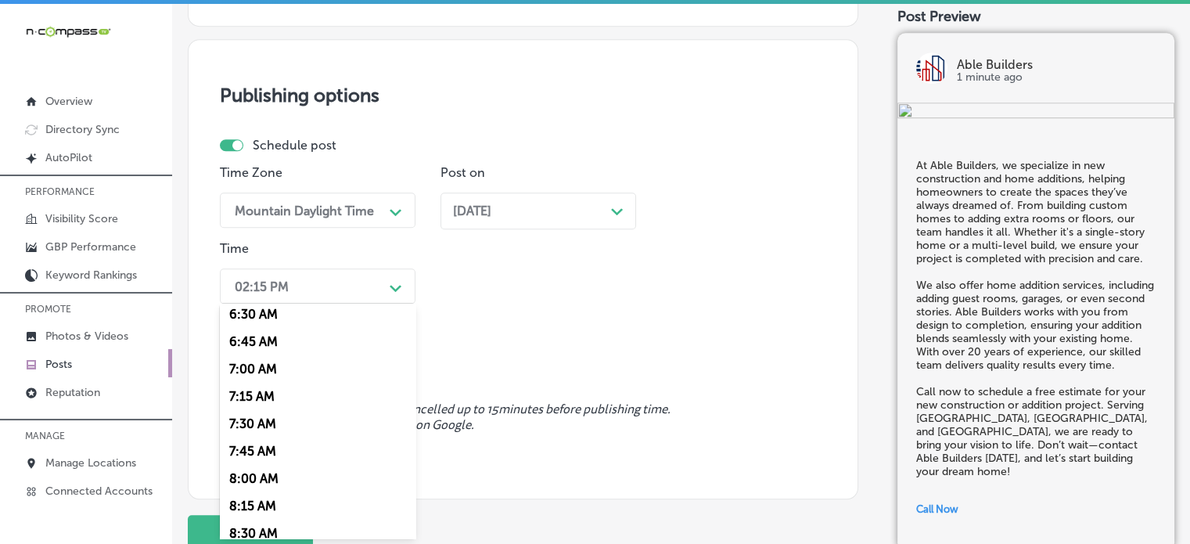
click at [252, 371] on div "7:00 AM" at bounding box center [318, 368] width 196 height 27
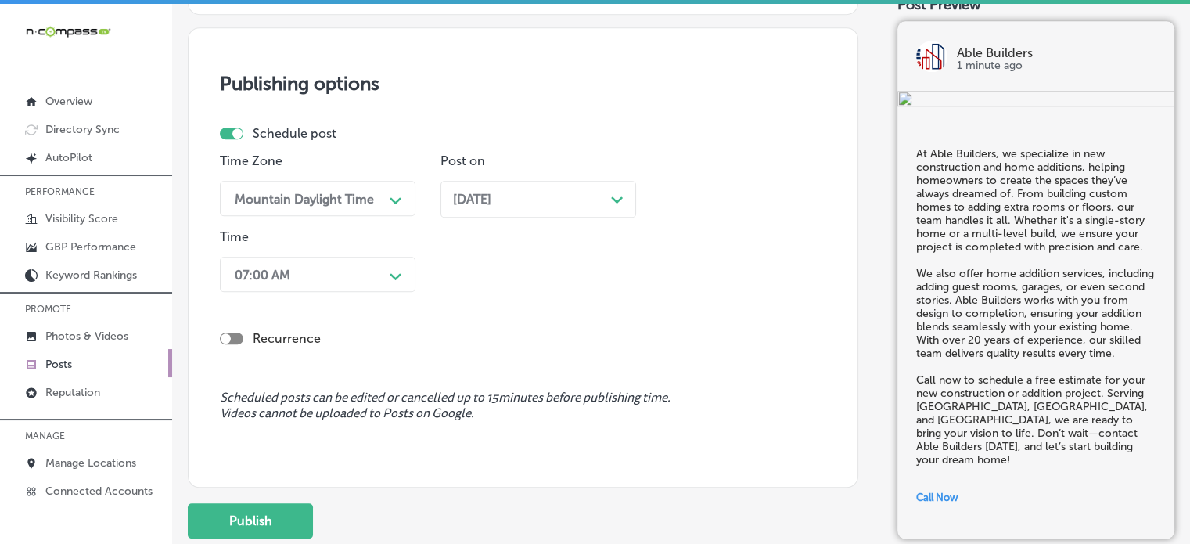
scroll to position [1286, 0]
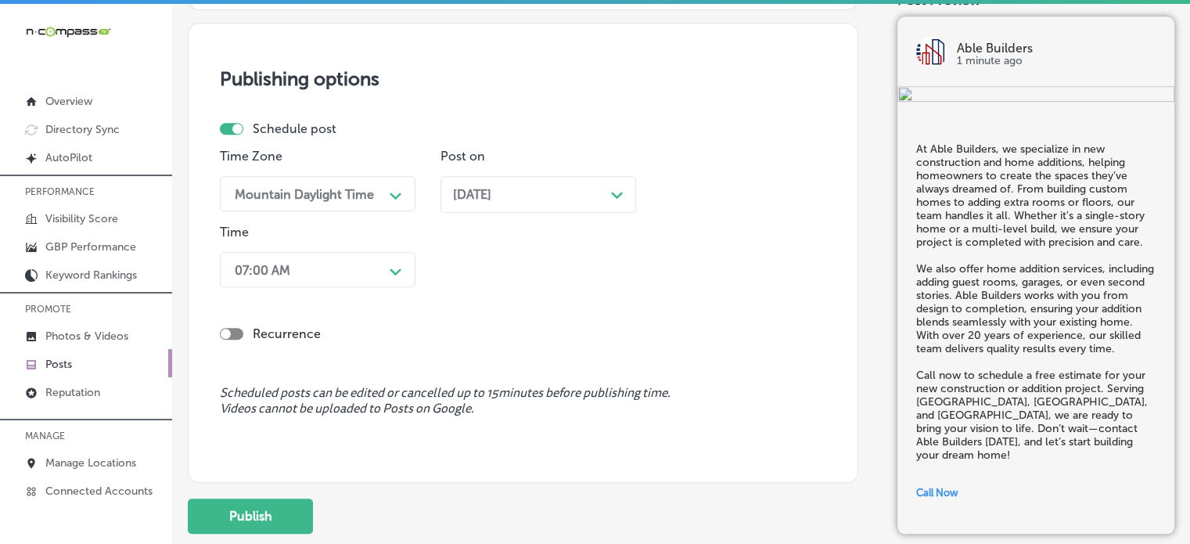
click at [282, 498] on div "Publish" at bounding box center [250, 515] width 125 height 35
click at [283, 506] on button "Publish" at bounding box center [250, 515] width 125 height 35
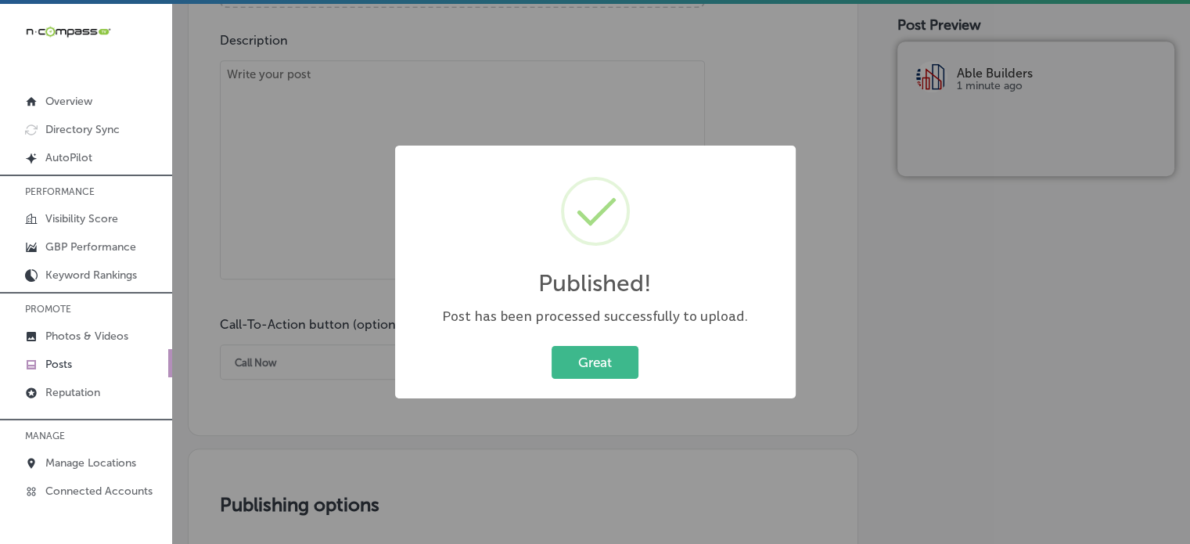
scroll to position [860, 0]
click at [600, 355] on button "Great" at bounding box center [594, 362] width 87 height 32
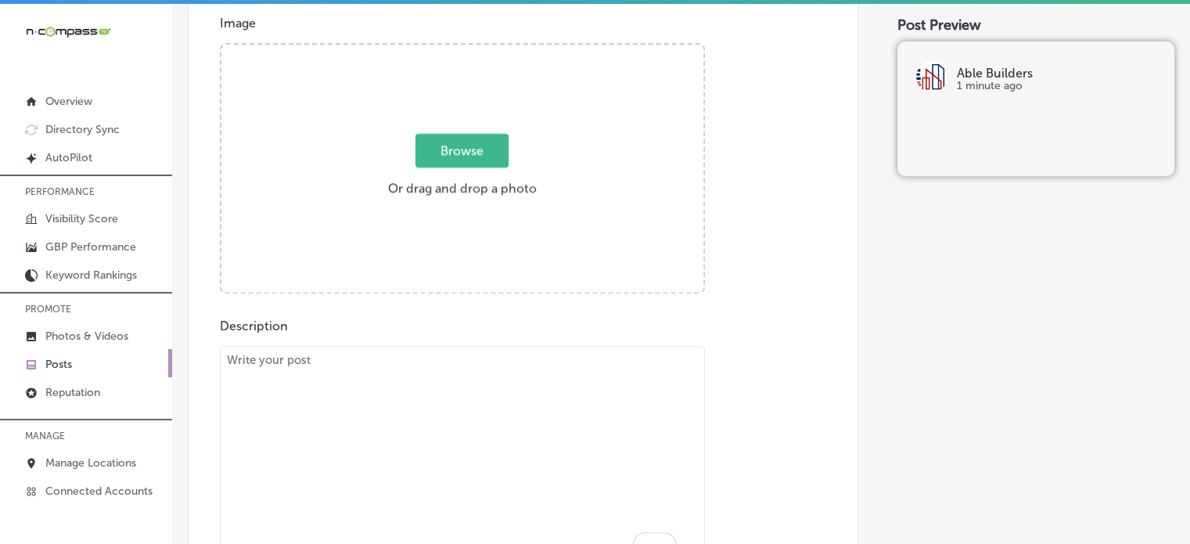
scroll to position [576, 0]
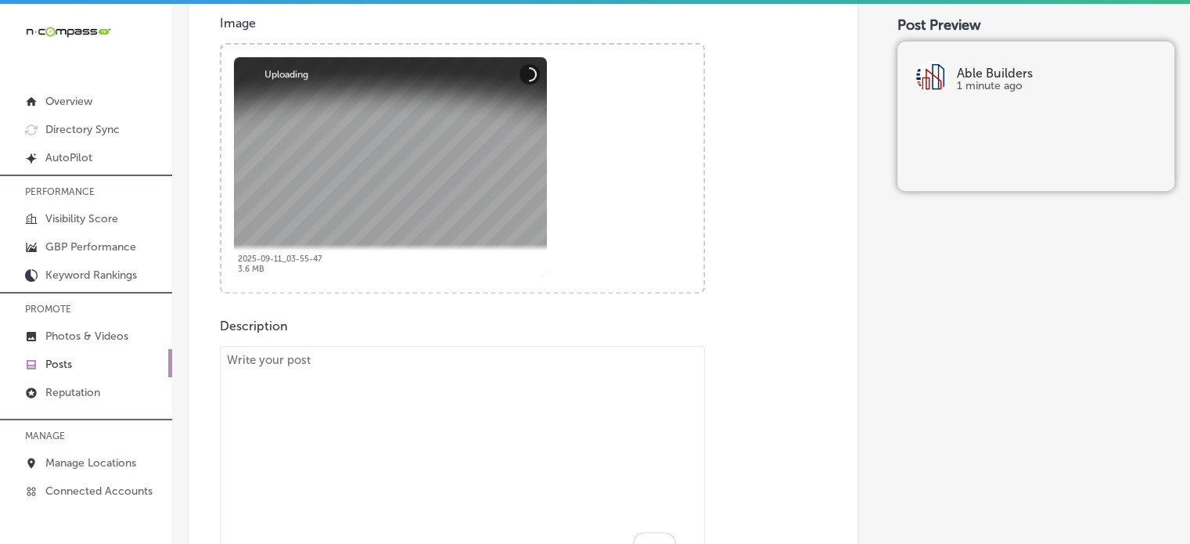
click at [594, 405] on textarea "To enrich screen reader interactions, please activate Accessibility in Grammarl…" at bounding box center [462, 455] width 485 height 219
paste textarea ""Able Builders is your trusted partner for home renovations and remodeling. Whe…"
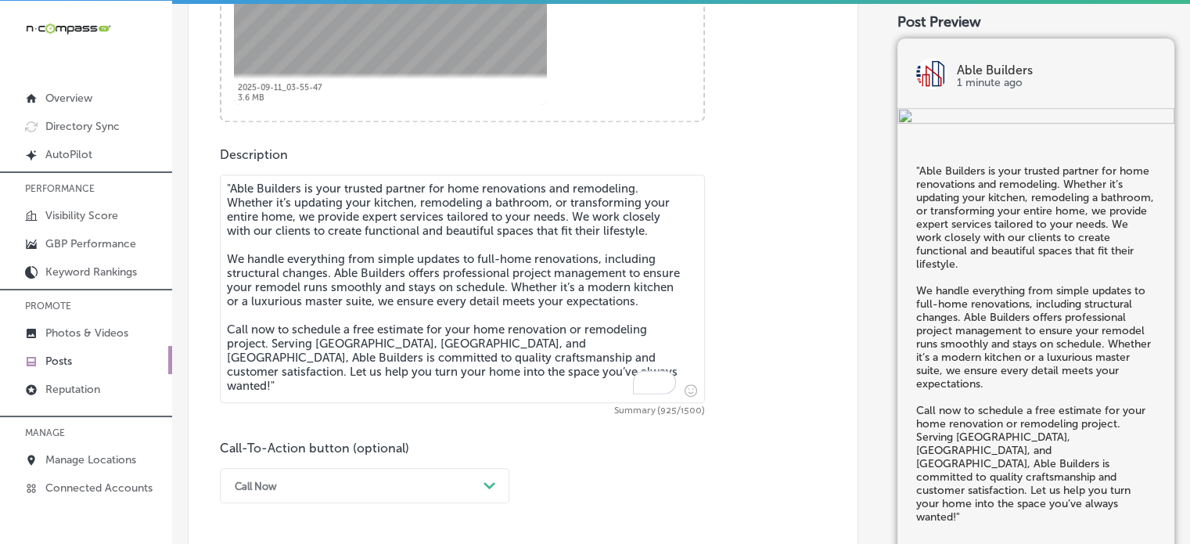
scroll to position [784, 0]
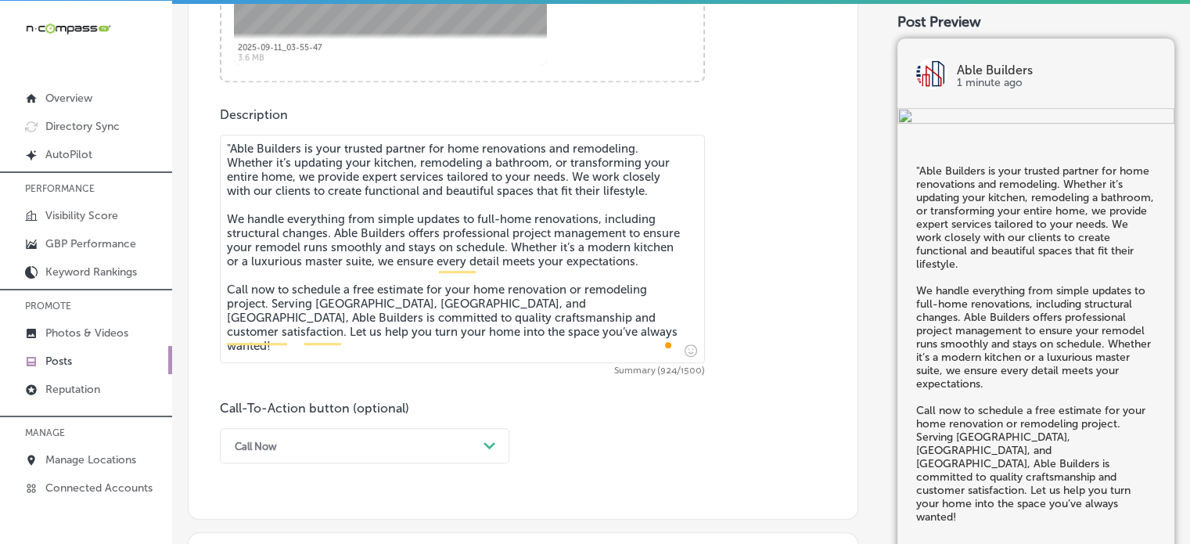
click at [230, 146] on textarea ""Able Builders is your trusted partner for home renovations and remodeling. Whe…" at bounding box center [462, 249] width 485 height 228
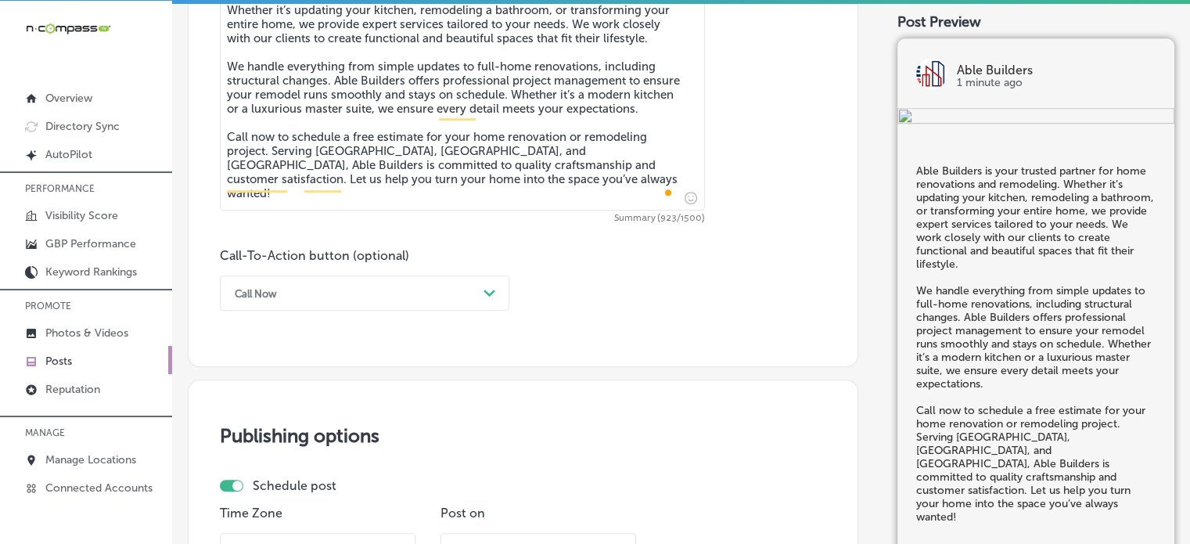
scroll to position [938, 0]
type textarea "Able Builders is your trusted partner for home renovations and remodeling. Whet…"
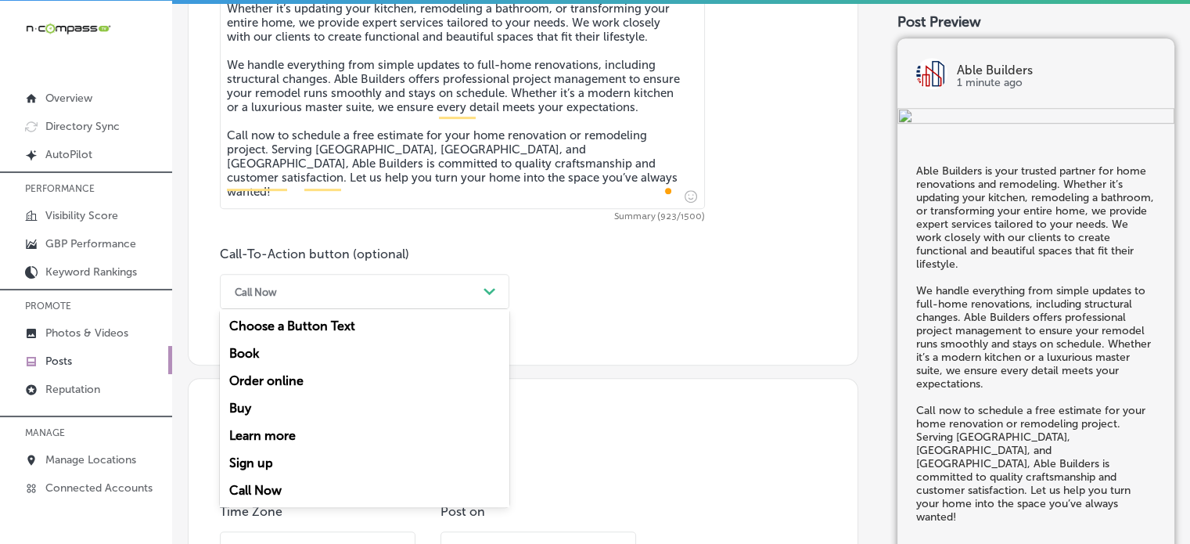
click at [435, 292] on div "Call Now" at bounding box center [352, 291] width 250 height 24
click at [282, 487] on div "Call Now" at bounding box center [364, 489] width 289 height 27
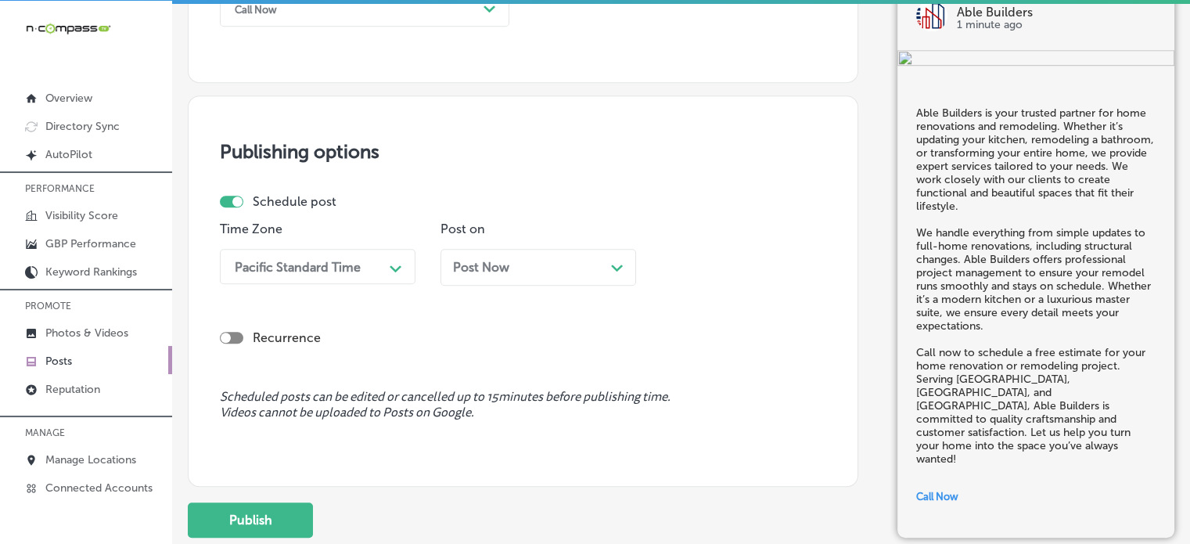
scroll to position [1229, 0]
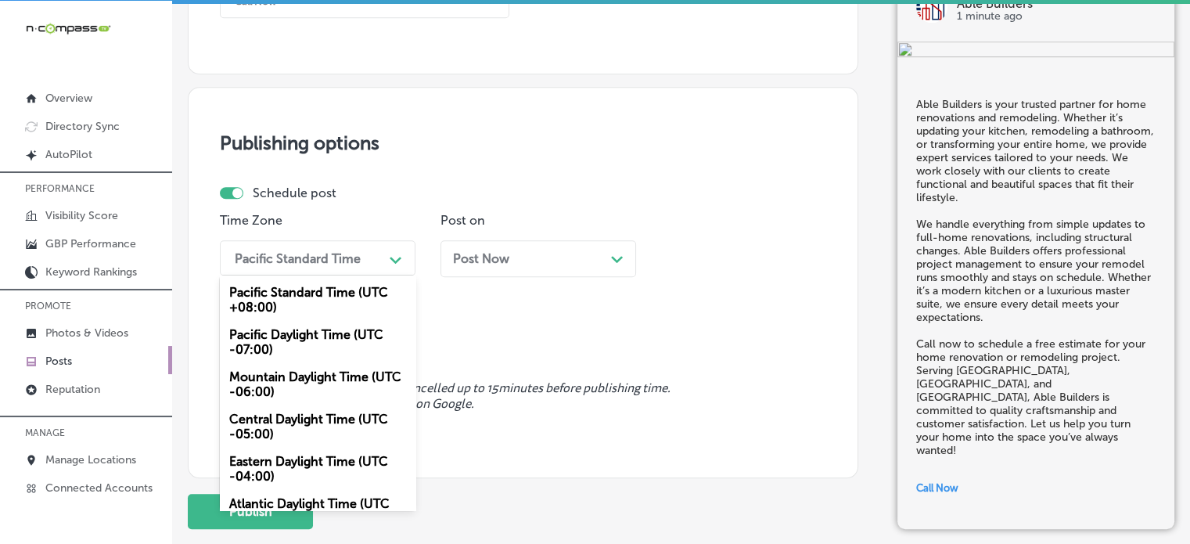
click at [366, 259] on div "Pacific Standard Time" at bounding box center [305, 257] width 156 height 27
click at [319, 389] on div "Mountain Daylight Time (UTC -06:00)" at bounding box center [318, 384] width 196 height 42
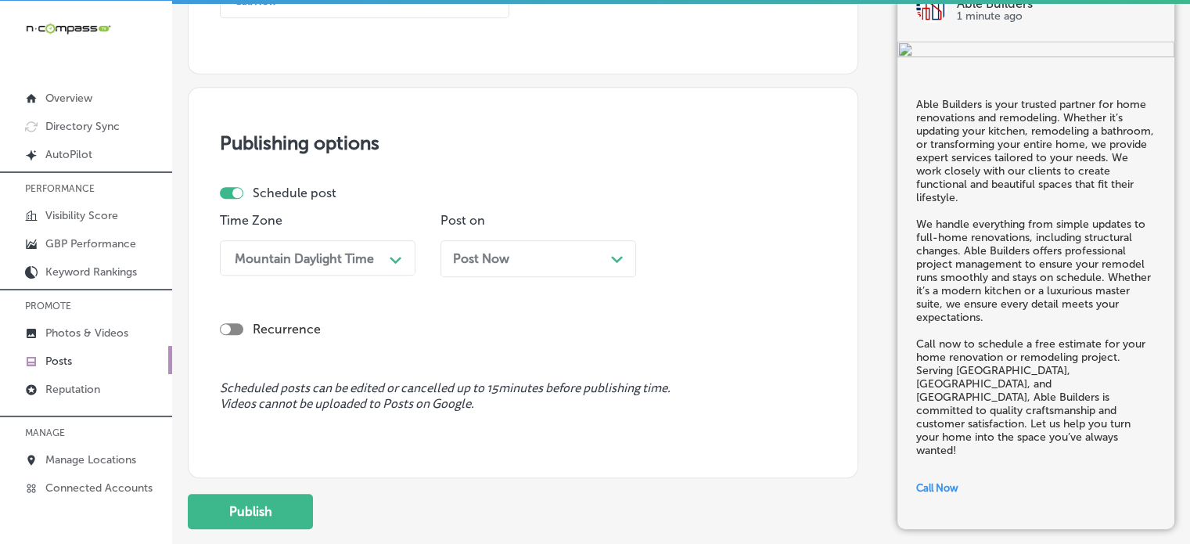
click at [562, 246] on div "Post Now Path Created with Sketch." at bounding box center [538, 258] width 196 height 37
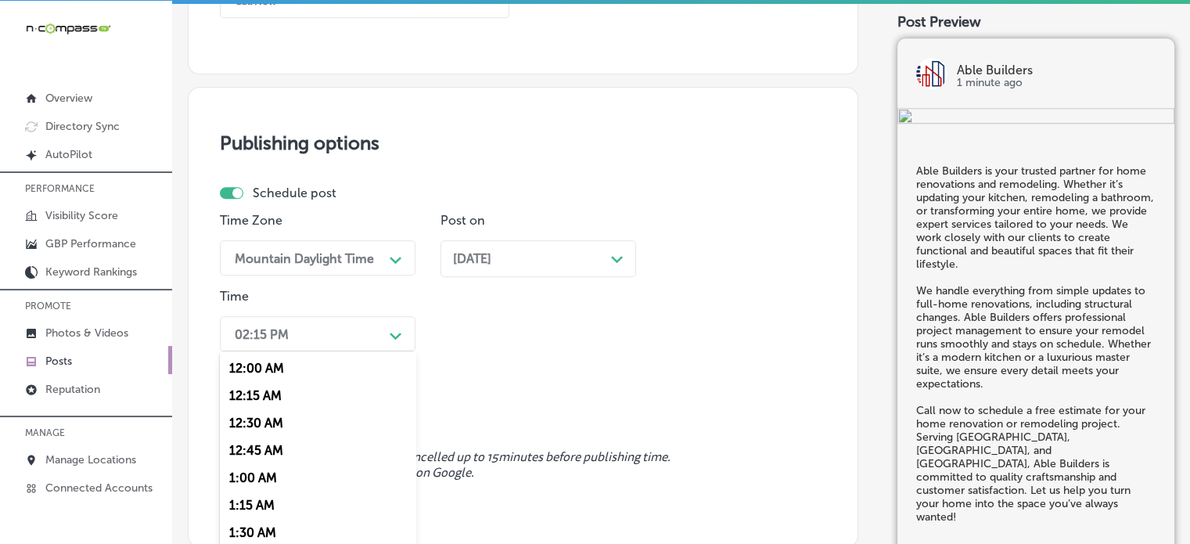
scroll to position [1276, 0]
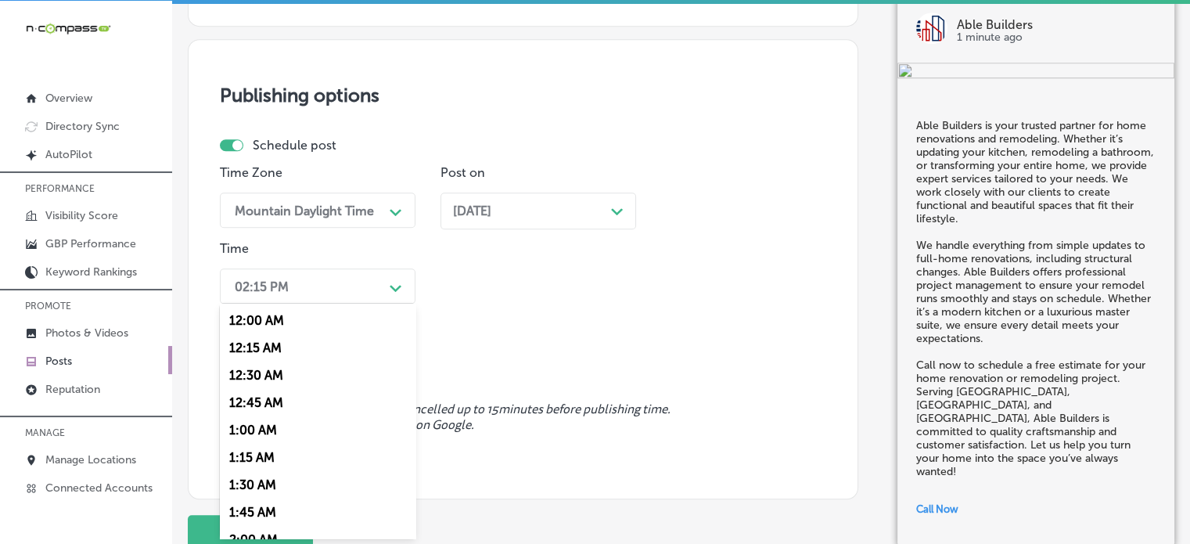
click at [332, 303] on div "option 7:00 AM, selected. option 12:15 AM focused, 2 of 96. 96 results availabl…" at bounding box center [318, 285] width 196 height 35
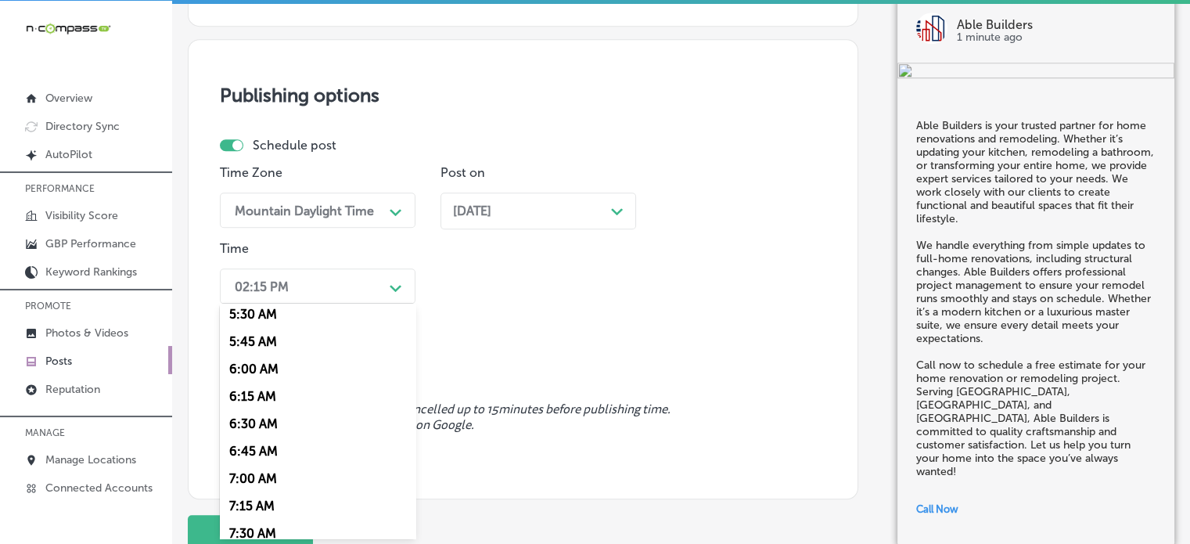
scroll to position [677, 0]
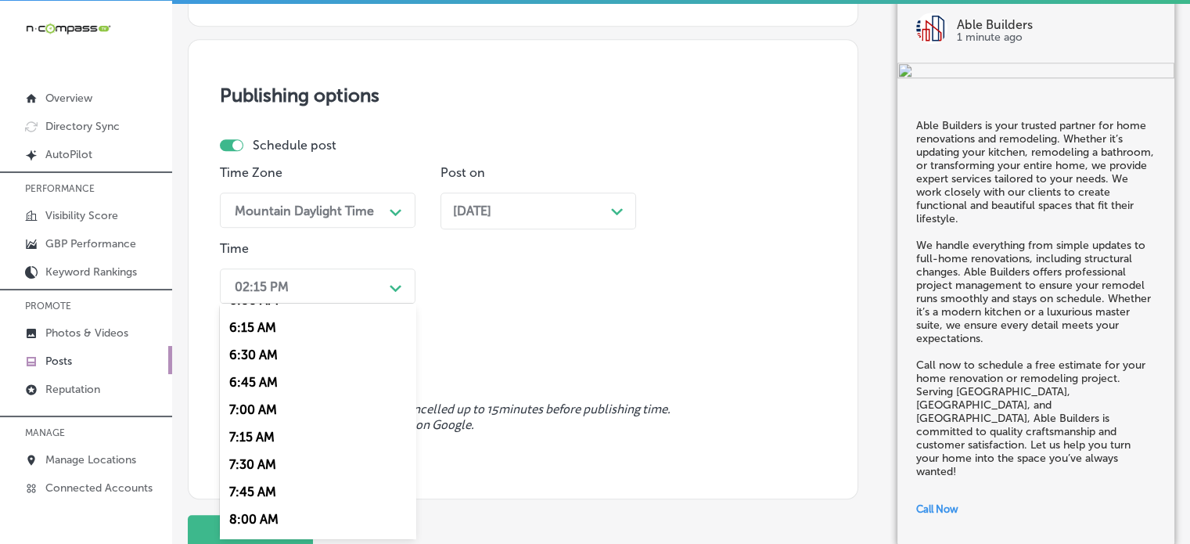
click at [267, 418] on div "7:00 AM" at bounding box center [318, 409] width 196 height 27
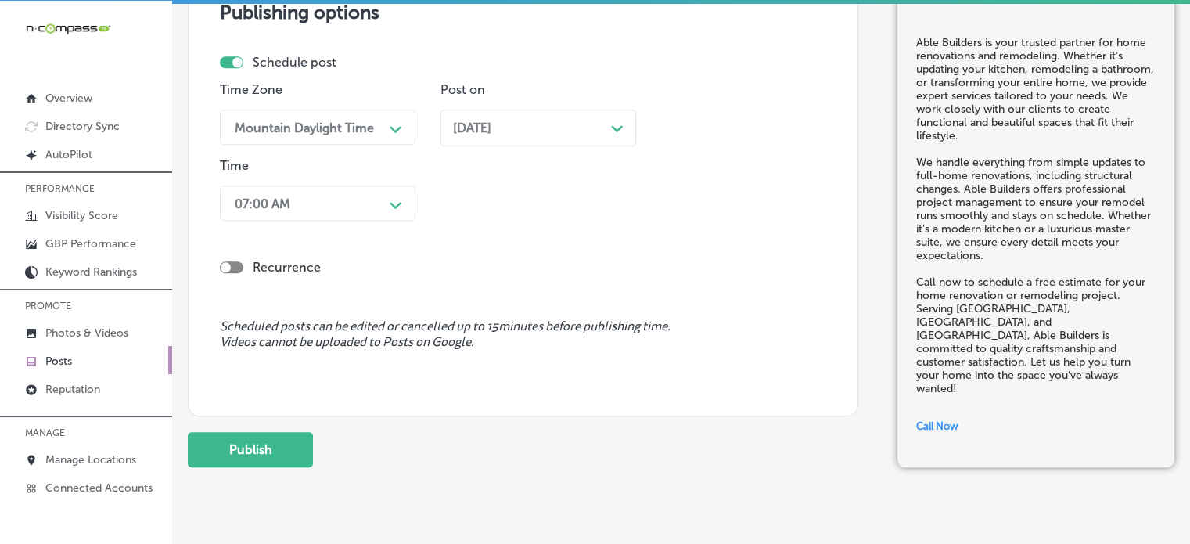
scroll to position [1398, 0]
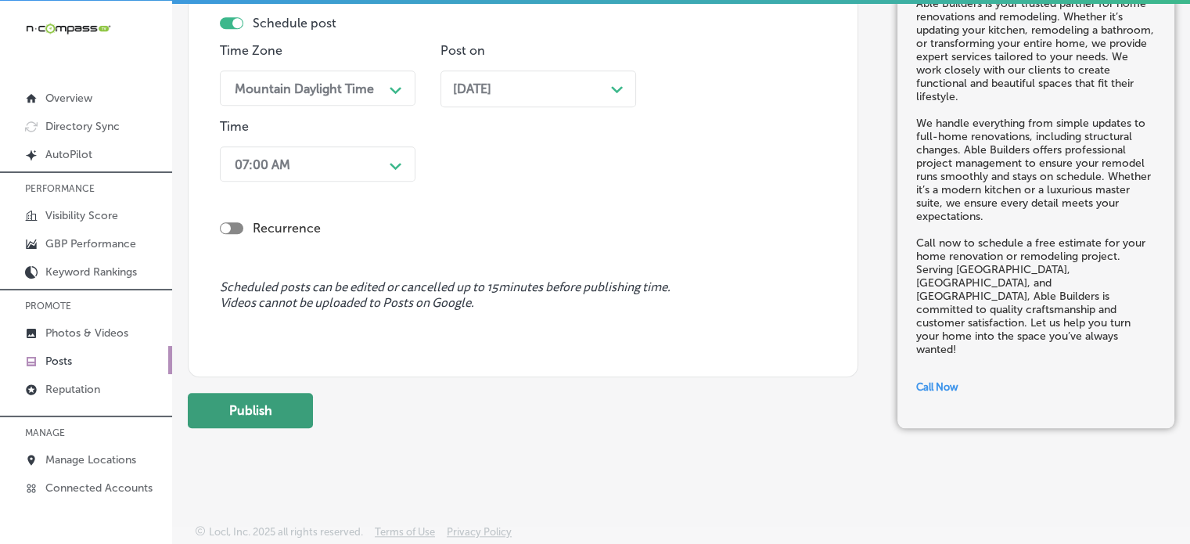
click at [261, 406] on button "Publish" at bounding box center [250, 410] width 125 height 35
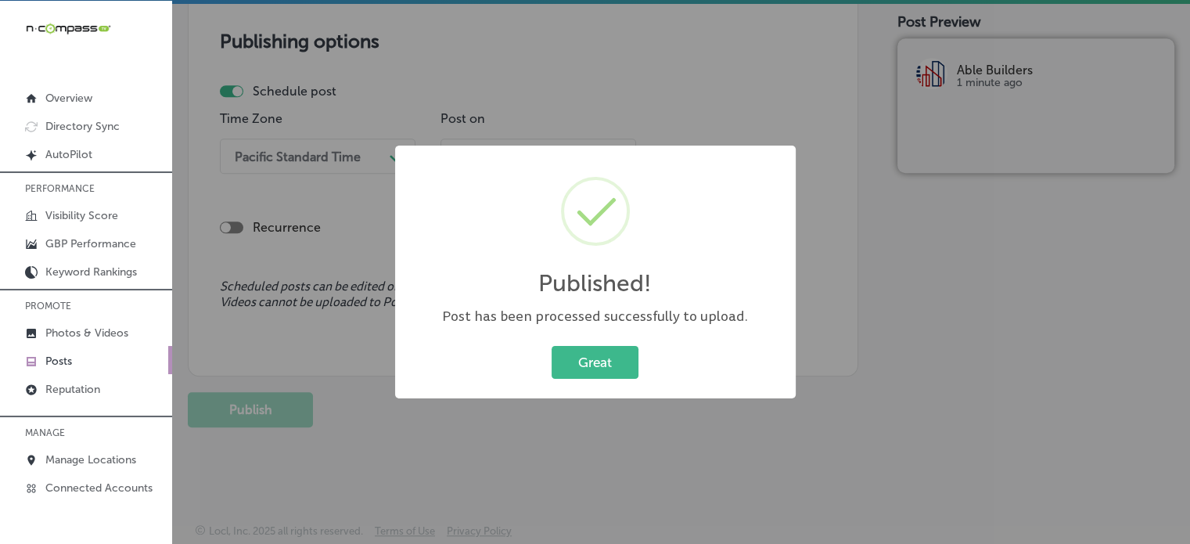
scroll to position [1329, 0]
click at [601, 360] on button "Great" at bounding box center [594, 362] width 87 height 32
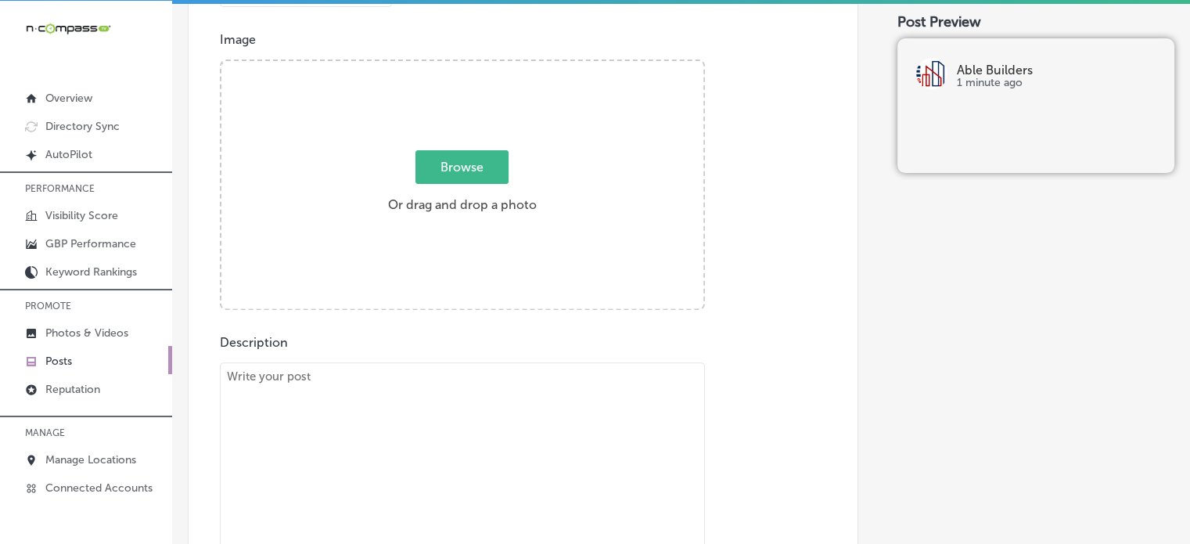
scroll to position [554, 0]
drag, startPoint x: 723, startPoint y: 114, endPoint x: 643, endPoint y: 140, distance: 83.8
click at [643, 140] on div "Image Powered by PQINA Browse Or drag and drop a photo 2025-09-11_03-55-47 Ready" at bounding box center [523, 173] width 606 height 278
click at [637, 156] on div "Browse Or drag and drop a photo" at bounding box center [462, 188] width 482 height 250
click at [221, 63] on input "Browse Or drag and drop a photo" at bounding box center [462, 65] width 482 height 5
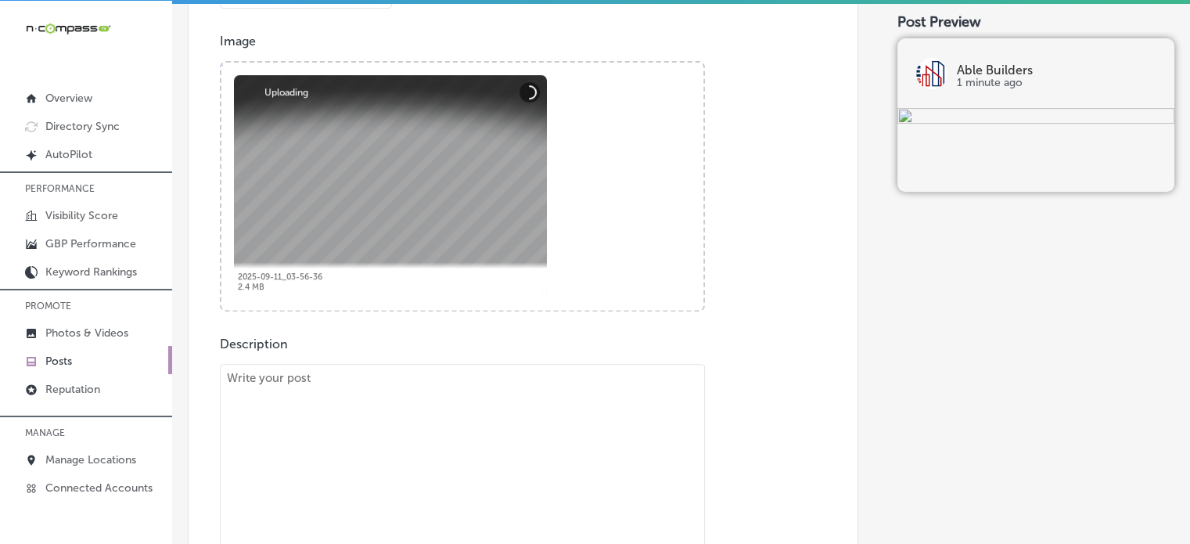
paste textarea ""Able Builders provides reliable roofing and structural repair services to home…"
click at [562, 410] on textarea "To enrich screen reader interactions, please activate Accessibility in Grammarl…" at bounding box center [462, 478] width 485 height 228
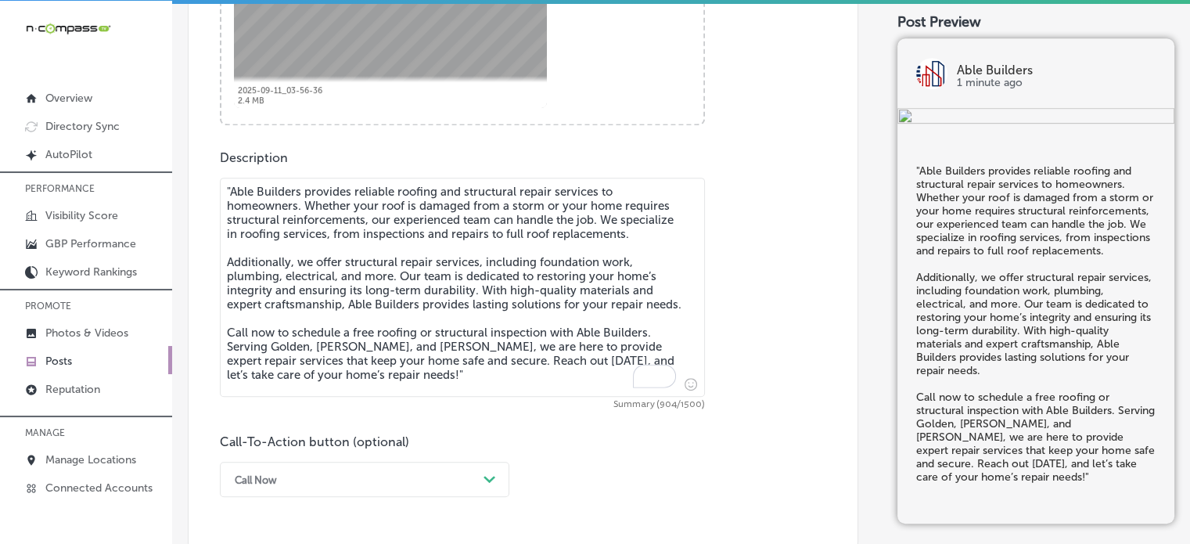
scroll to position [741, 0]
click at [231, 193] on textarea ""Able Builders provides reliable roofing and structural repair services to home…" at bounding box center [462, 286] width 485 height 219
click at [320, 268] on textarea "Able Builders provides reliable roofing and structural repair services to homeo…" at bounding box center [462, 286] width 485 height 219
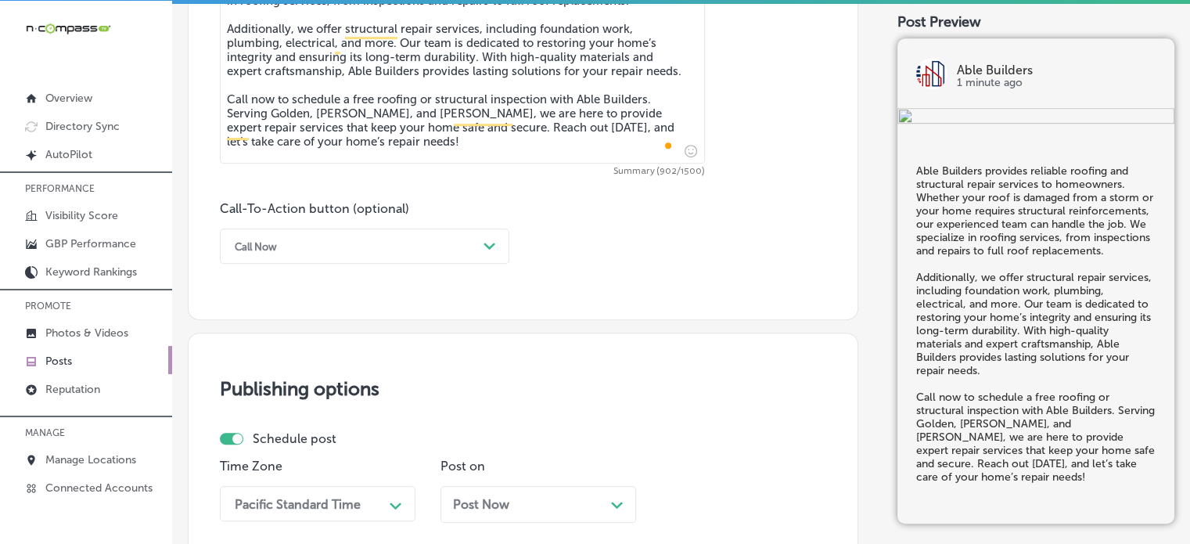
scroll to position [975, 0]
type textarea "Able Builders provides reliable roofing and structural repair services to homeo…"
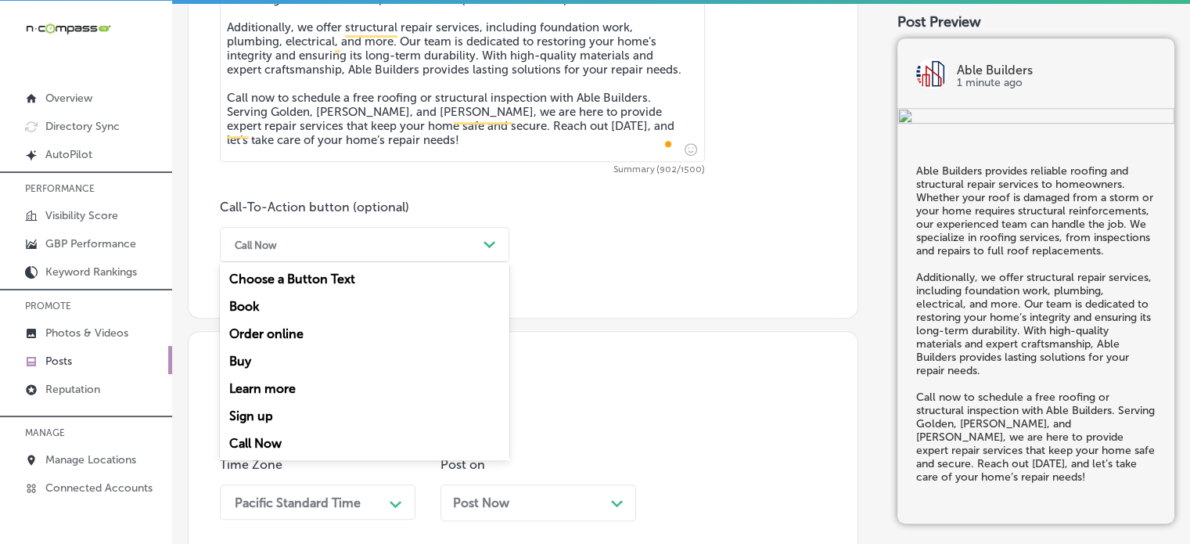
click at [332, 247] on div "Call Now" at bounding box center [352, 244] width 250 height 24
click at [259, 439] on div "Call Now" at bounding box center [364, 442] width 289 height 27
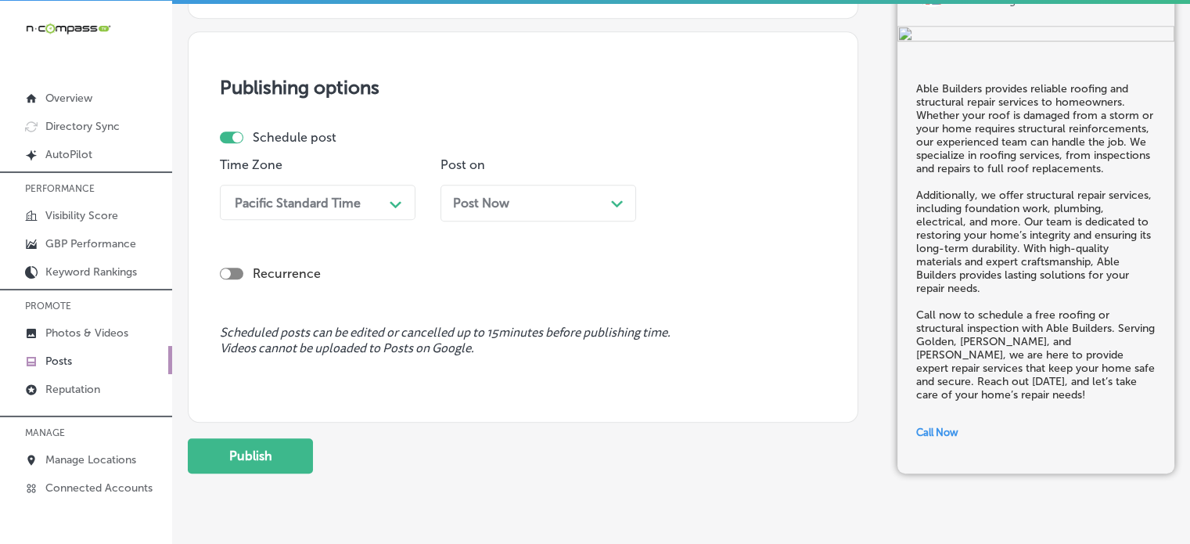
scroll to position [1282, 0]
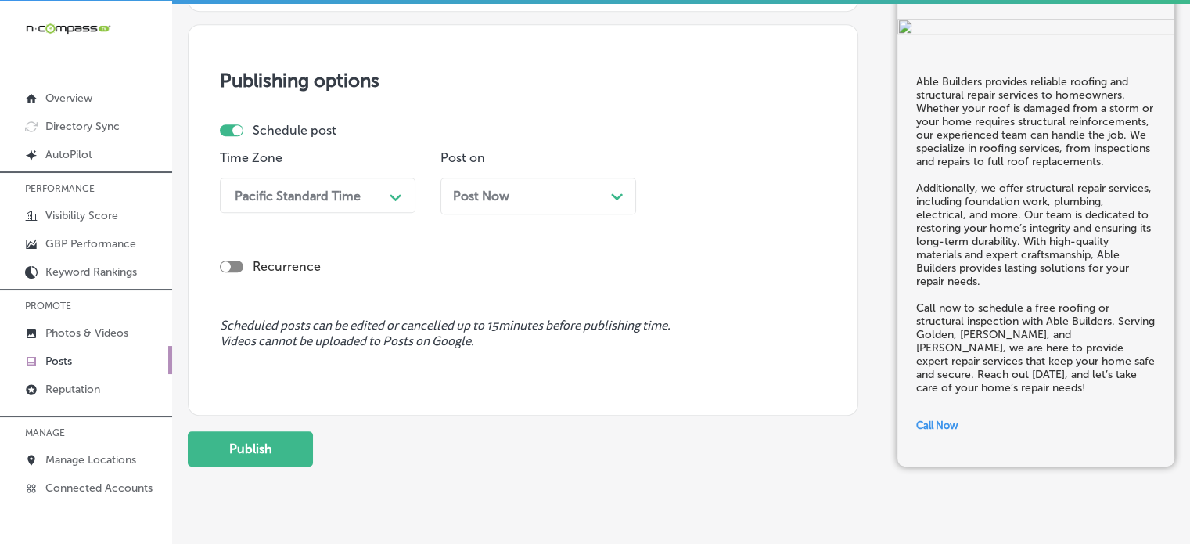
click at [342, 190] on div "Pacific Standard Time" at bounding box center [298, 195] width 126 height 15
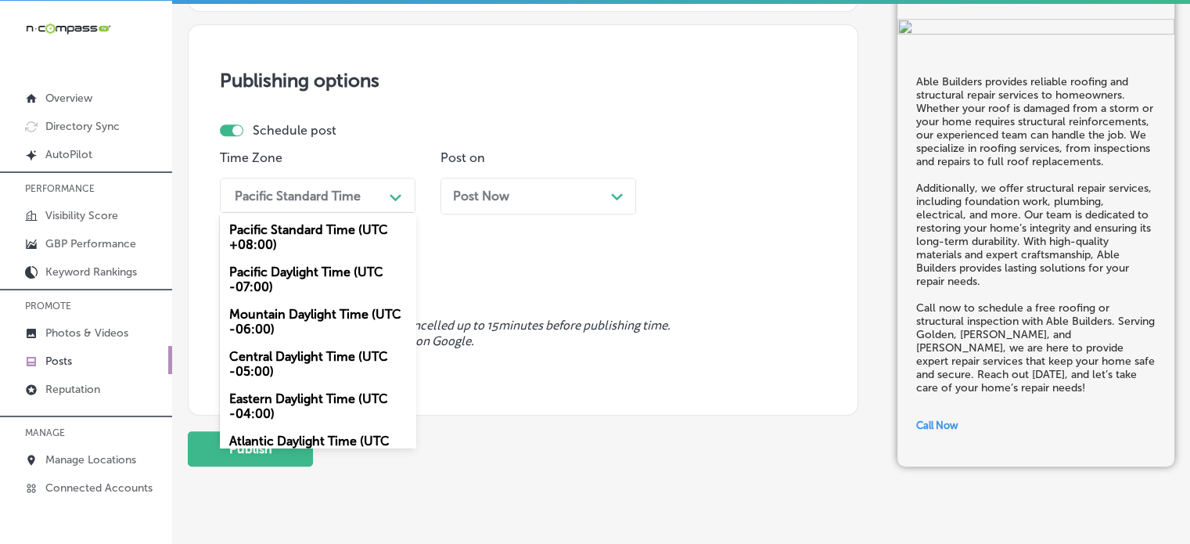
click at [307, 318] on div "Mountain Daylight Time (UTC -06:00)" at bounding box center [318, 321] width 196 height 42
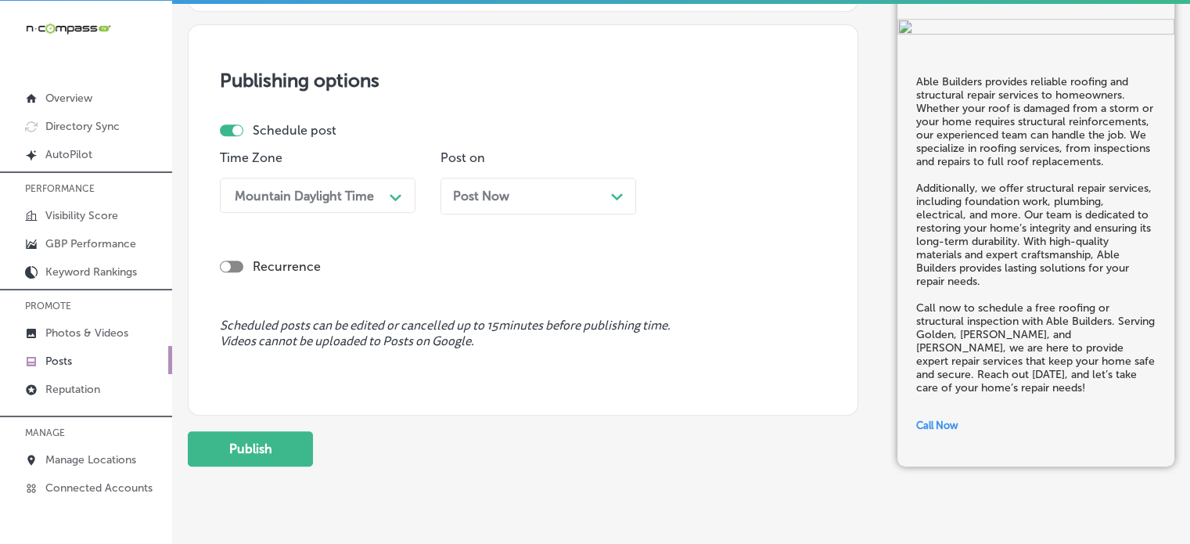
click at [526, 193] on div "Post Now Path Created with Sketch." at bounding box center [538, 195] width 170 height 15
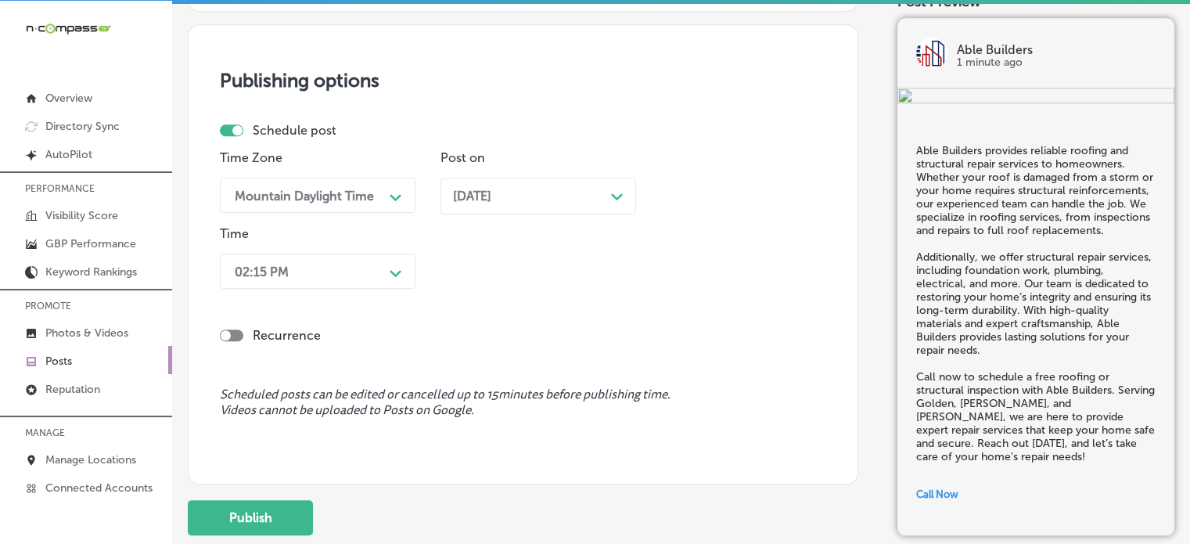
click at [357, 289] on div "Time 02:15 PM Path Created with Sketch." at bounding box center [318, 260] width 196 height 69
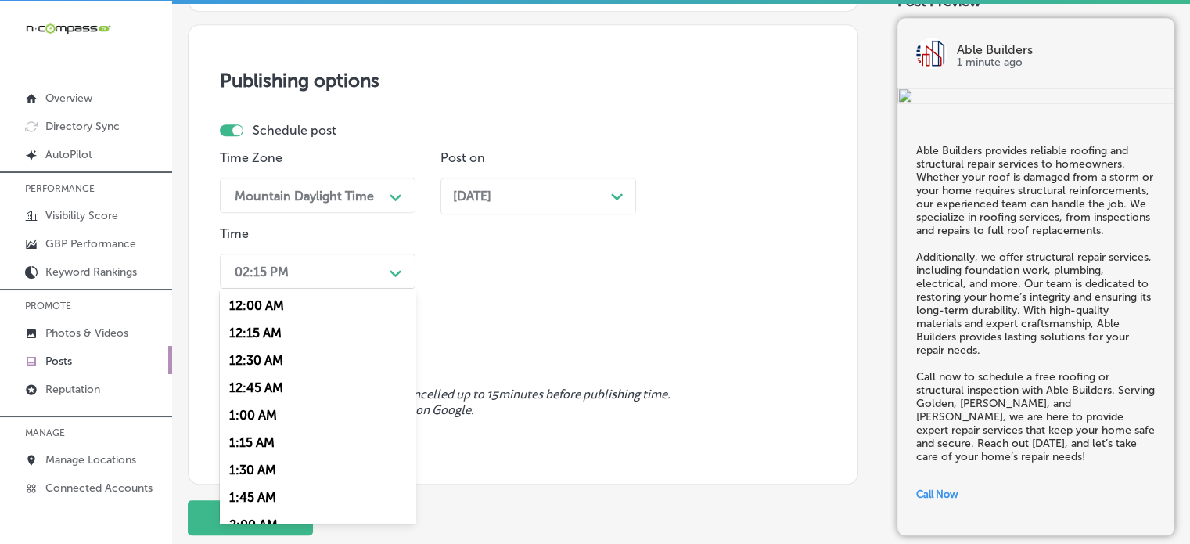
click at [370, 281] on div "02:15 PM" at bounding box center [305, 270] width 156 height 27
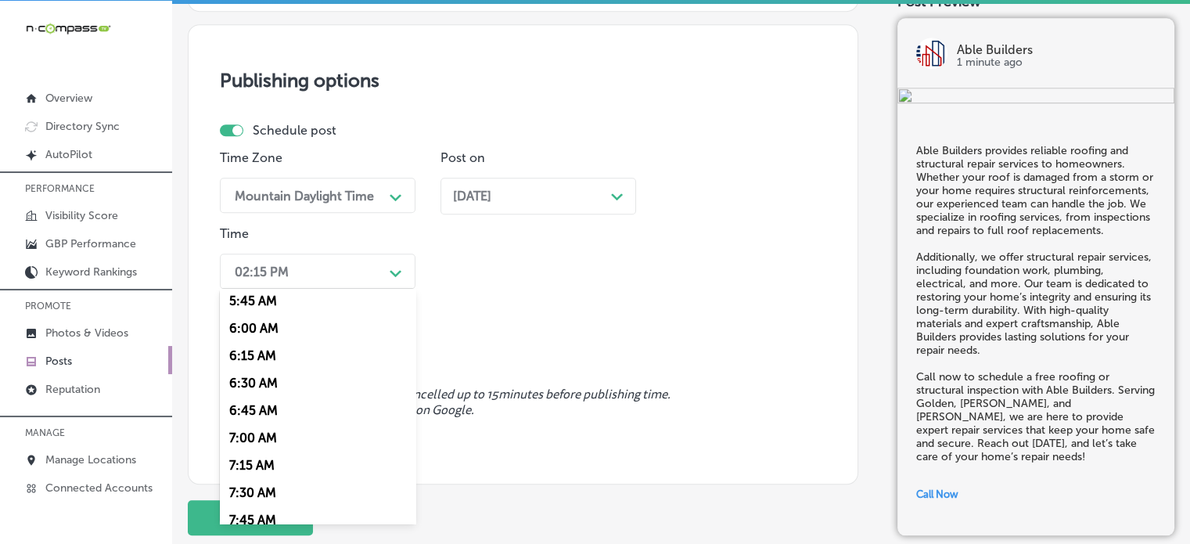
scroll to position [633, 0]
click at [268, 445] on div "7:00 AM" at bounding box center [318, 438] width 196 height 27
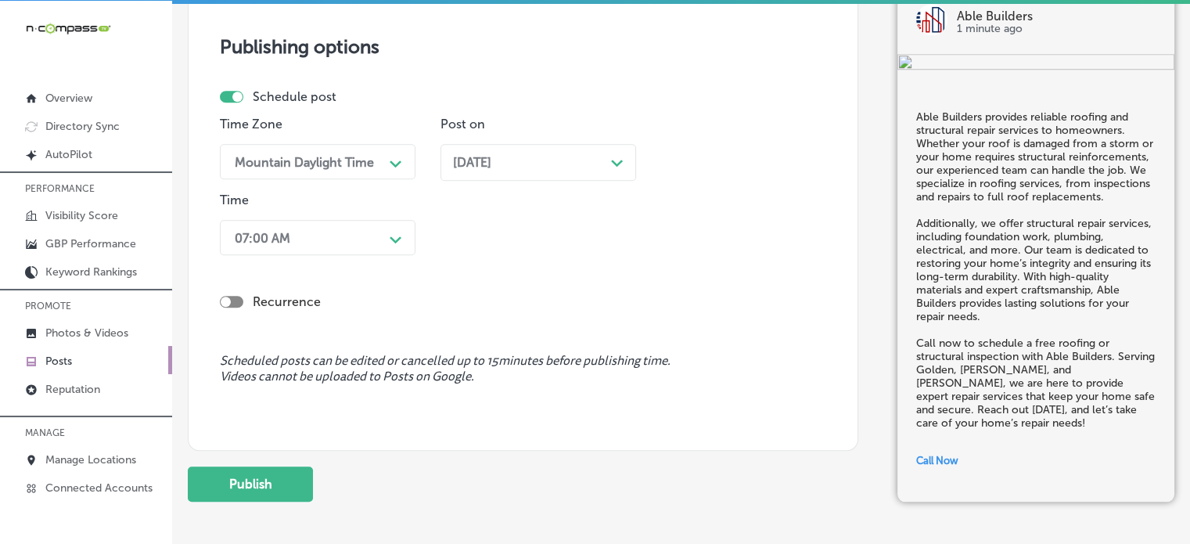
scroll to position [1316, 0]
click at [269, 481] on button "Publish" at bounding box center [250, 482] width 125 height 35
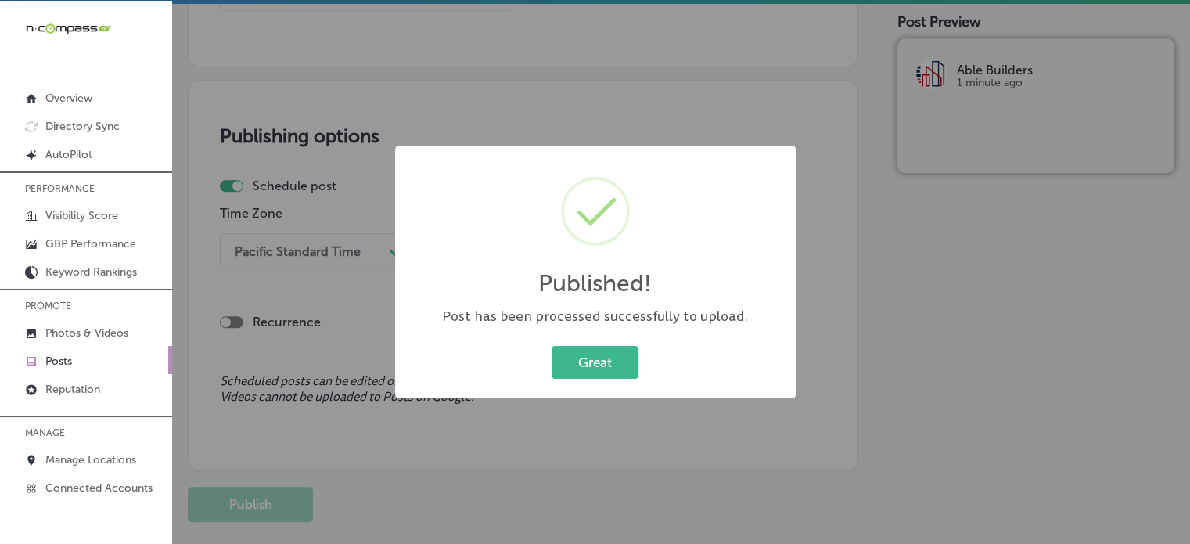
scroll to position [0, 0]
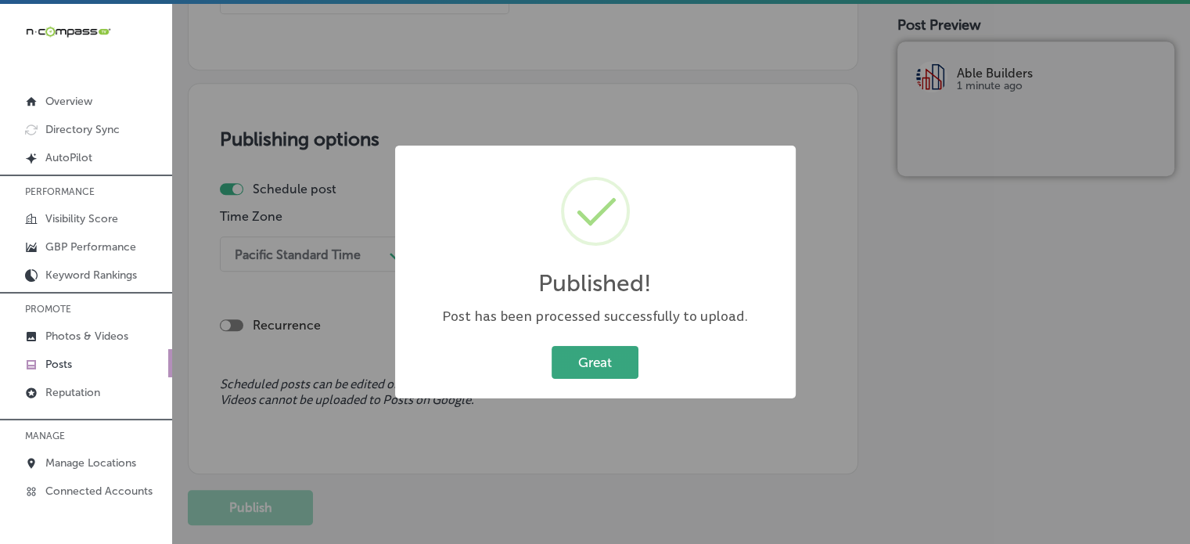
click at [614, 358] on button "Great" at bounding box center [594, 362] width 87 height 32
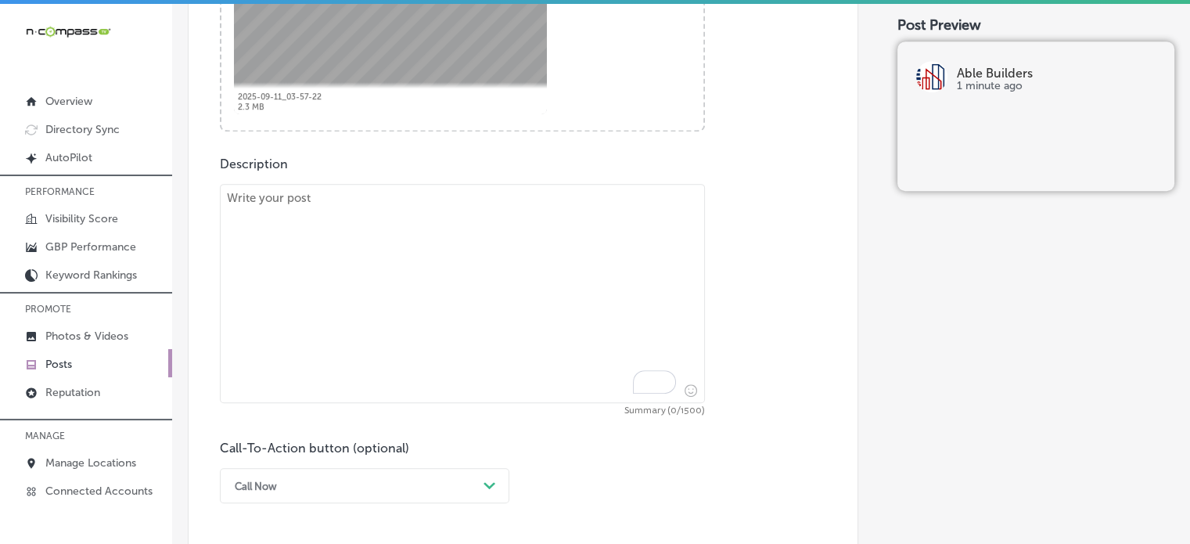
scroll to position [742, 0]
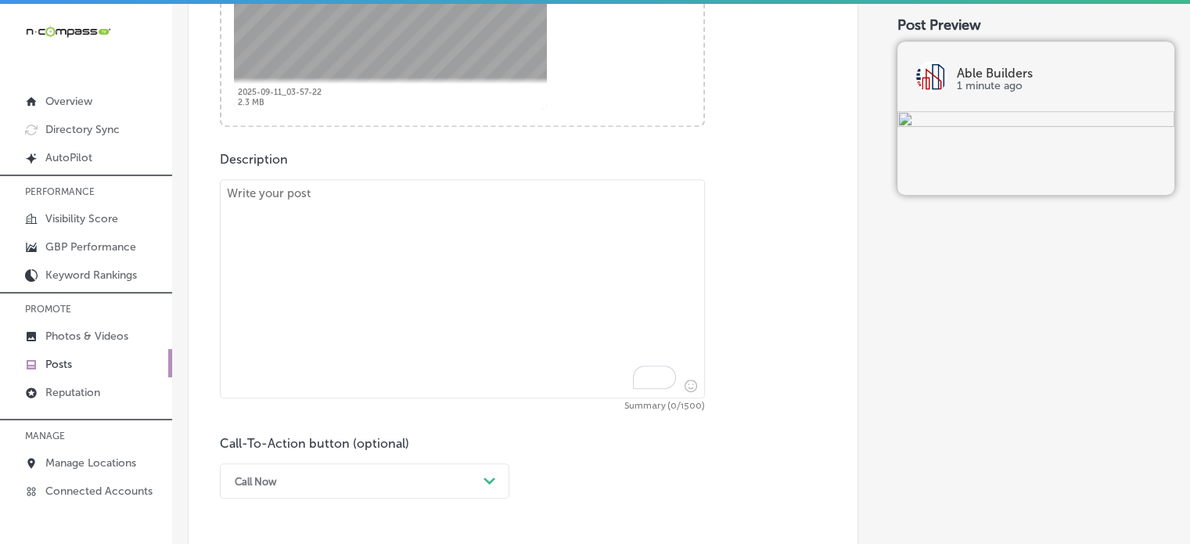
click at [453, 330] on textarea "To enrich screen reader interactions, please activate Accessibility in Grammarl…" at bounding box center [462, 288] width 485 height 219
paste textarea ""At Able Builders, we specialize in insulation services that enhance the energy…"
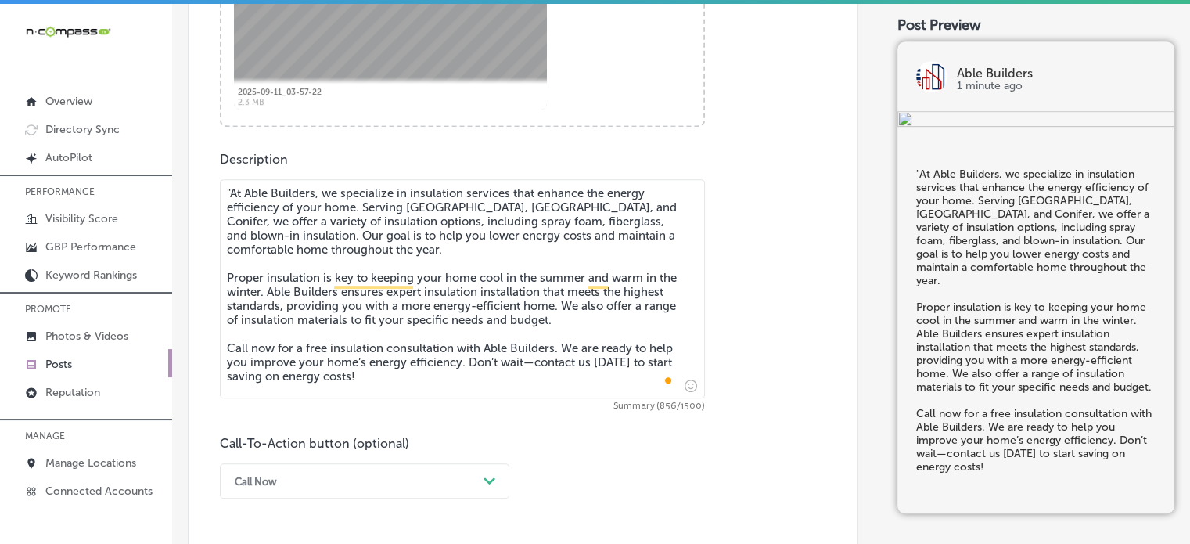
click at [231, 186] on textarea ""At Able Builders, we specialize in insulation services that enhance the energy…" at bounding box center [462, 288] width 485 height 219
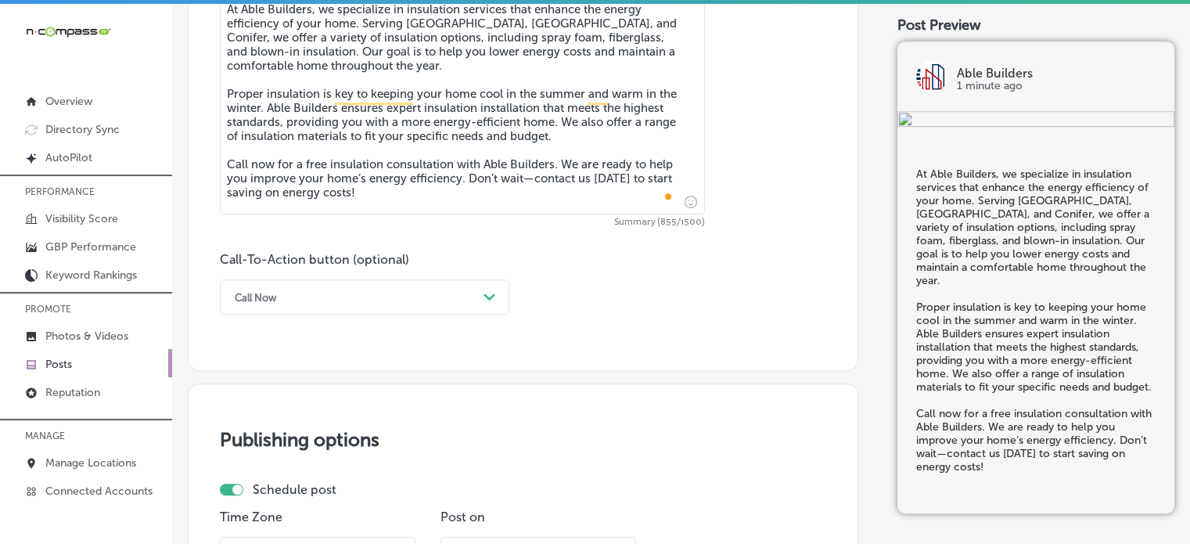
scroll to position [927, 0]
type textarea "At Able Builders, we specialize in insulation services that enhance the energy …"
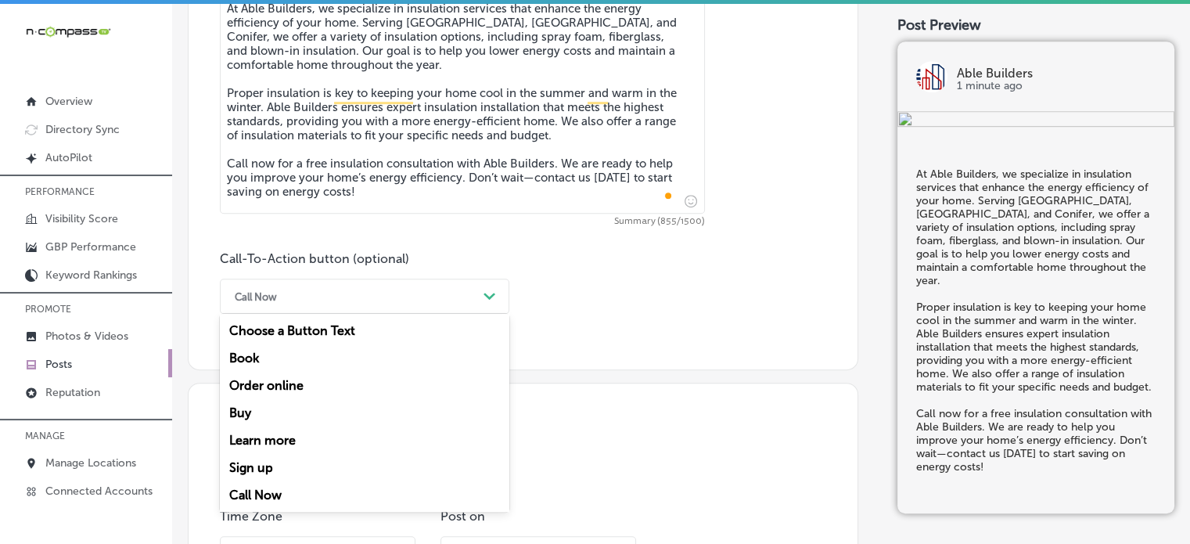
click at [382, 296] on div "Call Now" at bounding box center [352, 296] width 250 height 24
click at [294, 441] on div "Learn more" at bounding box center [364, 439] width 289 height 27
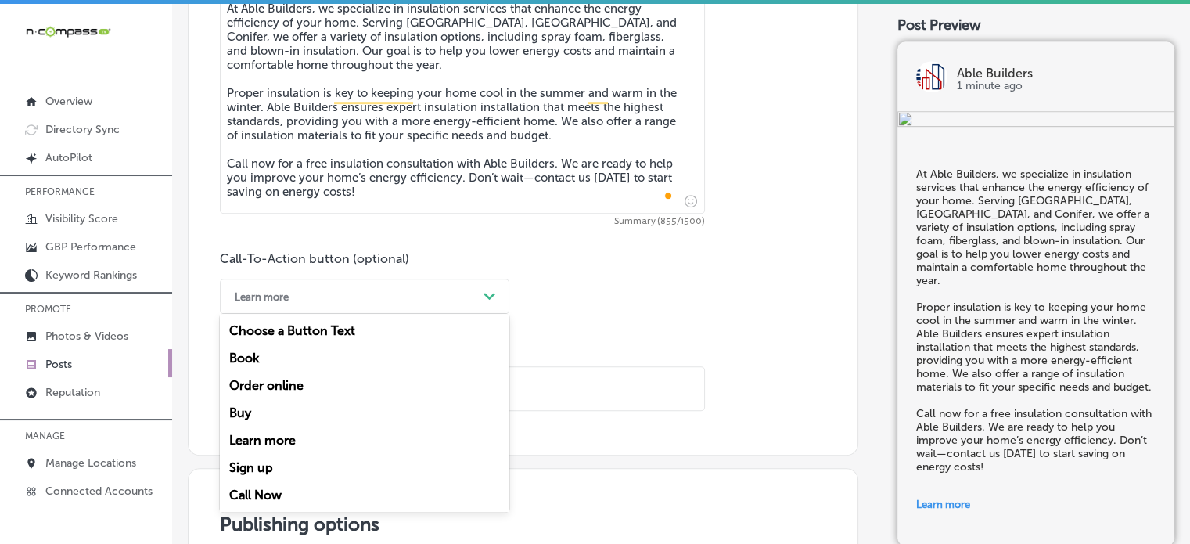
click at [374, 296] on div "Learn more" at bounding box center [352, 296] width 250 height 24
click at [264, 499] on div "Call Now" at bounding box center [364, 494] width 289 height 27
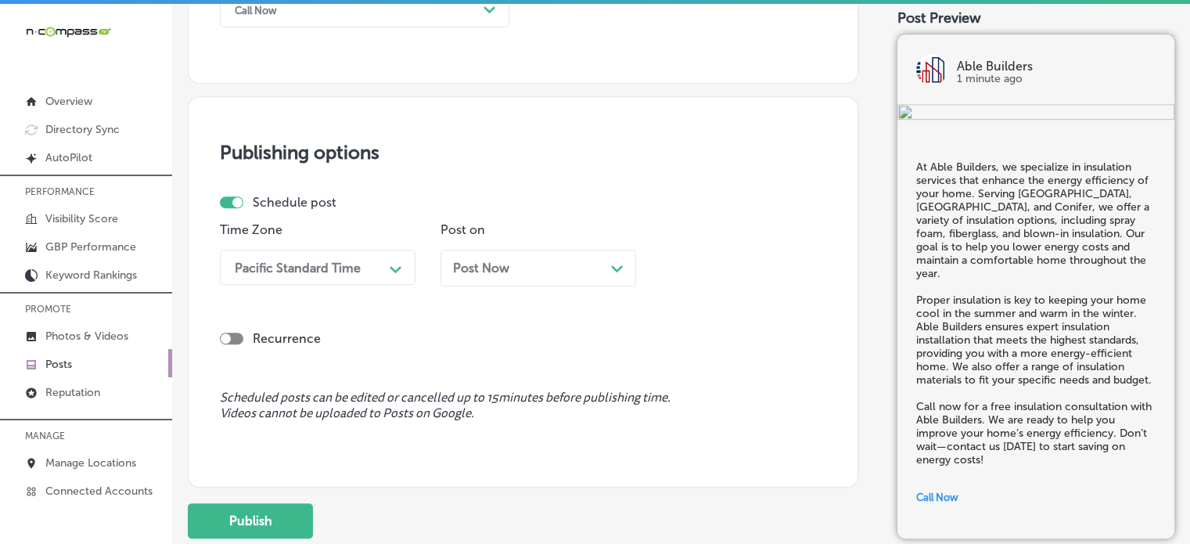
scroll to position [1215, 0]
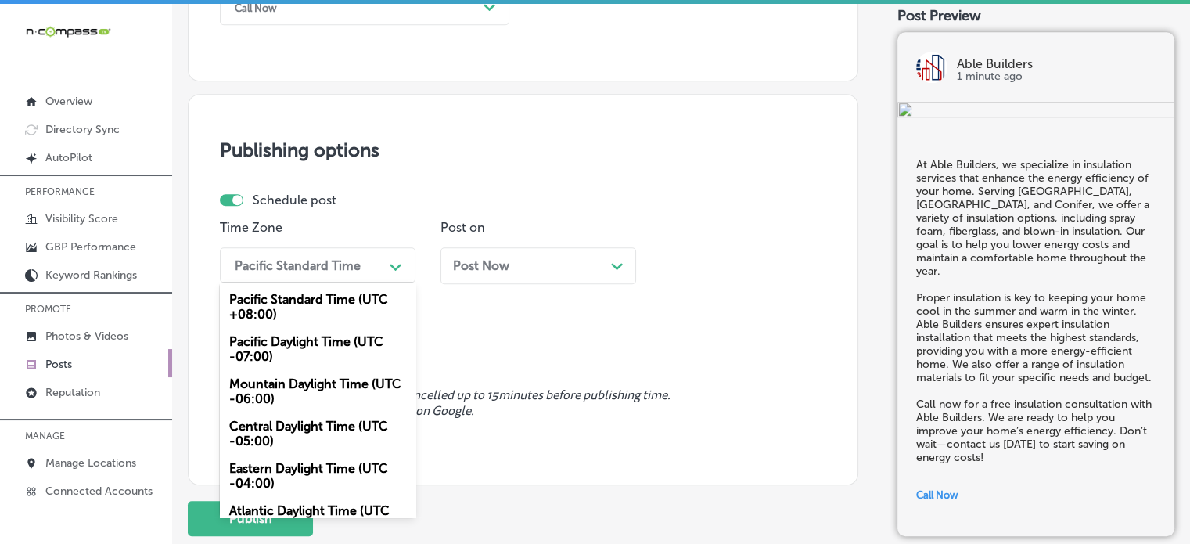
click at [355, 271] on div "Pacific Standard Time" at bounding box center [298, 264] width 126 height 15
click at [307, 382] on div "Mountain Daylight Time (UTC -06:00)" at bounding box center [318, 391] width 196 height 42
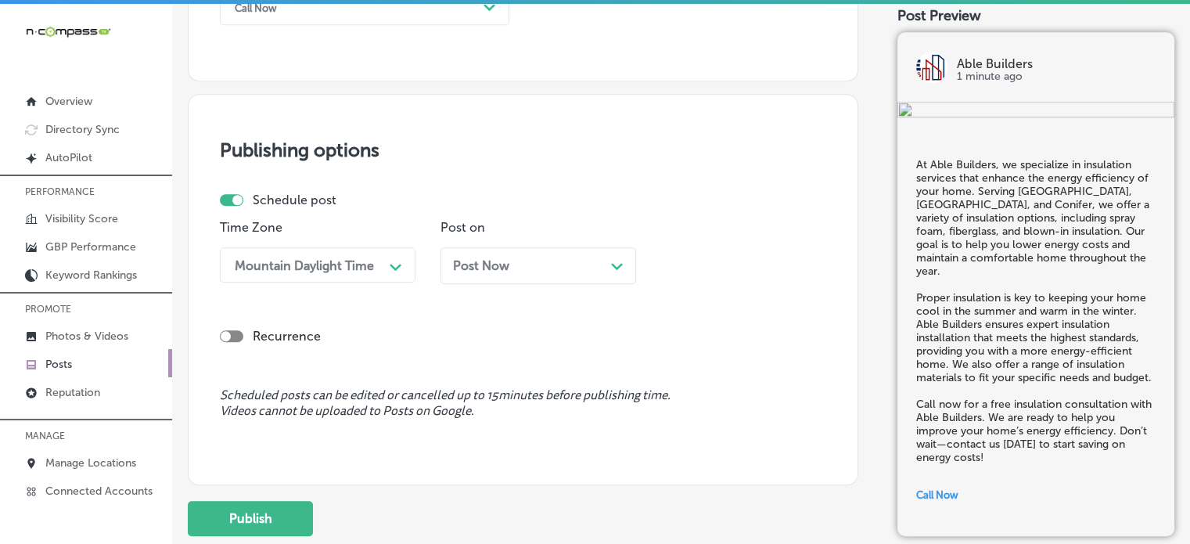
click at [510, 275] on div "Post Now Path Created with Sketch." at bounding box center [538, 265] width 196 height 37
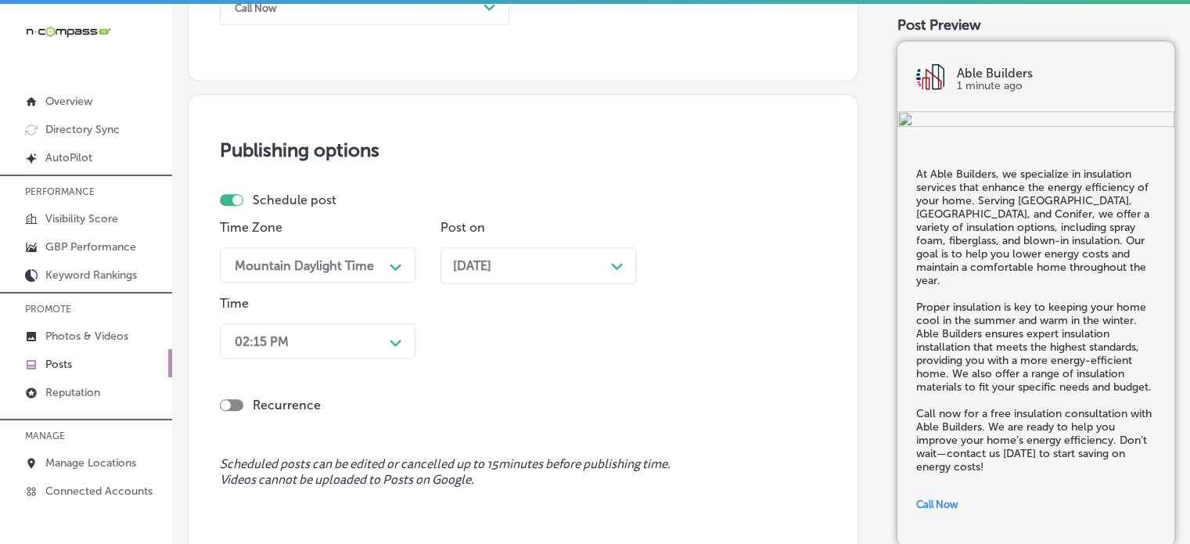
scroll to position [1270, 0]
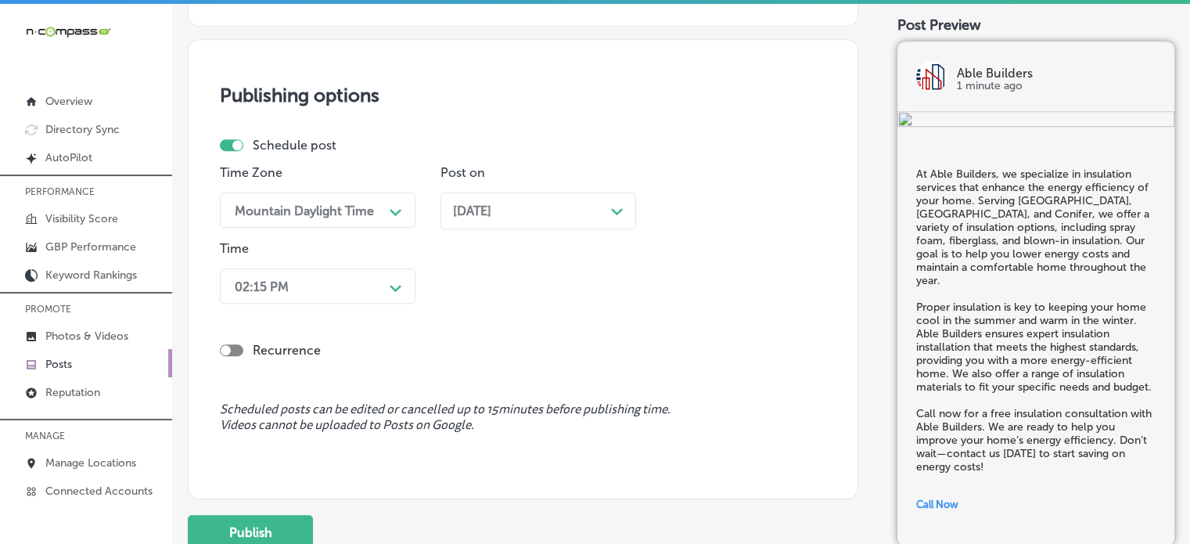
click at [379, 303] on div "02:15 PM Path Created with Sketch." at bounding box center [318, 285] width 196 height 35
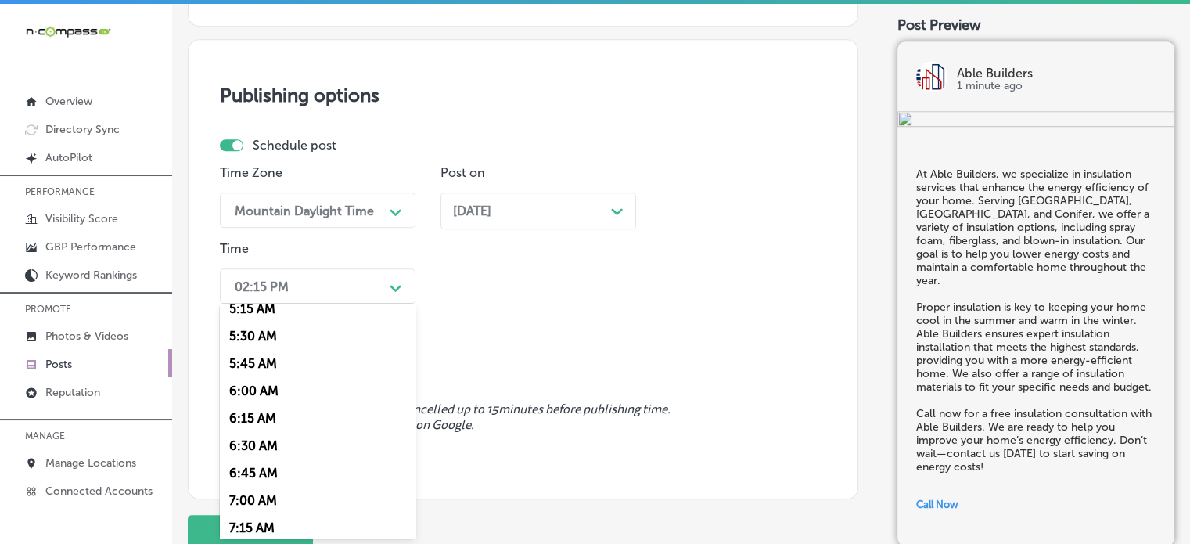
scroll to position [585, 0]
click at [263, 504] on div "7:00 AM" at bounding box center [318, 501] width 196 height 27
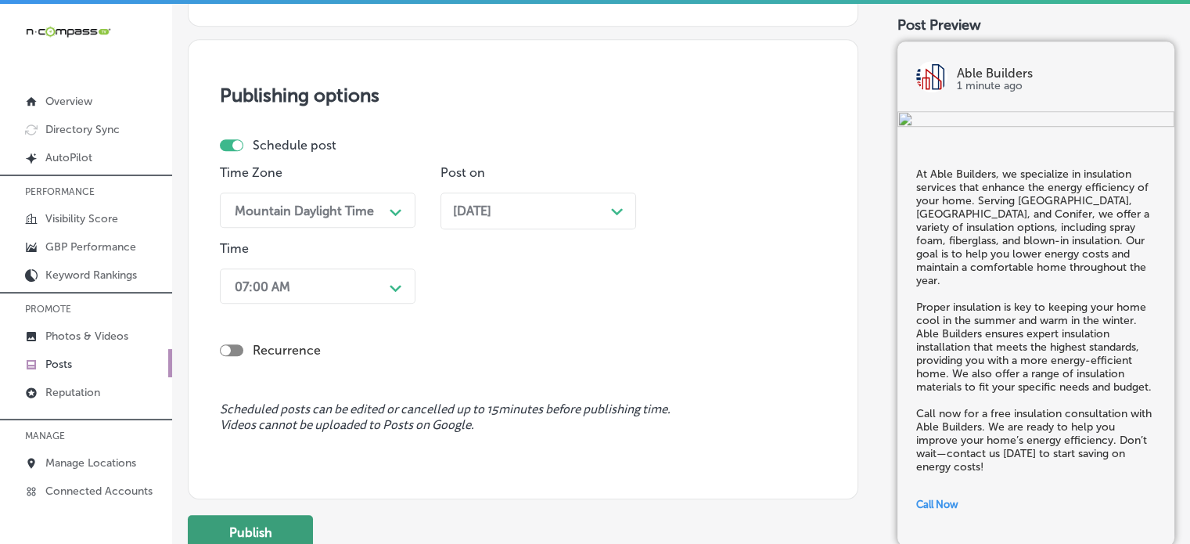
click at [262, 527] on button "Publish" at bounding box center [250, 532] width 125 height 35
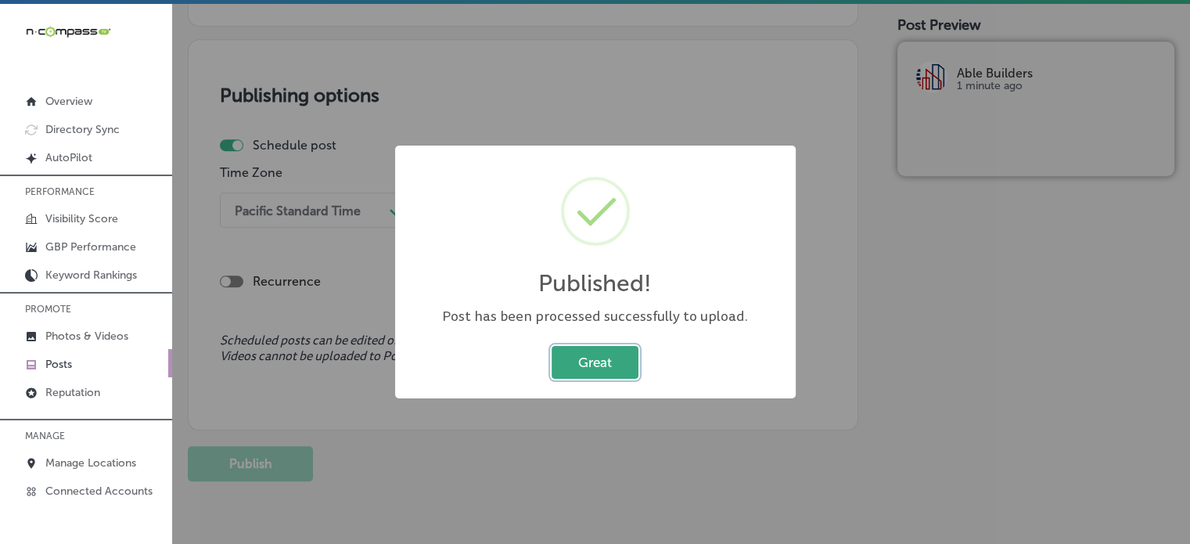
click at [614, 368] on button "Great" at bounding box center [594, 362] width 87 height 32
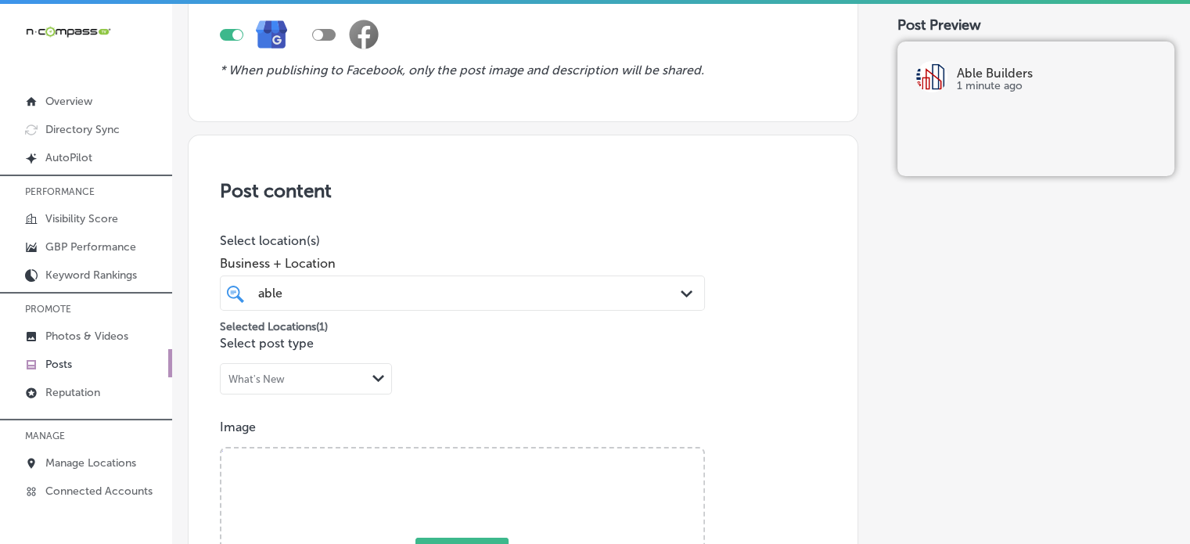
scroll to position [0, 0]
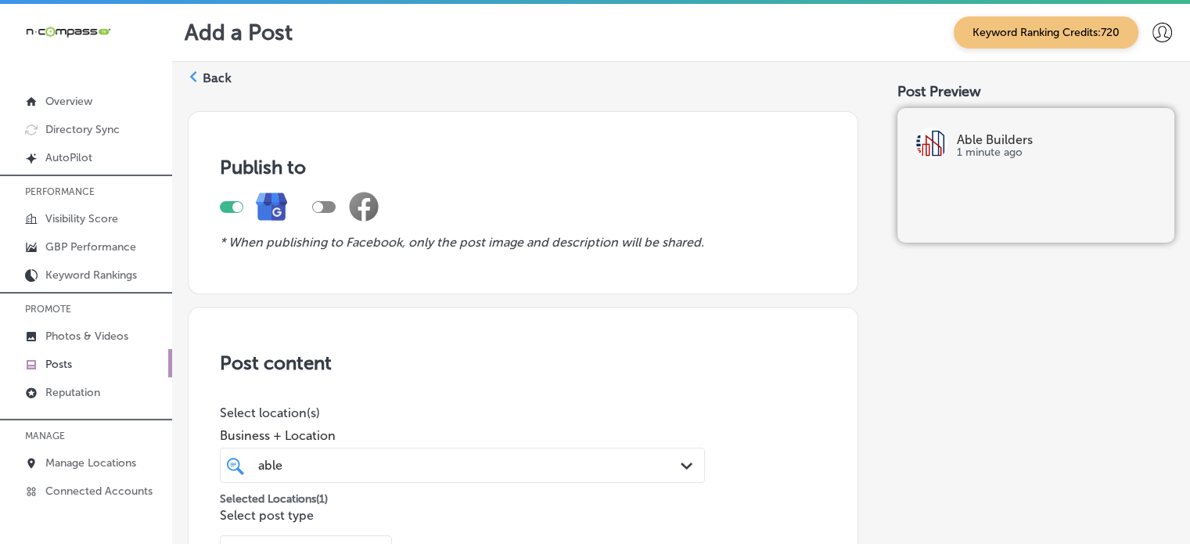
click at [216, 77] on label "Back" at bounding box center [217, 78] width 29 height 17
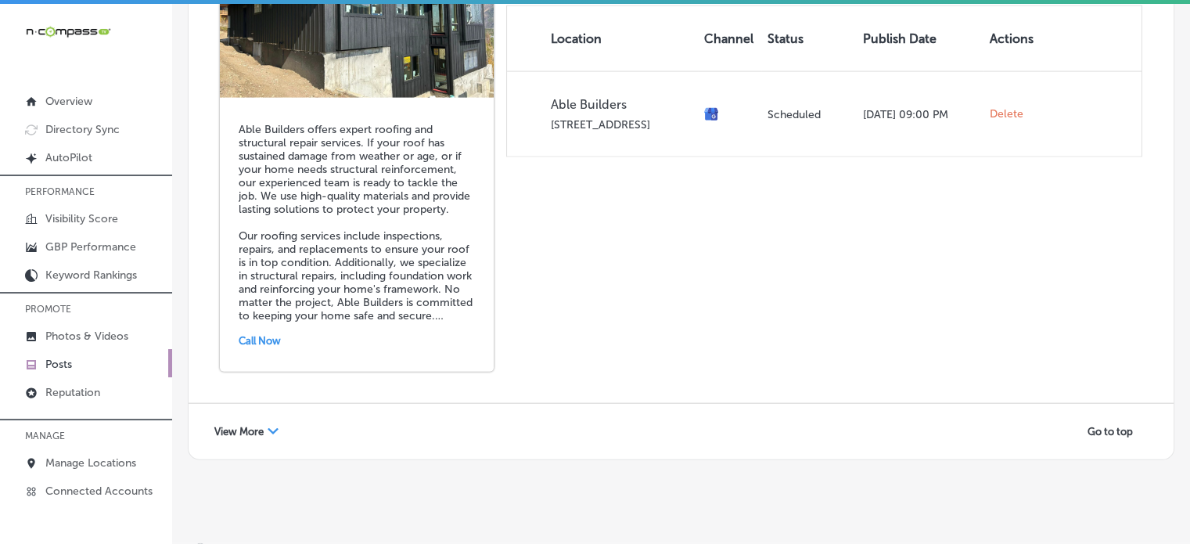
scroll to position [3, 0]
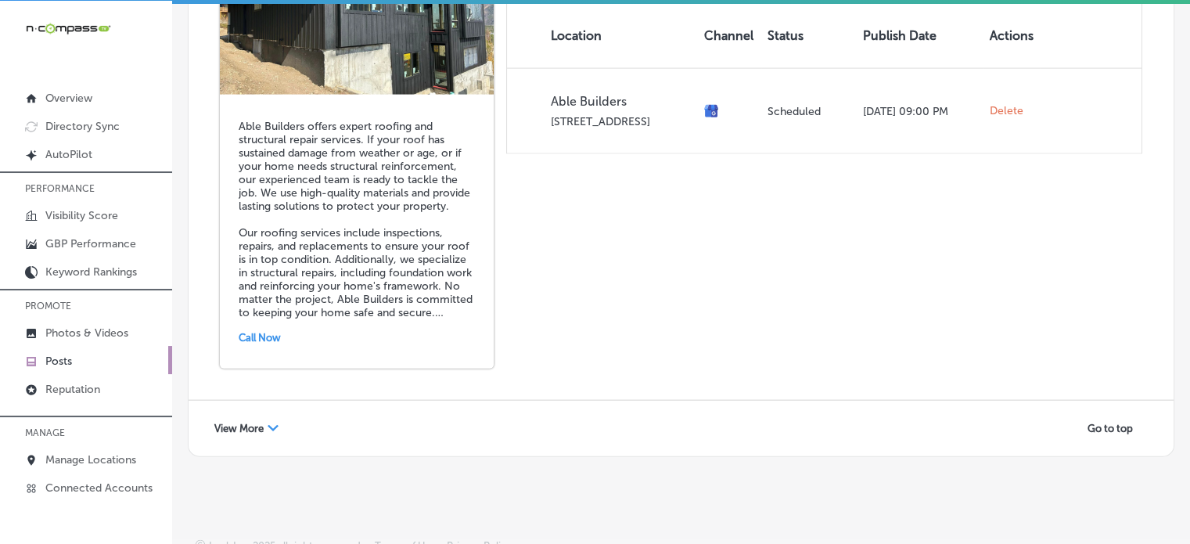
click at [253, 422] on span "View More" at bounding box center [238, 428] width 49 height 12
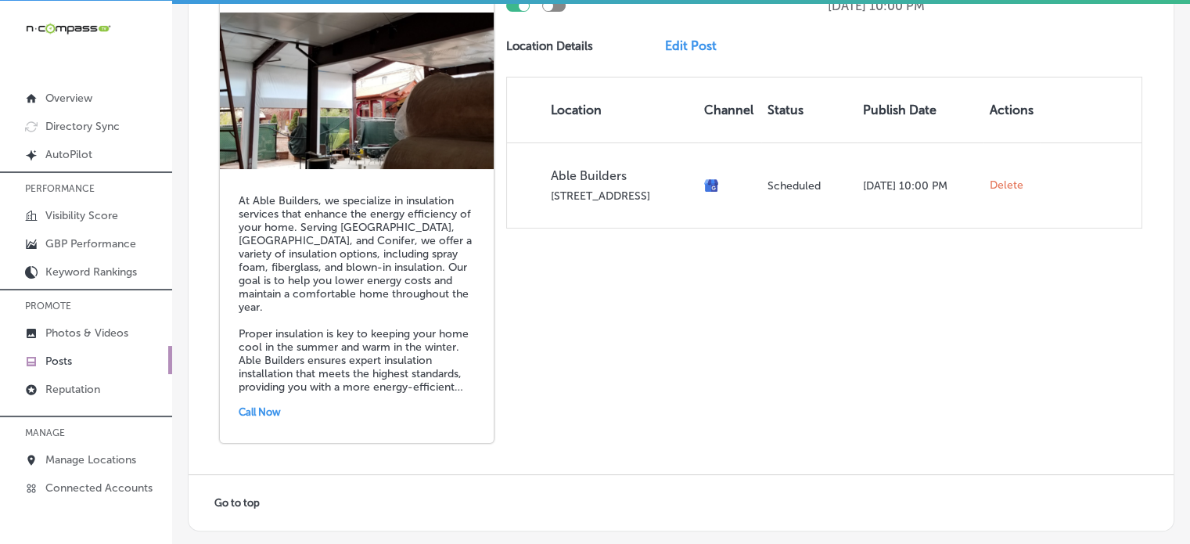
scroll to position [6186, 0]
